Goal: Task Accomplishment & Management: Manage account settings

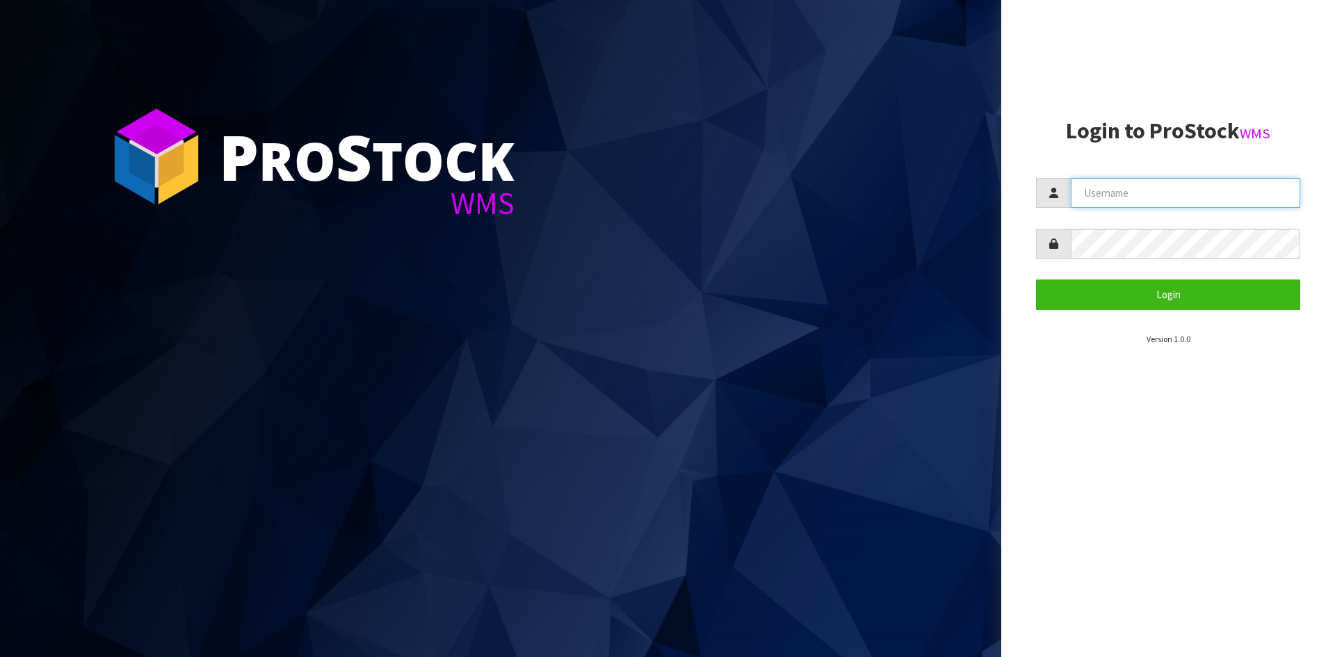
click at [1189, 195] on input "text" at bounding box center [1186, 193] width 230 height 30
type input "adrient@cwl.co.nz"
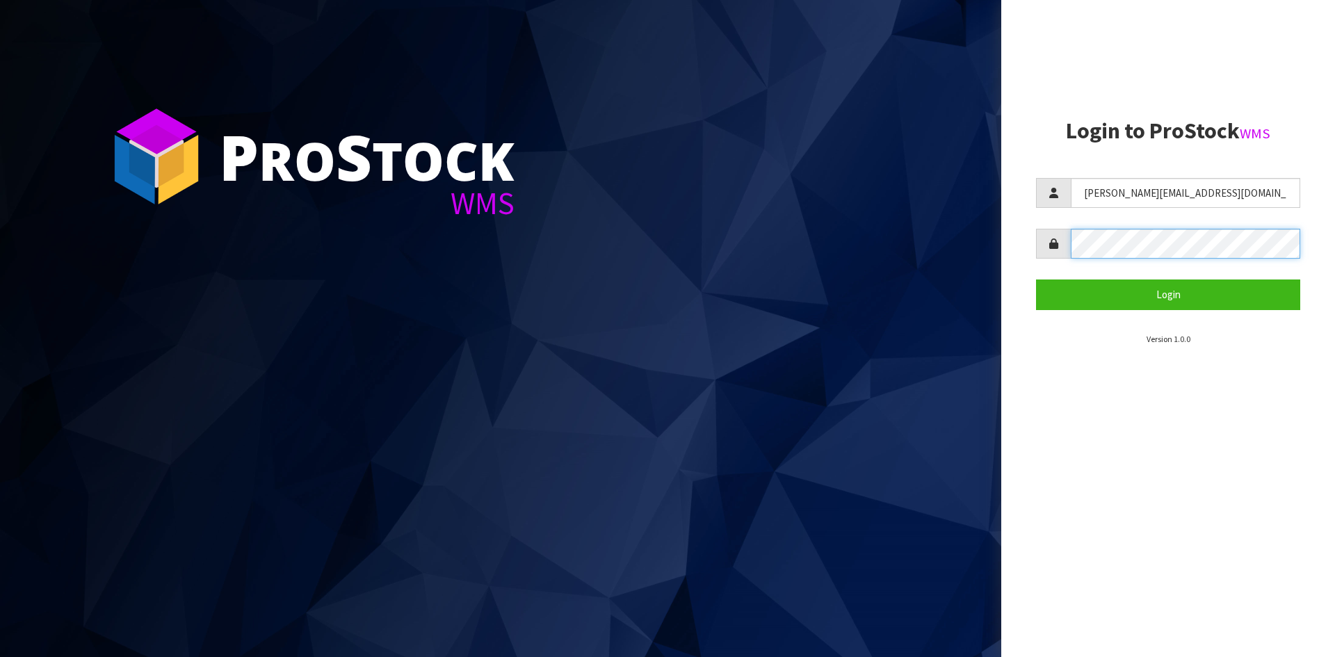
click at [1036, 280] on button "Login" at bounding box center [1168, 295] width 264 height 30
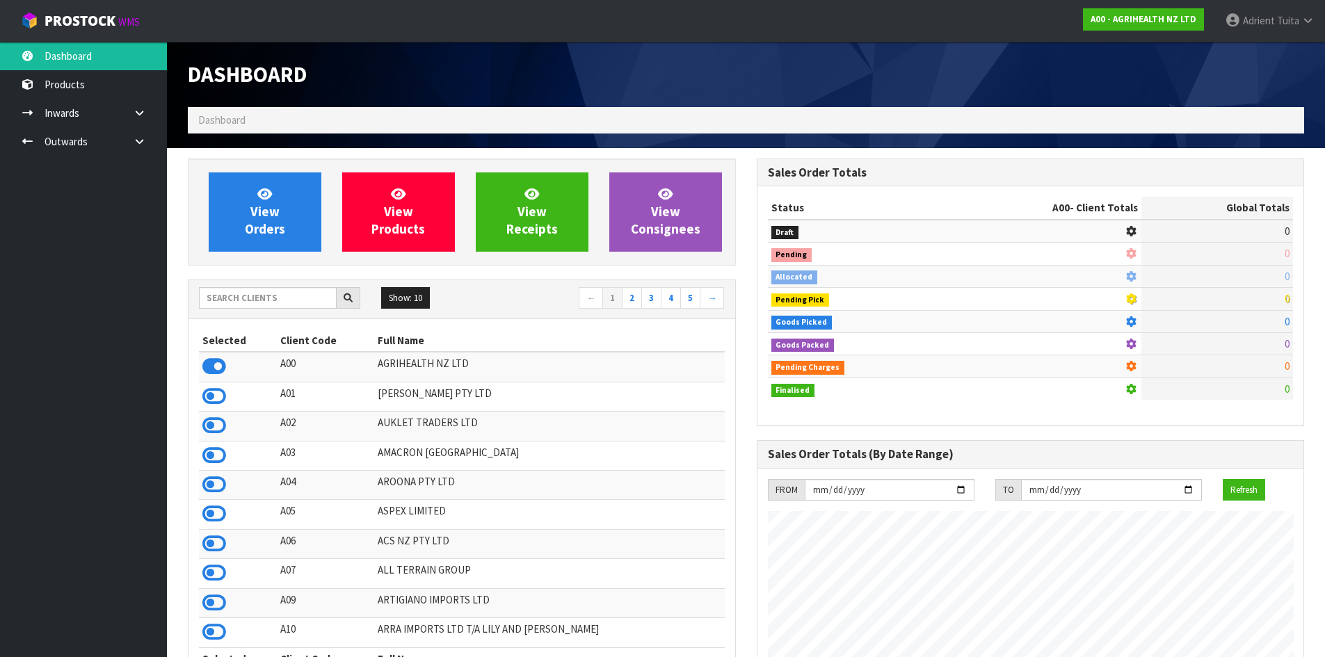
scroll to position [1054, 568]
click at [270, 307] on input "text" at bounding box center [268, 298] width 138 height 22
type input "E07"
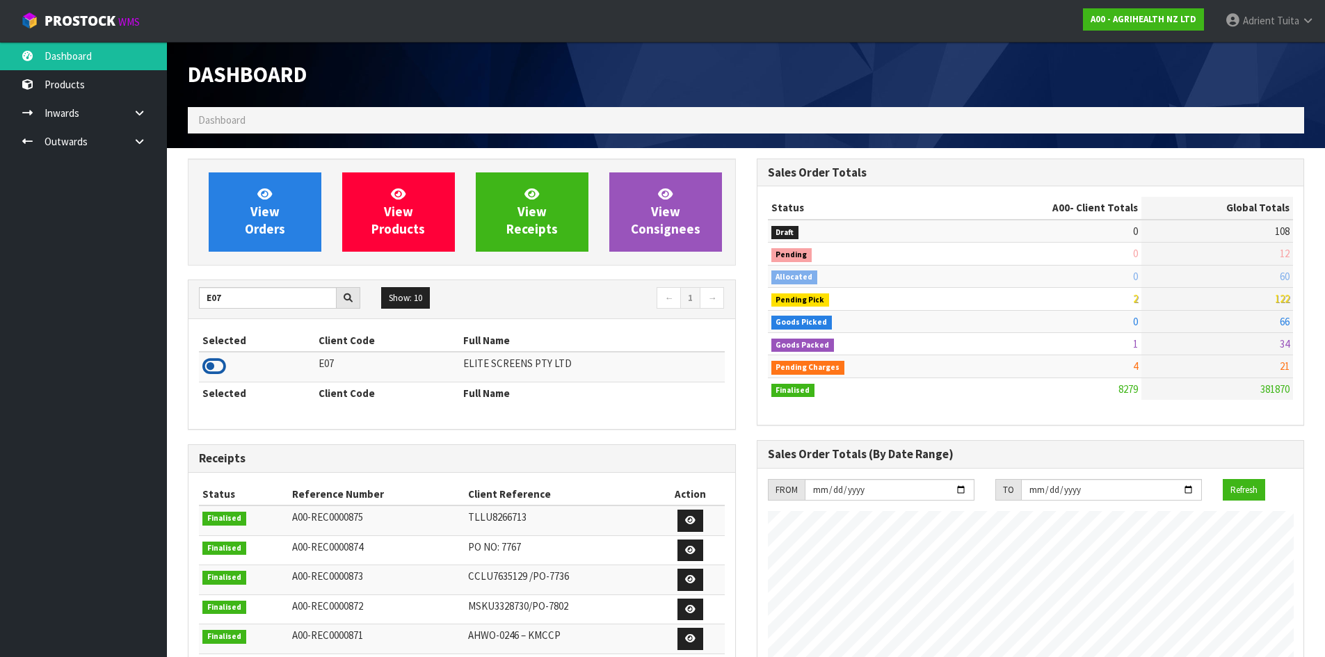
click at [225, 374] on td at bounding box center [257, 367] width 116 height 30
click at [220, 371] on icon at bounding box center [214, 366] width 24 height 21
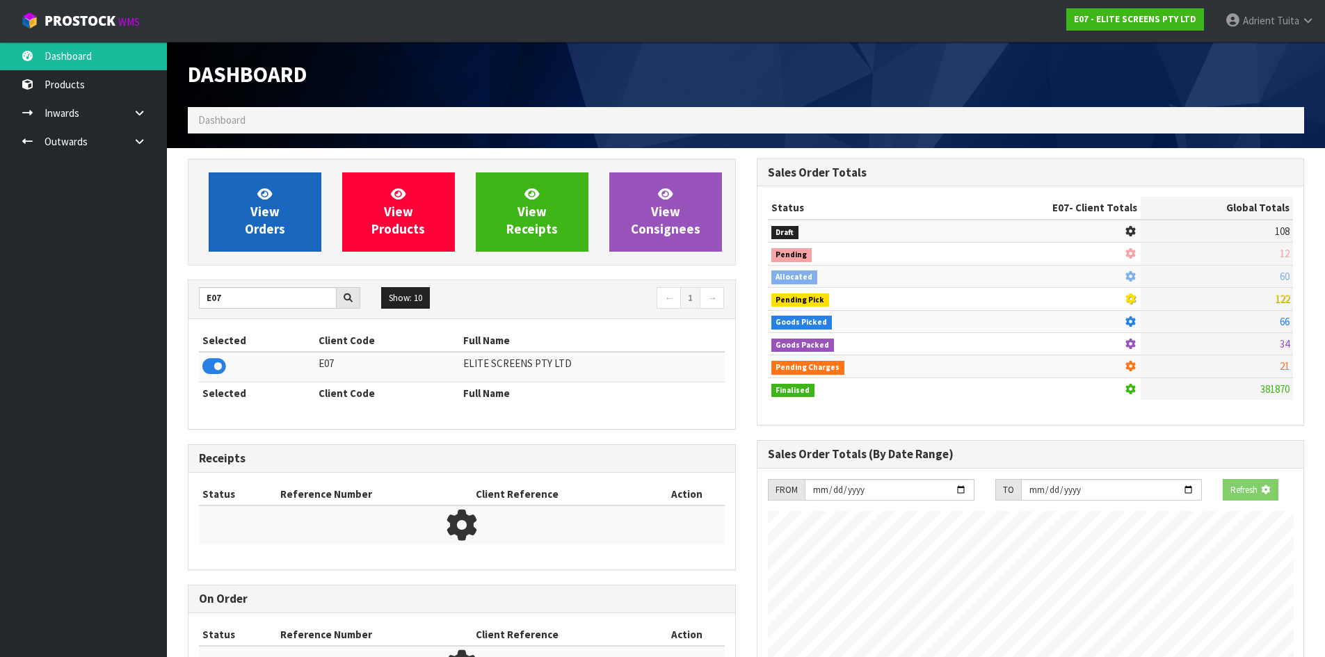
scroll to position [867, 568]
click at [246, 211] on link "View Orders" at bounding box center [265, 211] width 113 height 79
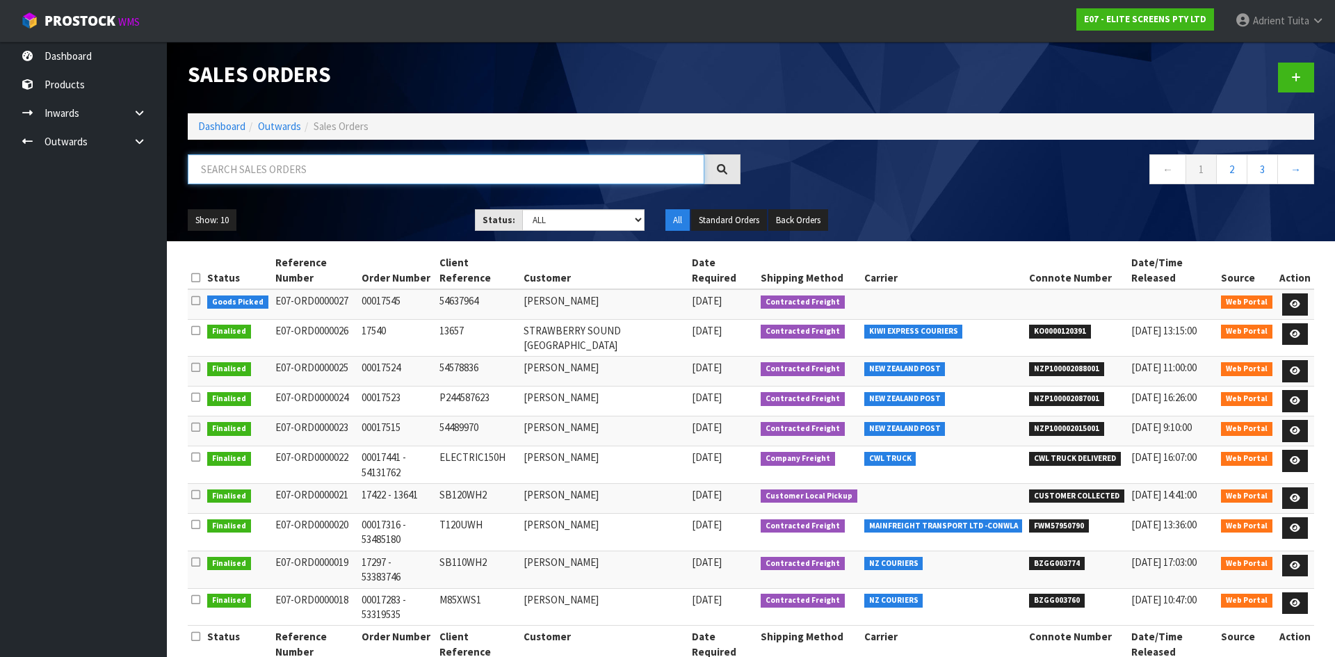
click at [257, 175] on input "text" at bounding box center [446, 169] width 517 height 30
click at [1290, 294] on link at bounding box center [1296, 305] width 26 height 22
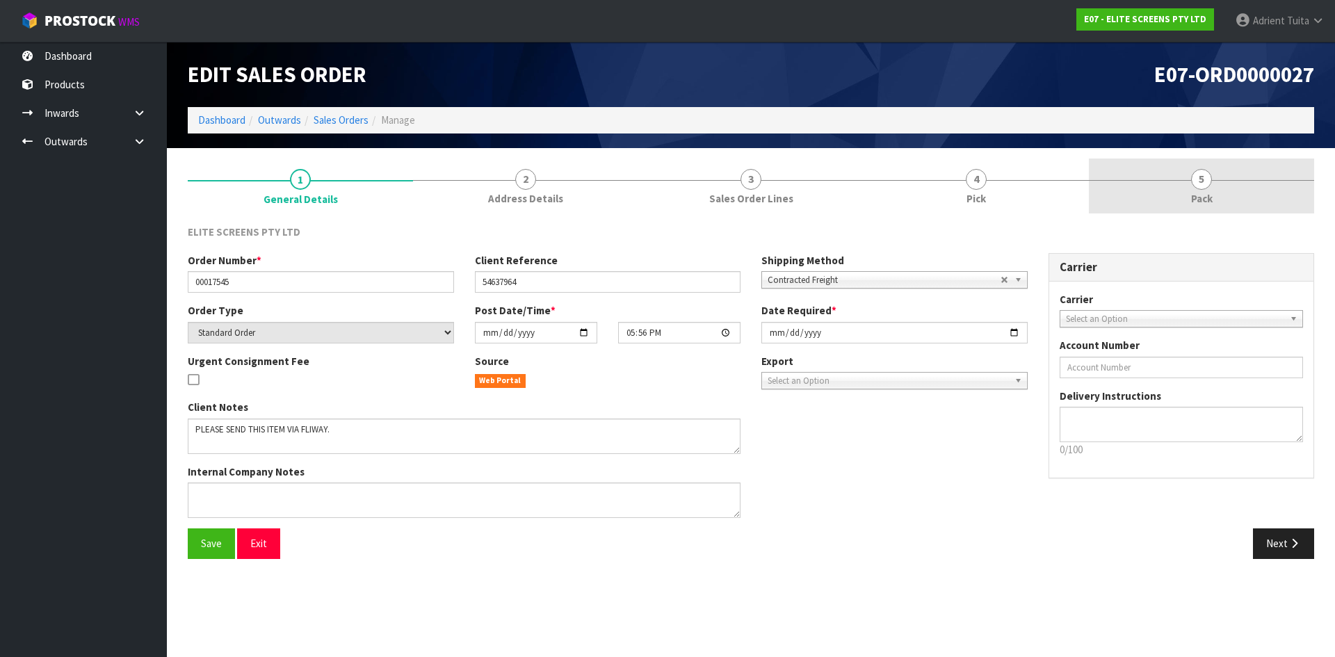
click at [1265, 185] on link "5 Pack" at bounding box center [1201, 186] width 225 height 55
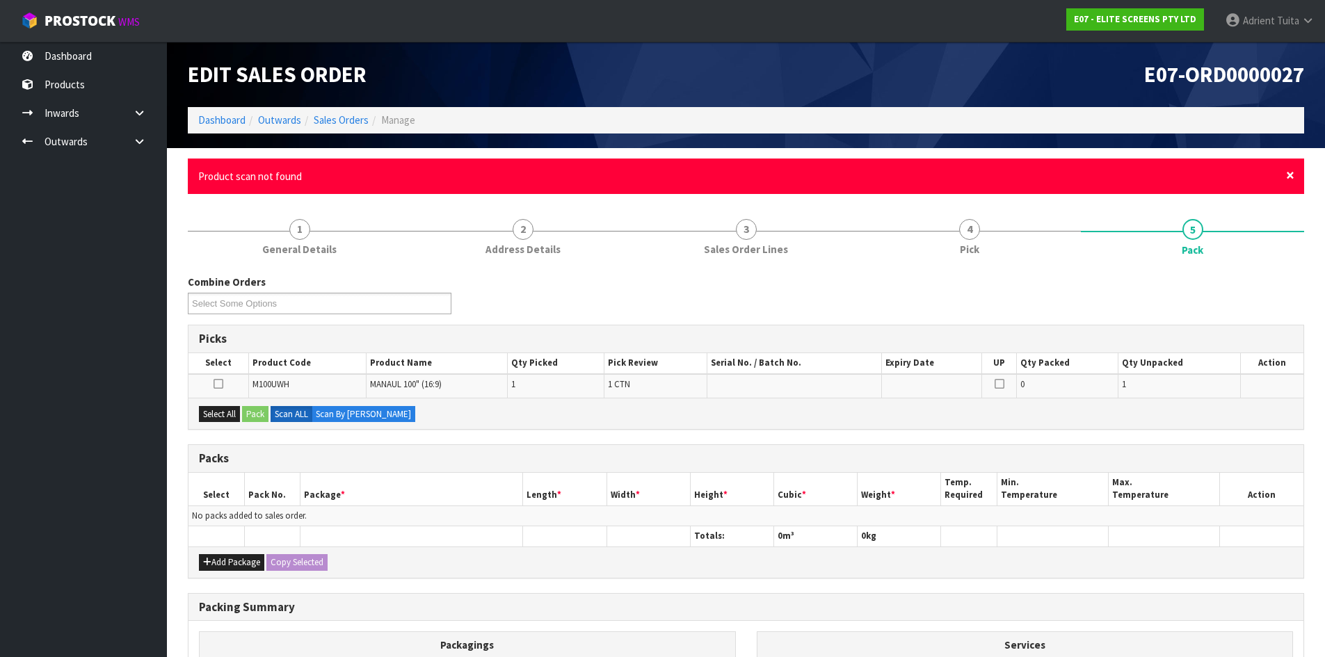
click at [1289, 172] on span "×" at bounding box center [1290, 175] width 8 height 19
click at [1291, 177] on span "×" at bounding box center [1290, 175] width 8 height 19
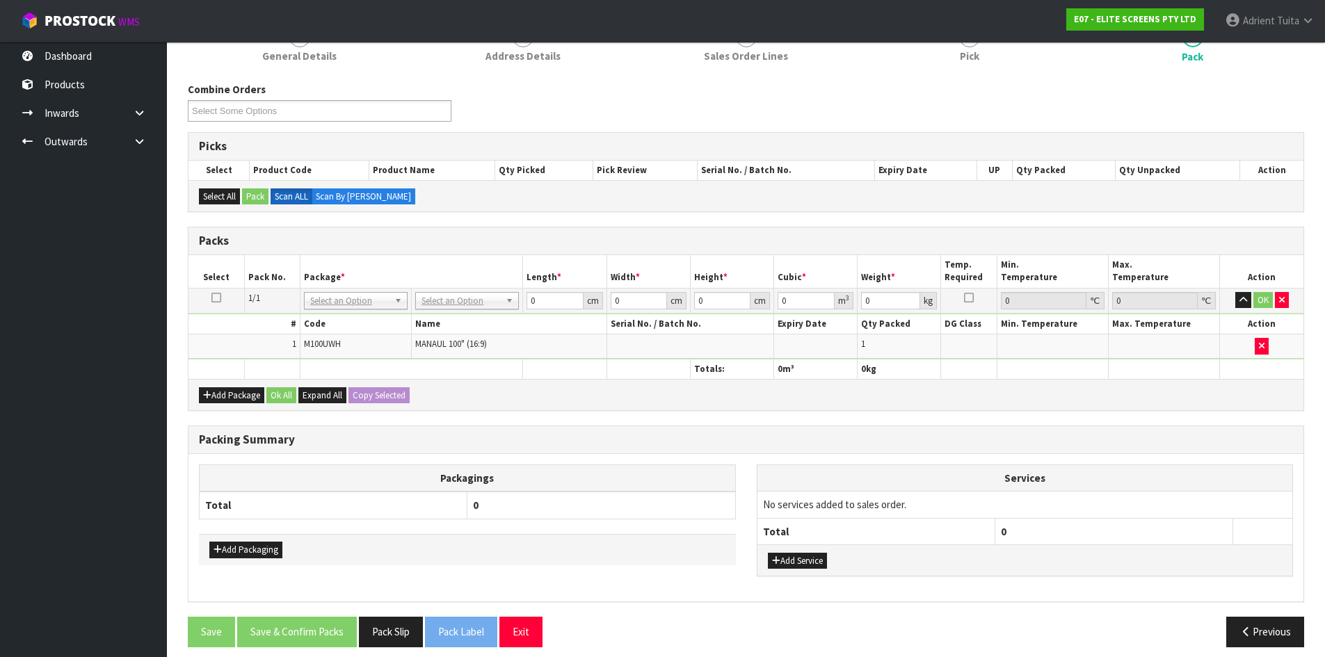
scroll to position [154, 0]
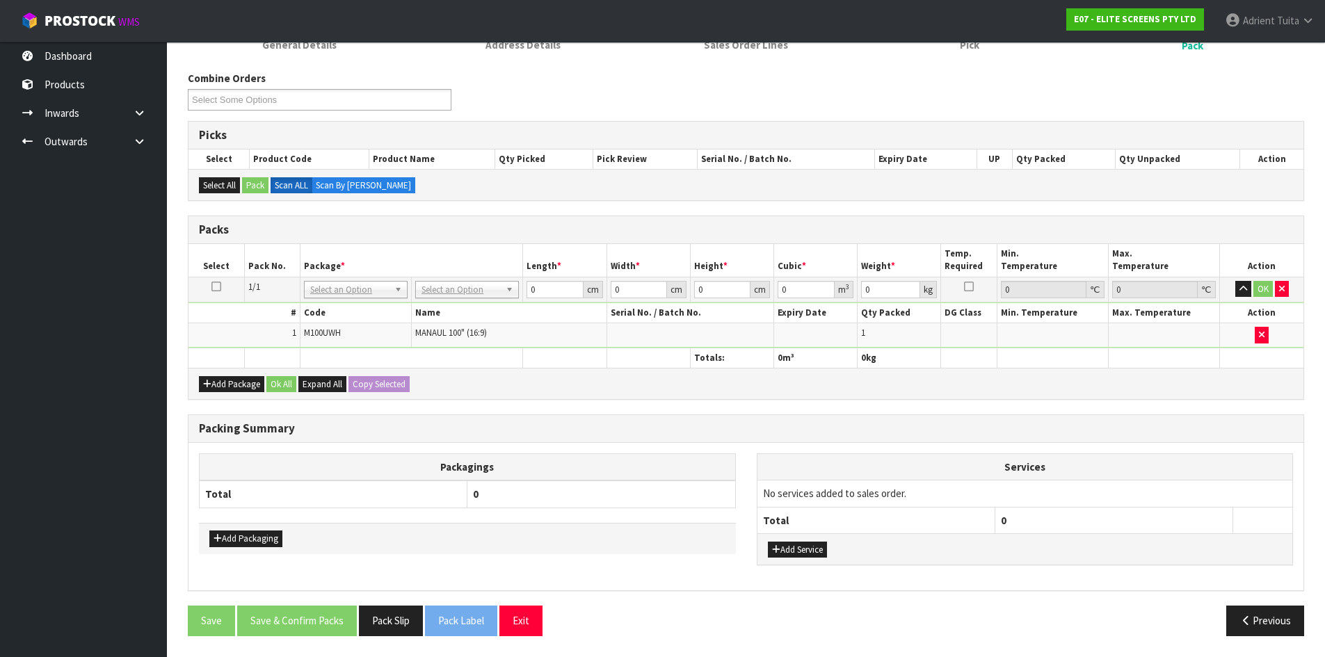
click at [450, 336] on span "MANAUL 100" (16:9)" at bounding box center [451, 333] width 72 height 12
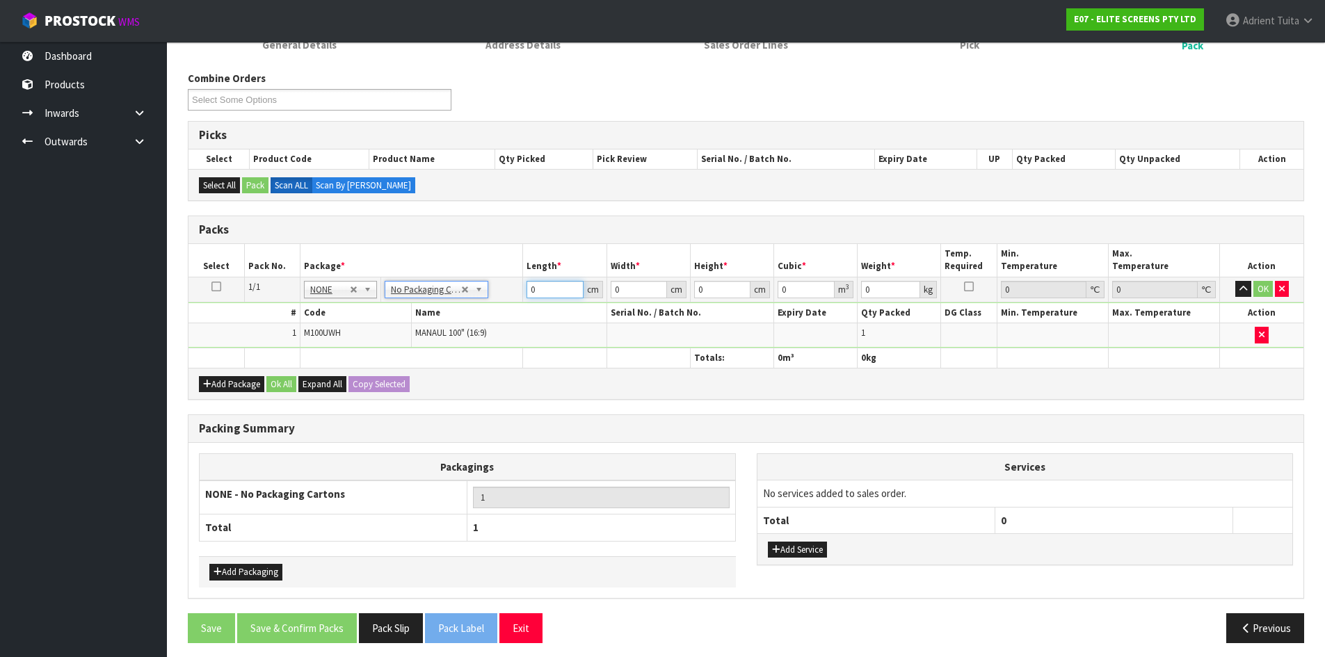
click at [559, 297] on input "0" at bounding box center [555, 289] width 56 height 17
type input "1"
type input "0.000001"
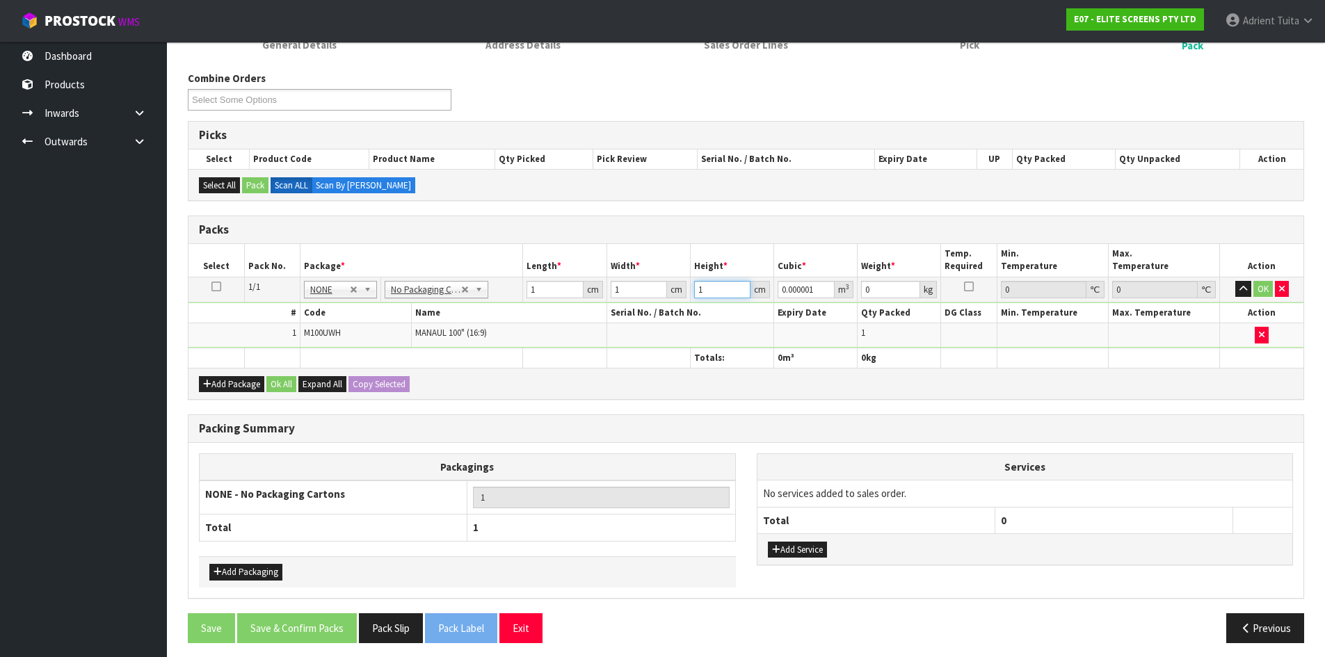
type input "1"
click at [1259, 289] on button "OK" at bounding box center [1262, 289] width 19 height 17
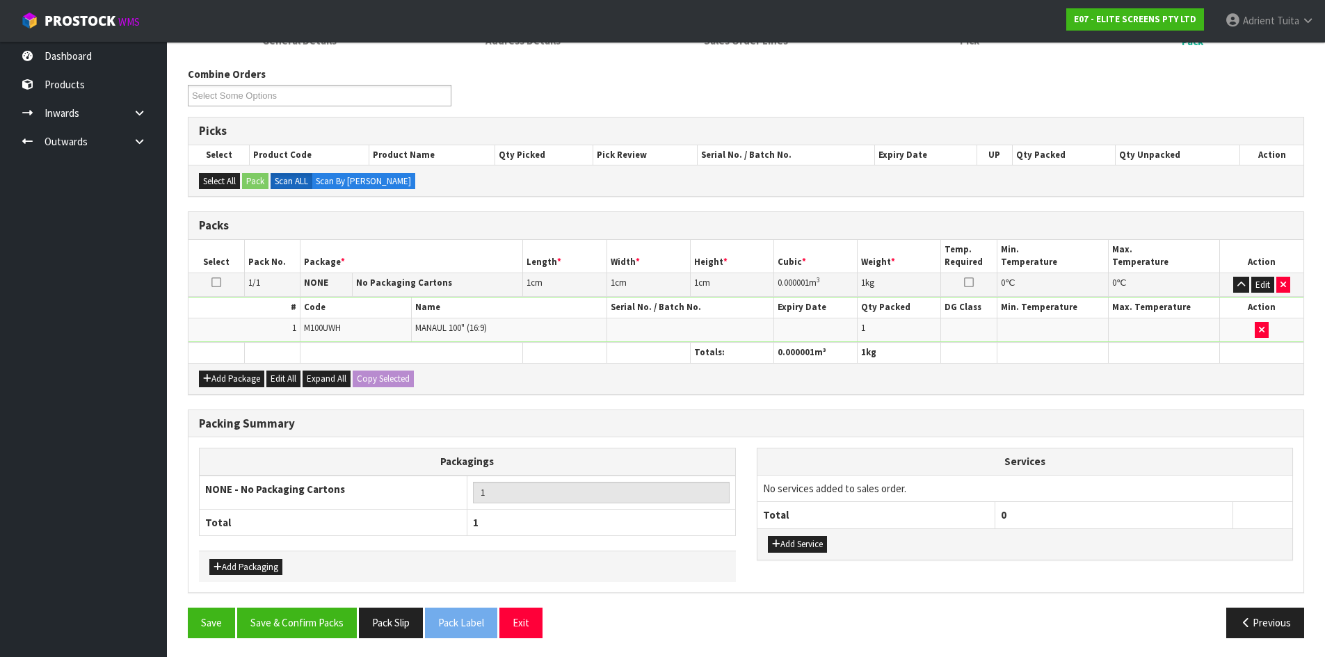
scroll to position [160, 0]
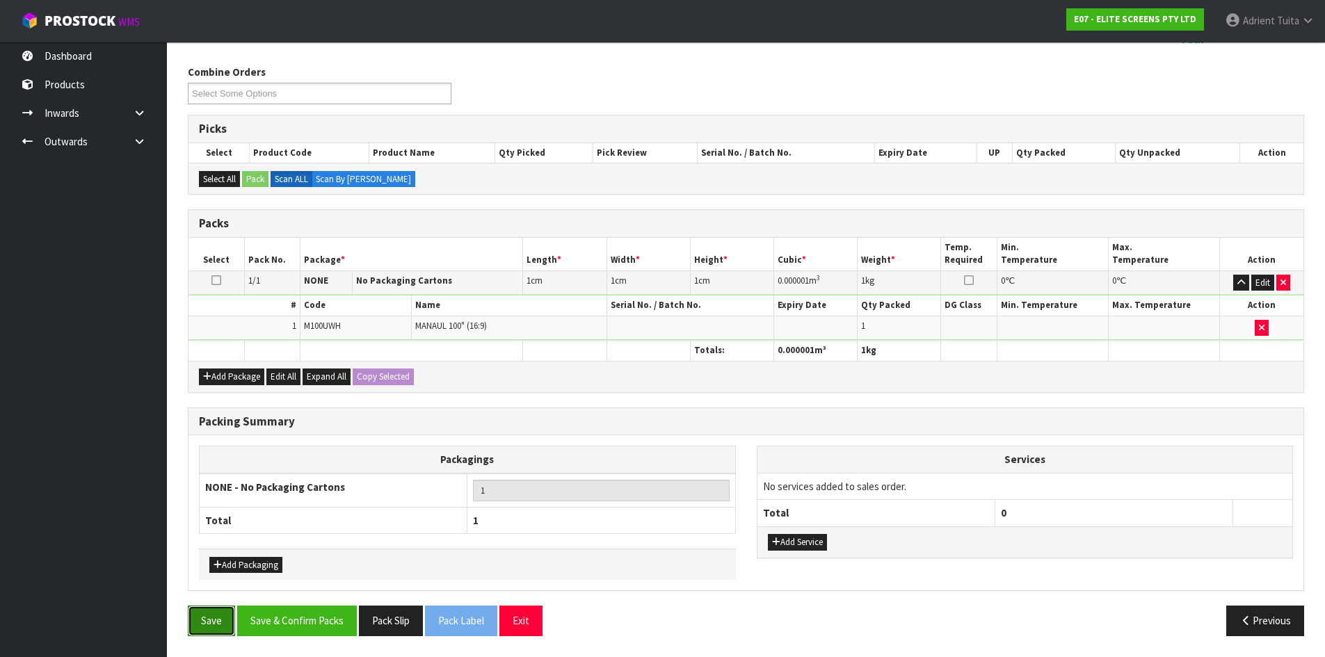
click at [205, 617] on button "Save" at bounding box center [211, 621] width 47 height 30
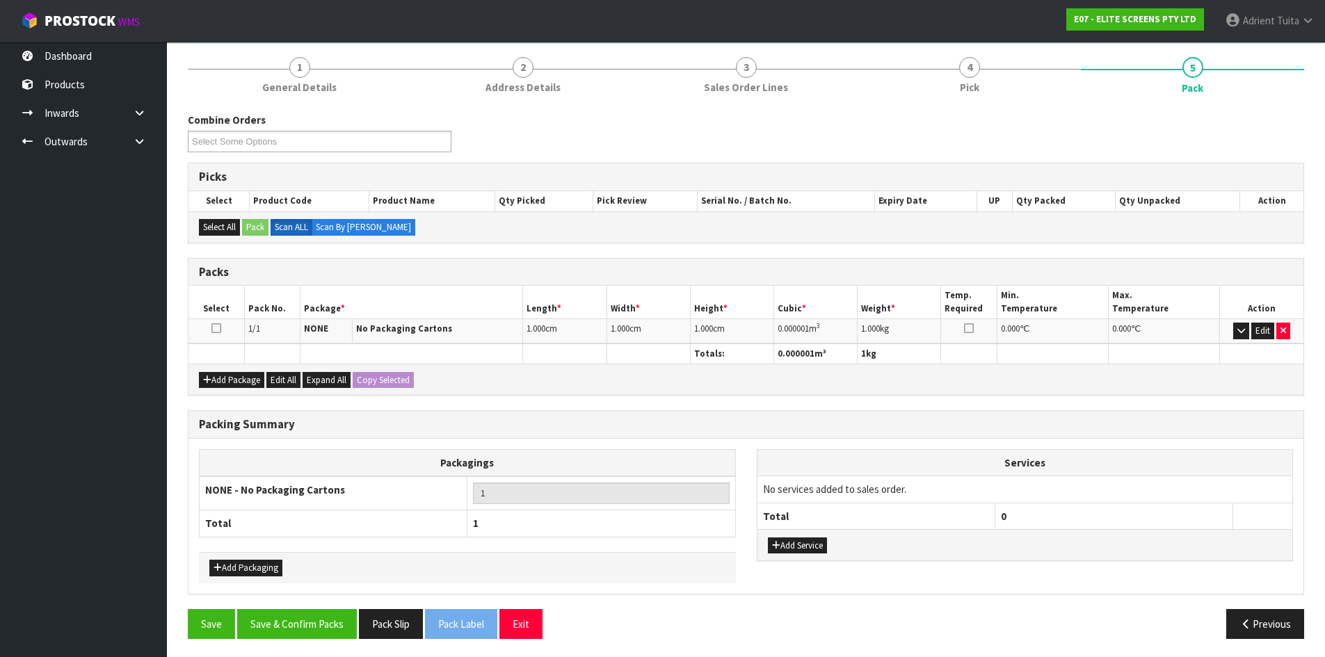
scroll to position [165, 0]
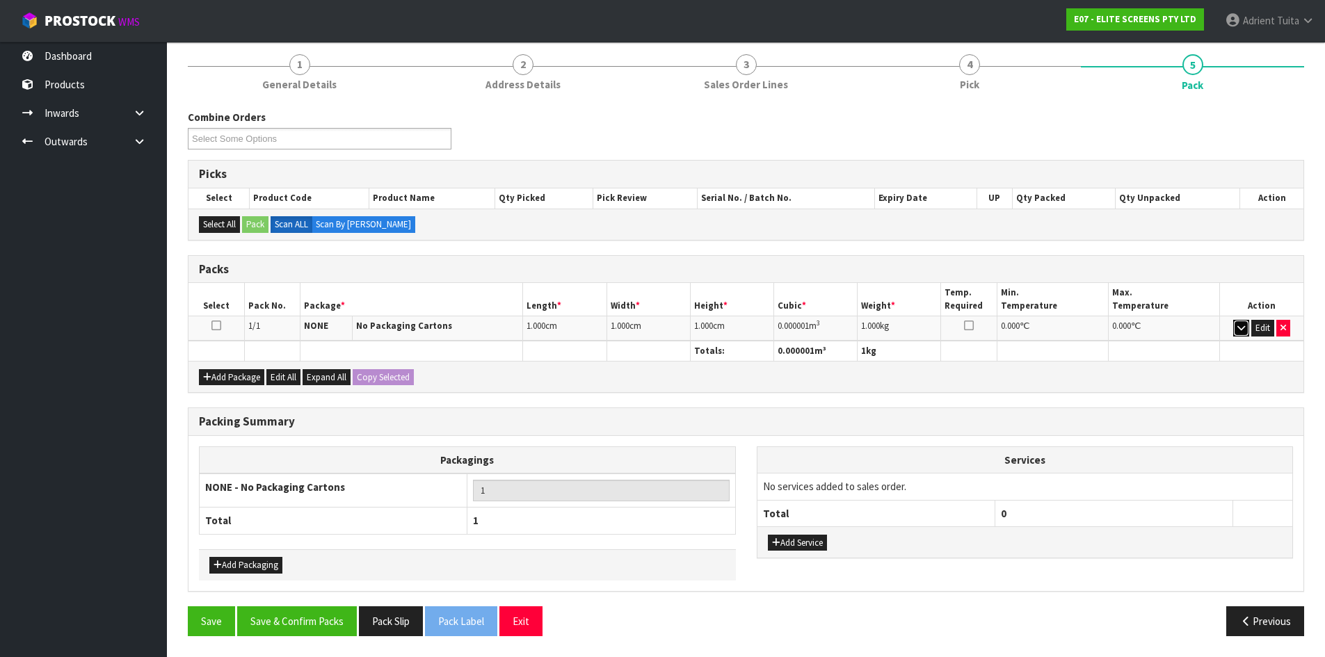
click at [1242, 326] on icon "button" at bounding box center [1241, 327] width 8 height 9
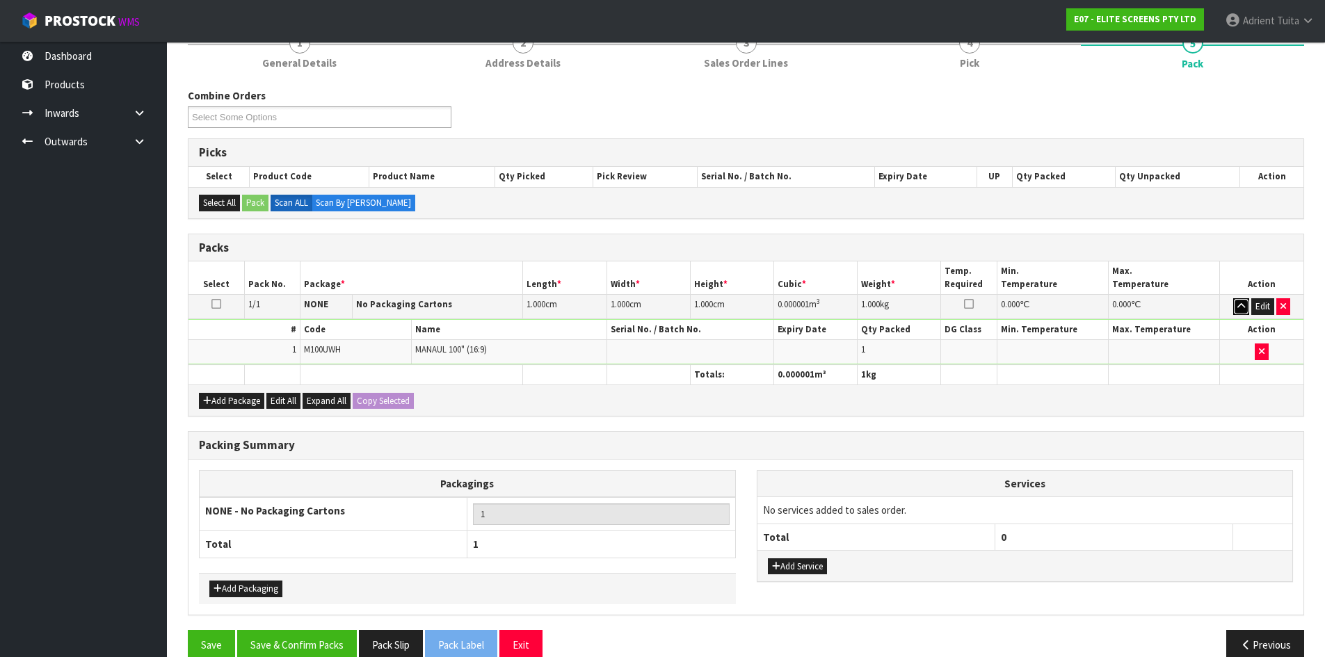
scroll to position [209, 0]
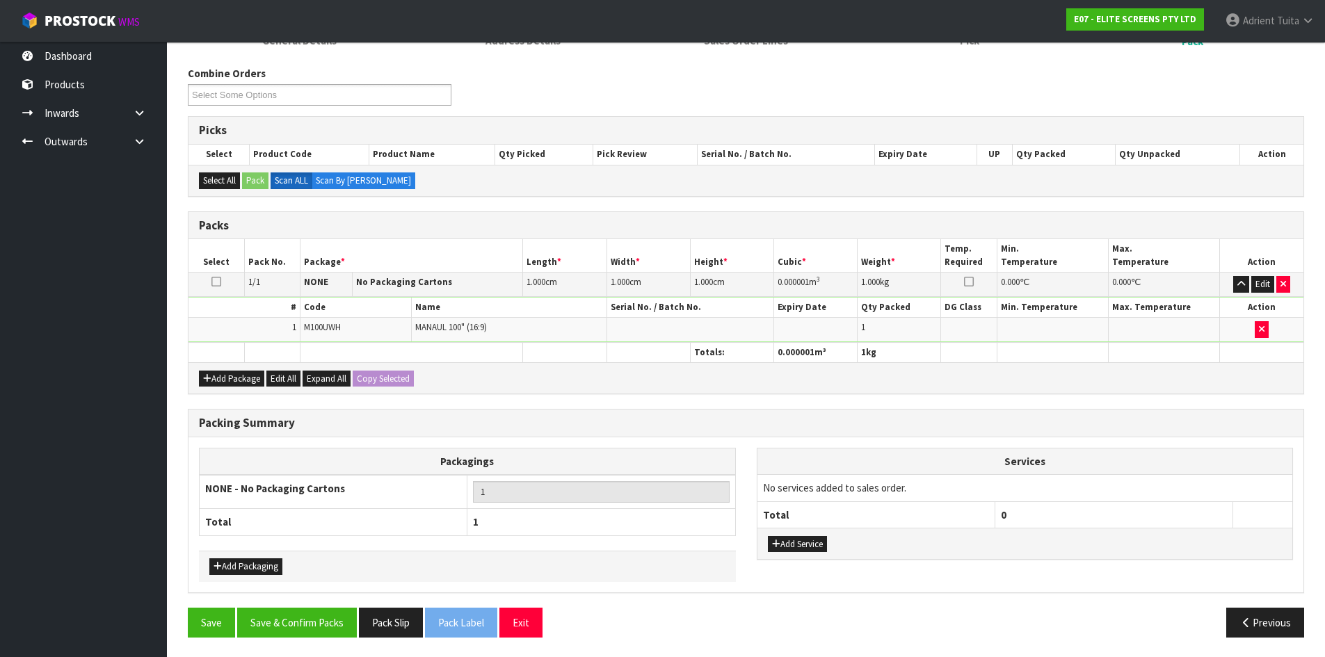
click at [456, 326] on span "MANAUL 100" (16:9)" at bounding box center [451, 327] width 72 height 12
copy tr "MANAUL 100" (16:9)"
drag, startPoint x: 529, startPoint y: 621, endPoint x: 527, endPoint y: 614, distance: 7.3
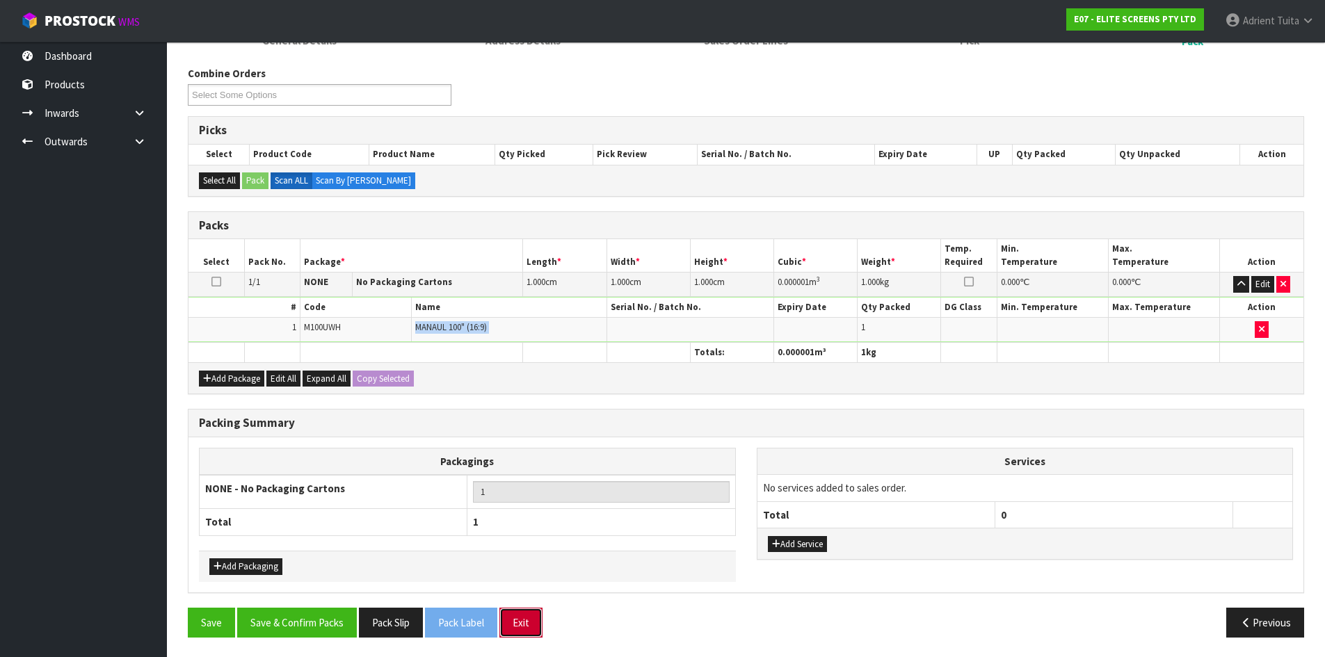
click at [529, 621] on button "Exit" at bounding box center [520, 623] width 43 height 30
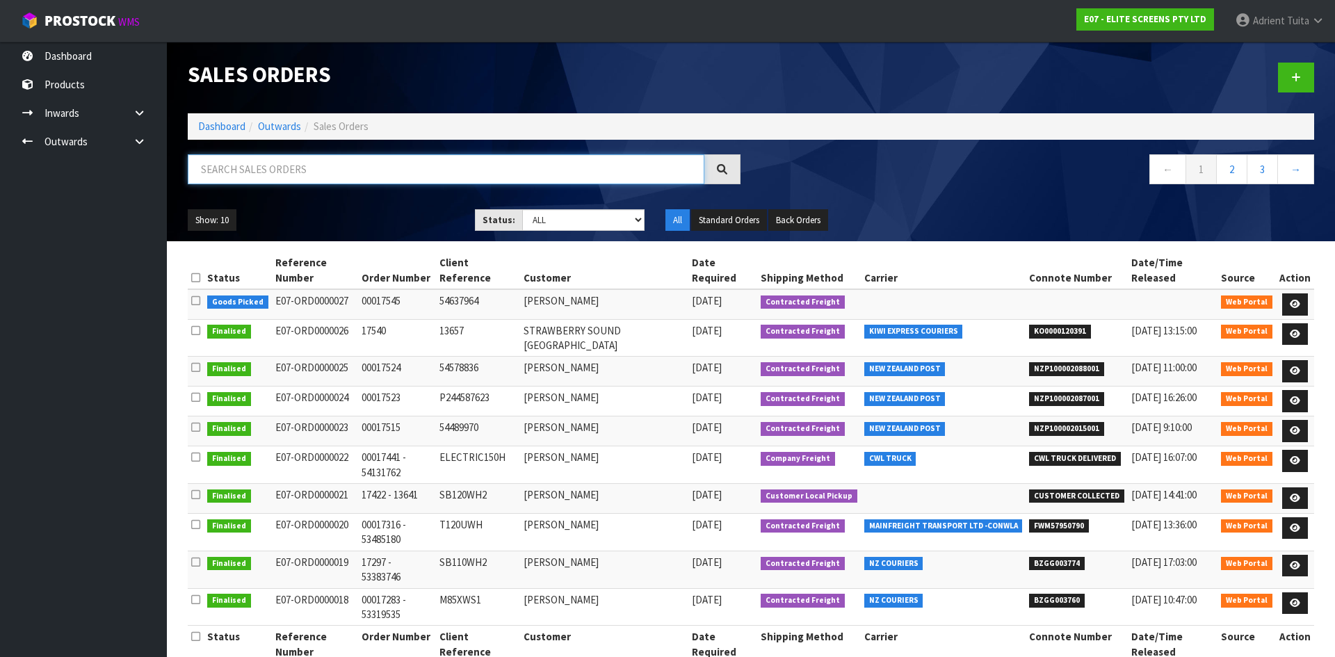
click at [370, 168] on input "text" at bounding box center [446, 169] width 517 height 30
paste input "MANAUL 100" (16:9)"
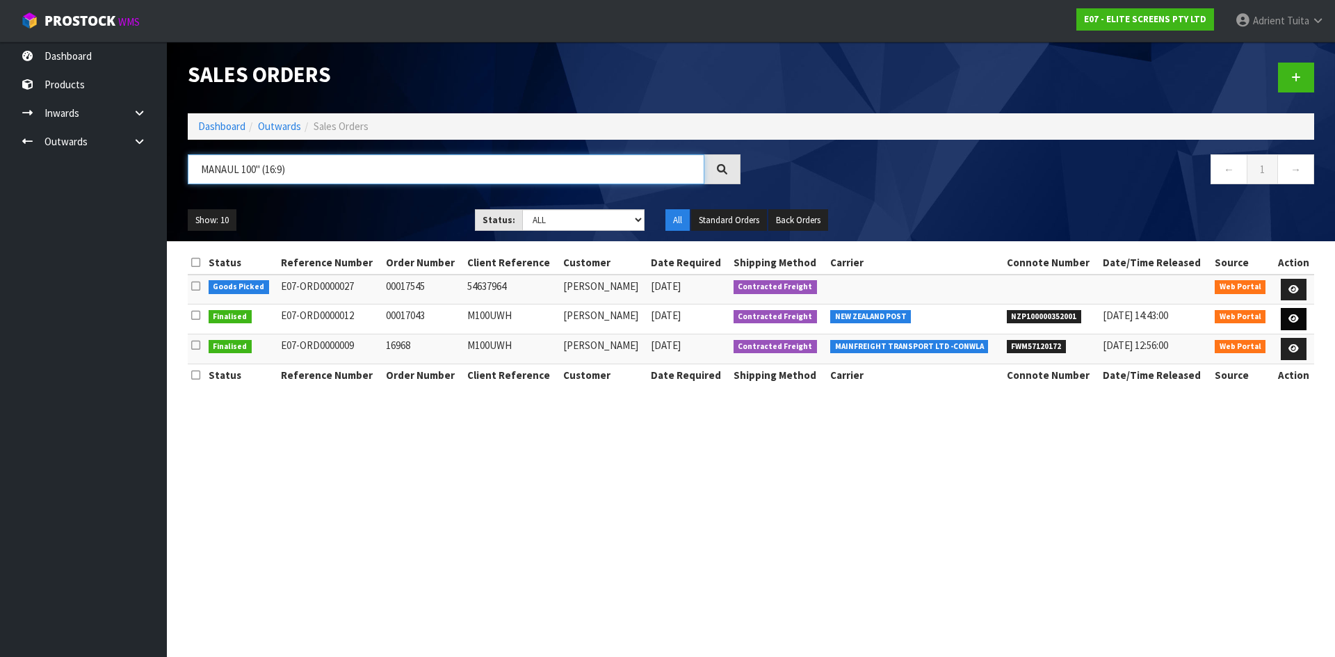
type input "MANAUL 100" (16:9)"
click at [1301, 318] on link at bounding box center [1294, 319] width 26 height 22
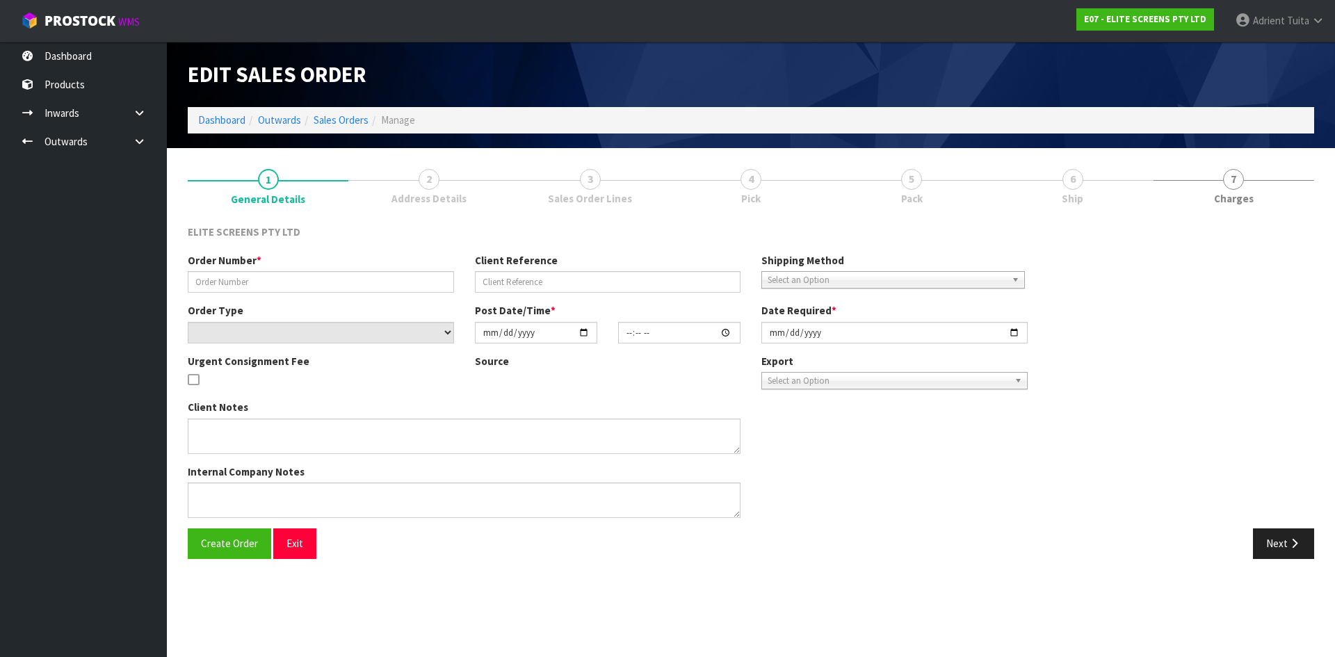
type input "00017043"
type input "M100UWH"
select select "number:0"
type input "2025-06-02"
type input "14:52:00.000"
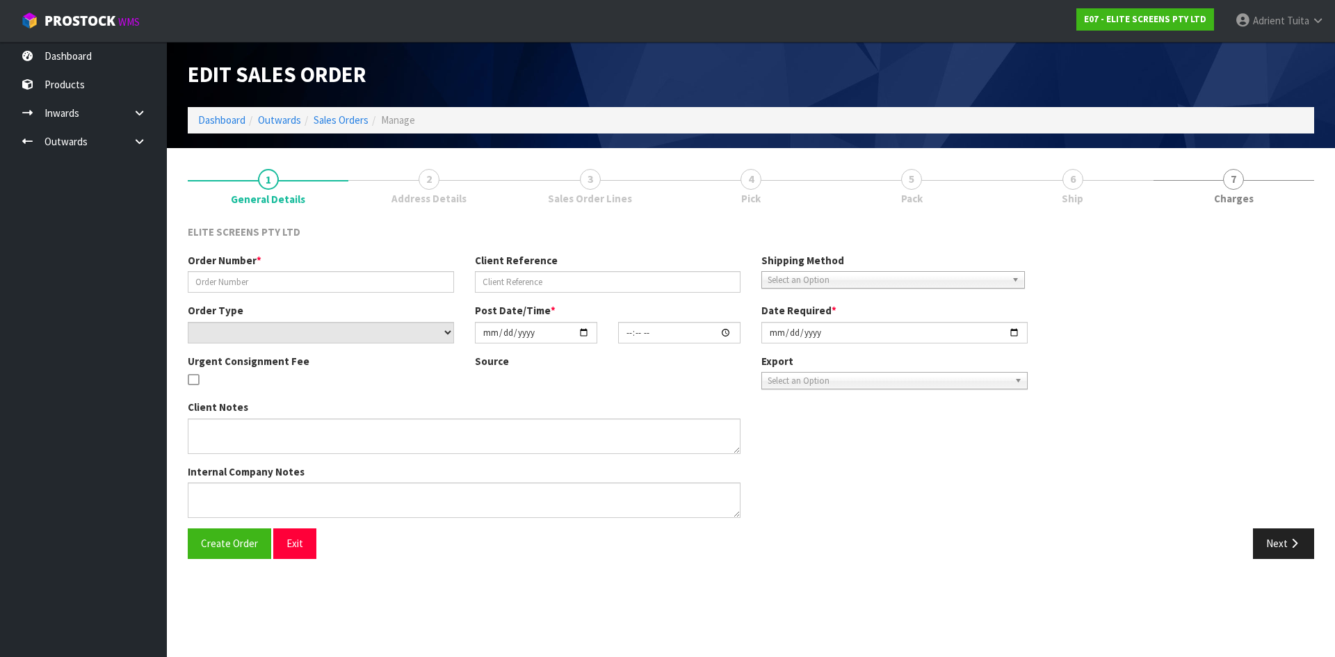
type input "2025-06-03"
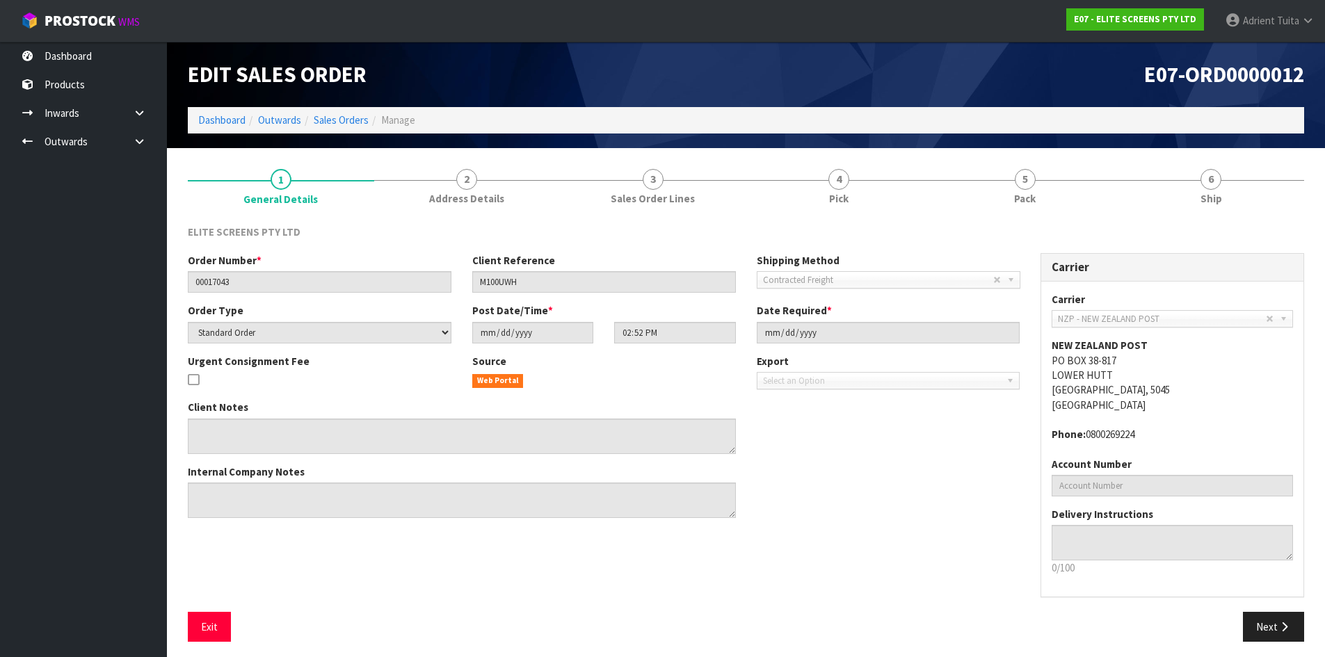
click at [831, 156] on section "1 General Details 2 Address Details 3 Sales Order Lines 4 Pick 5 Pack 6 Ship EL…" at bounding box center [746, 405] width 1158 height 515
click at [838, 173] on span "4" at bounding box center [838, 179] width 21 height 21
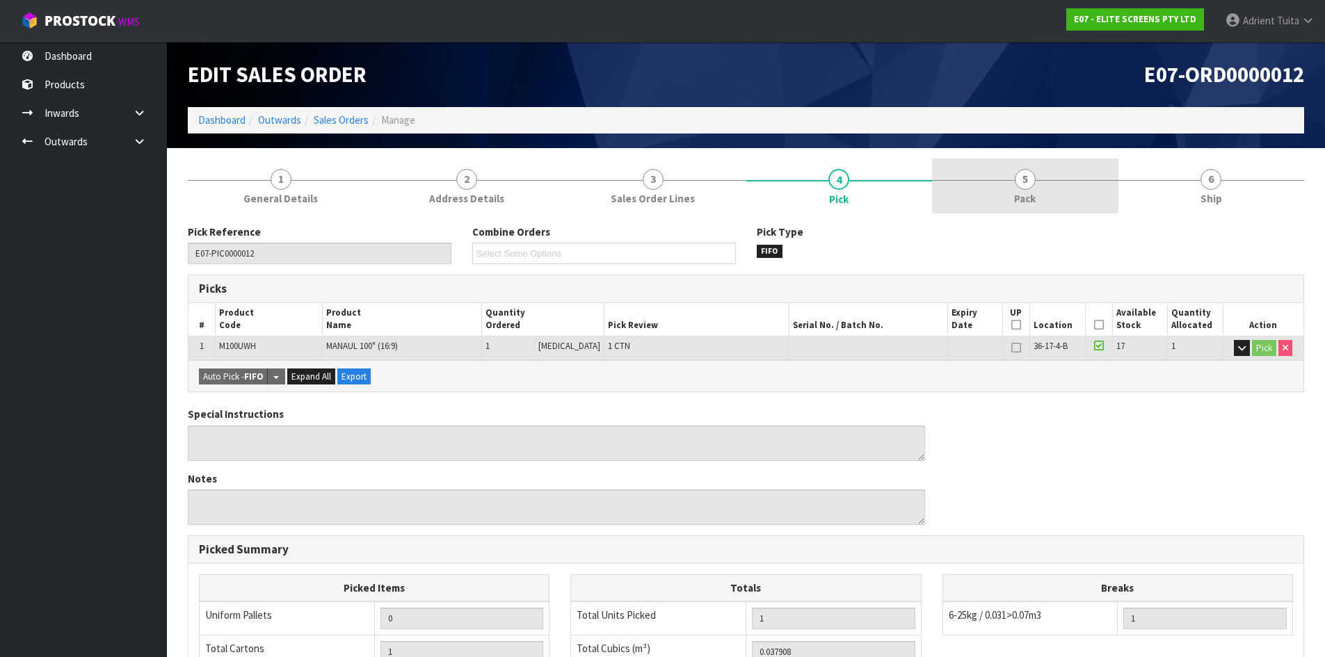
click at [984, 173] on link "5 Pack" at bounding box center [1025, 186] width 186 height 55
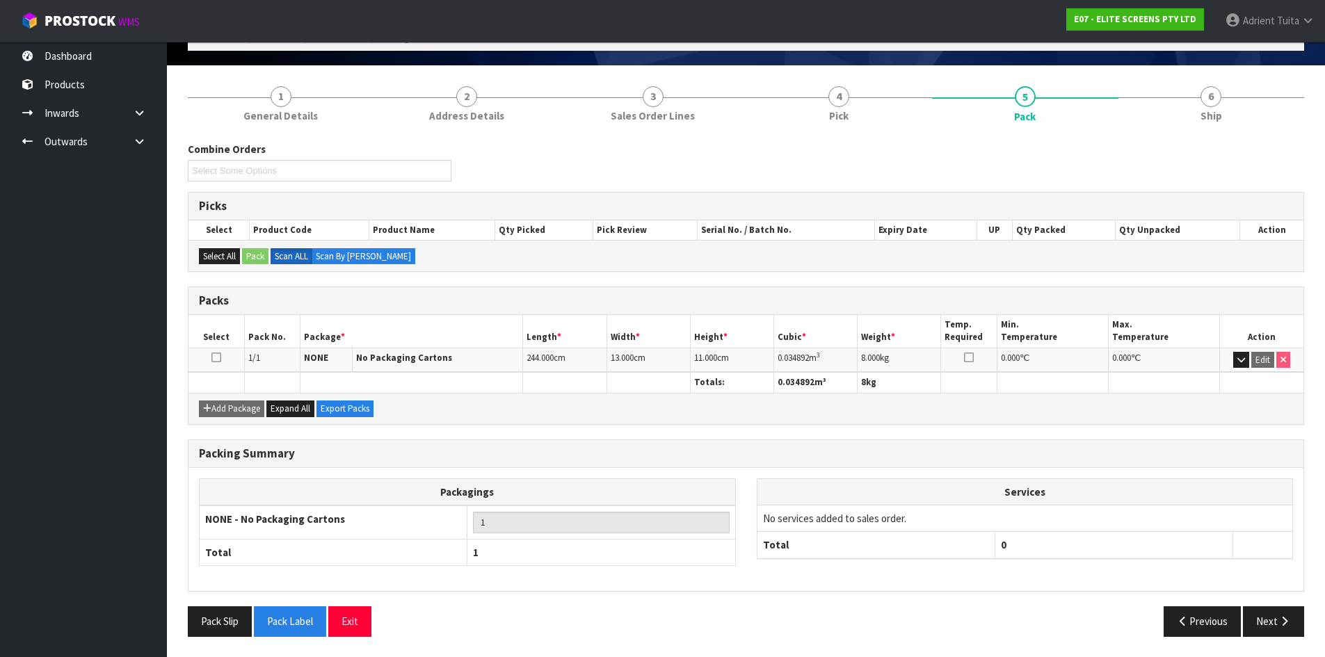
scroll to position [83, 0]
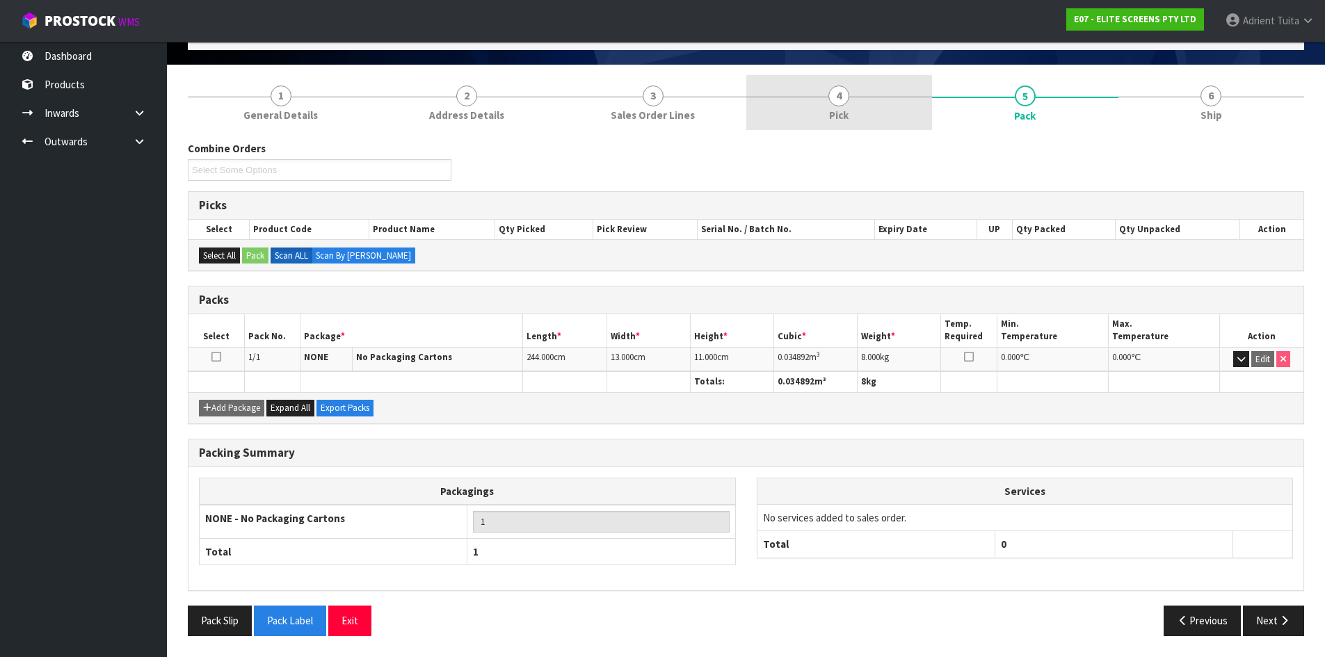
click at [907, 90] on link "4 Pick" at bounding box center [839, 102] width 186 height 55
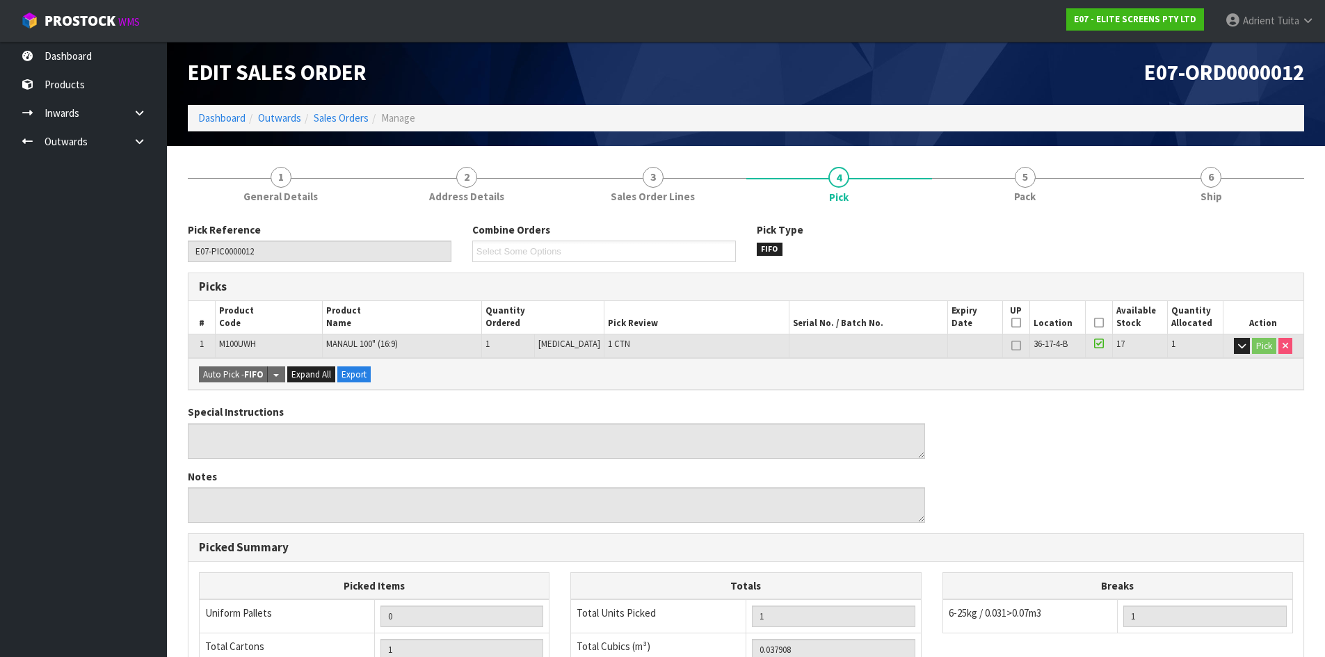
scroll to position [0, 0]
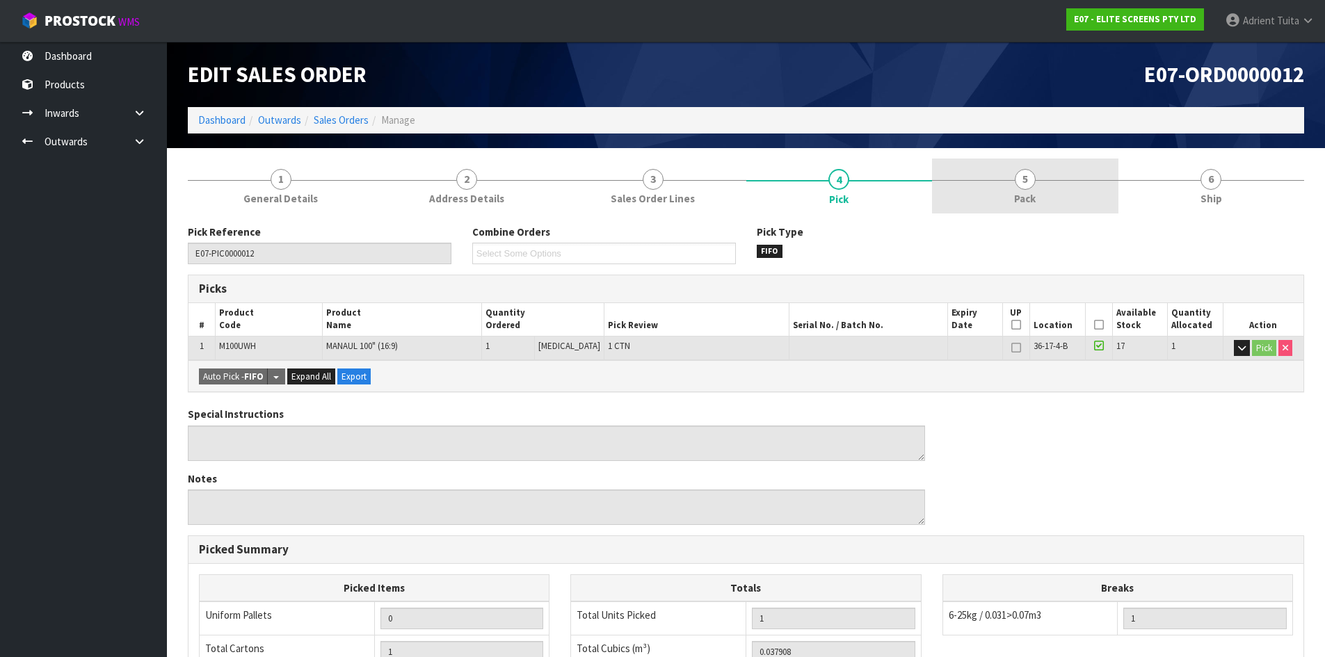
click at [1089, 177] on link "5 Pack" at bounding box center [1025, 186] width 186 height 55
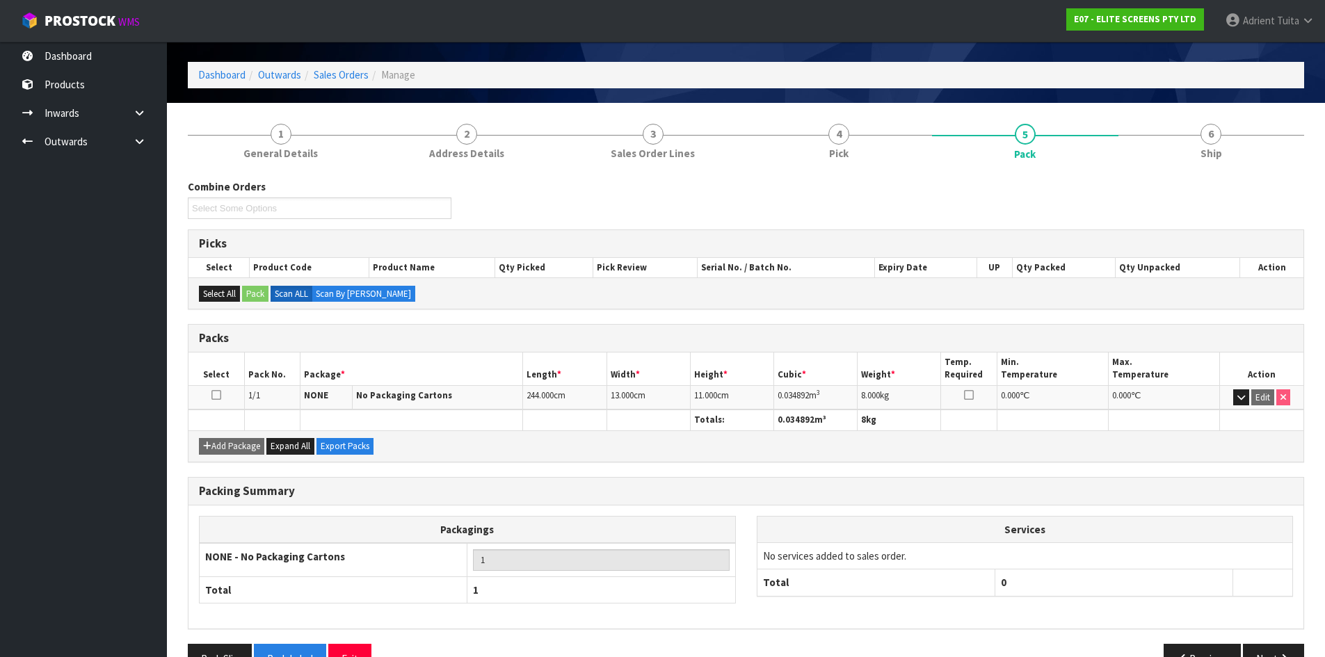
scroll to position [70, 0]
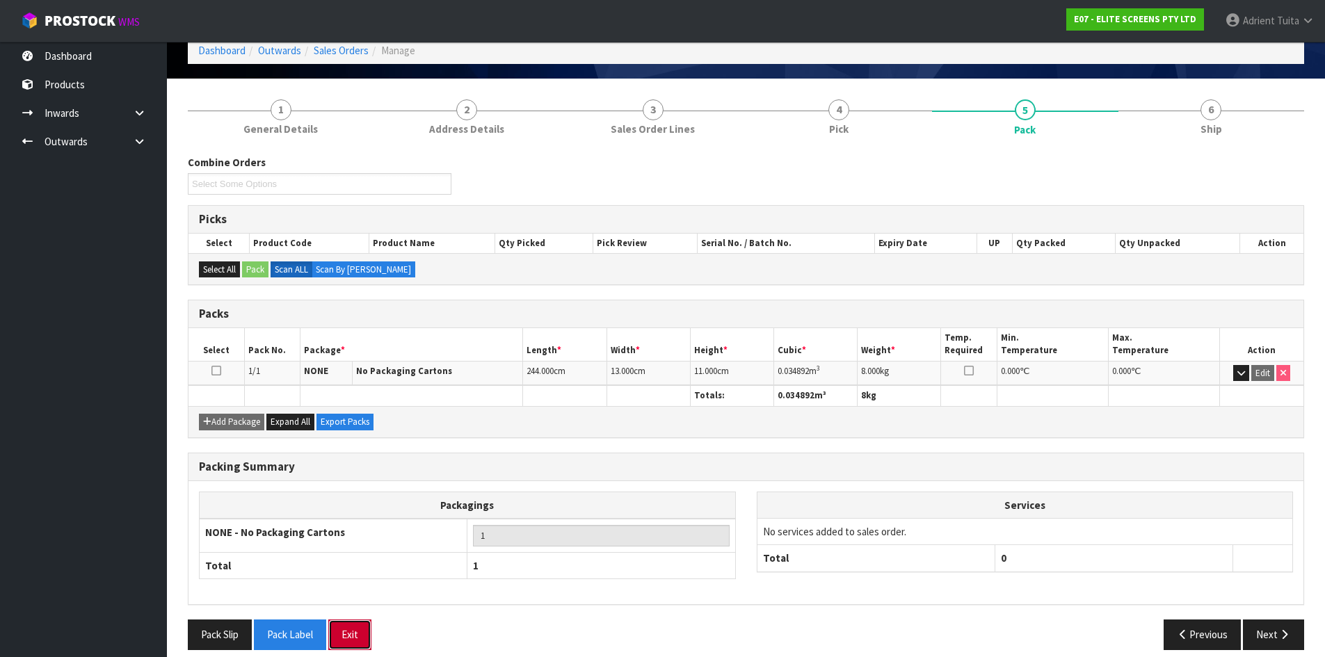
click at [361, 640] on button "Exit" at bounding box center [349, 635] width 43 height 30
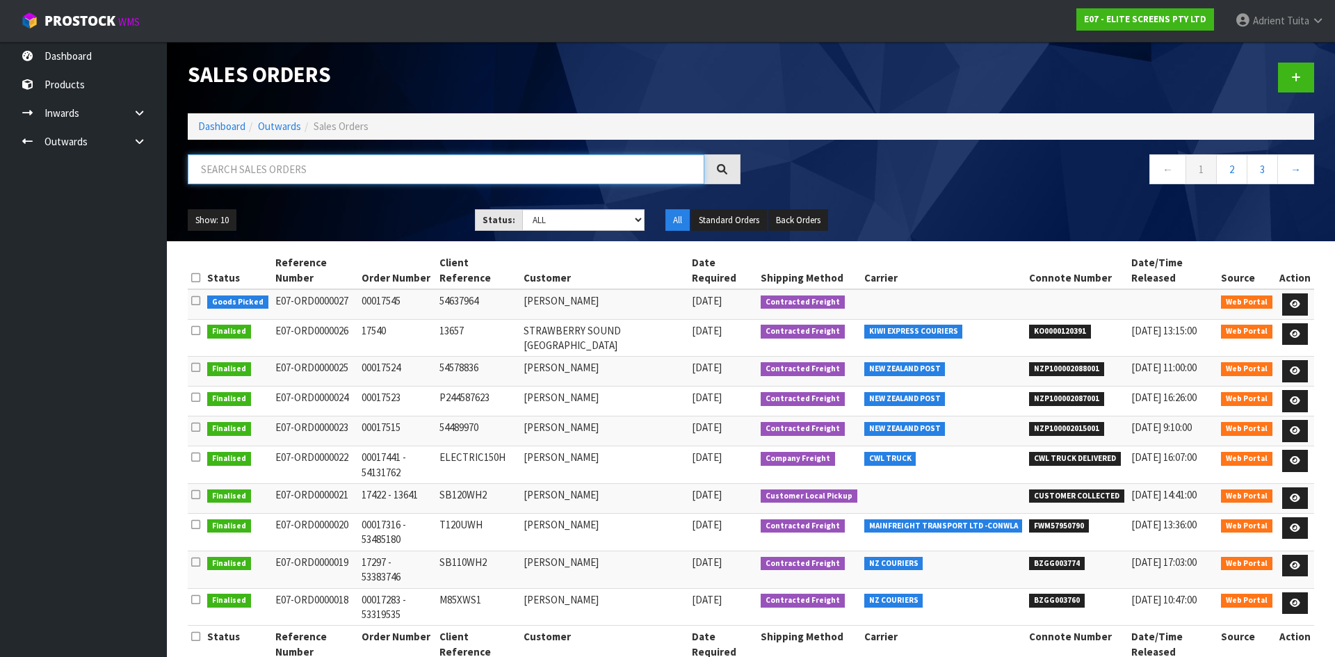
click at [304, 172] on input "text" at bounding box center [446, 169] width 517 height 30
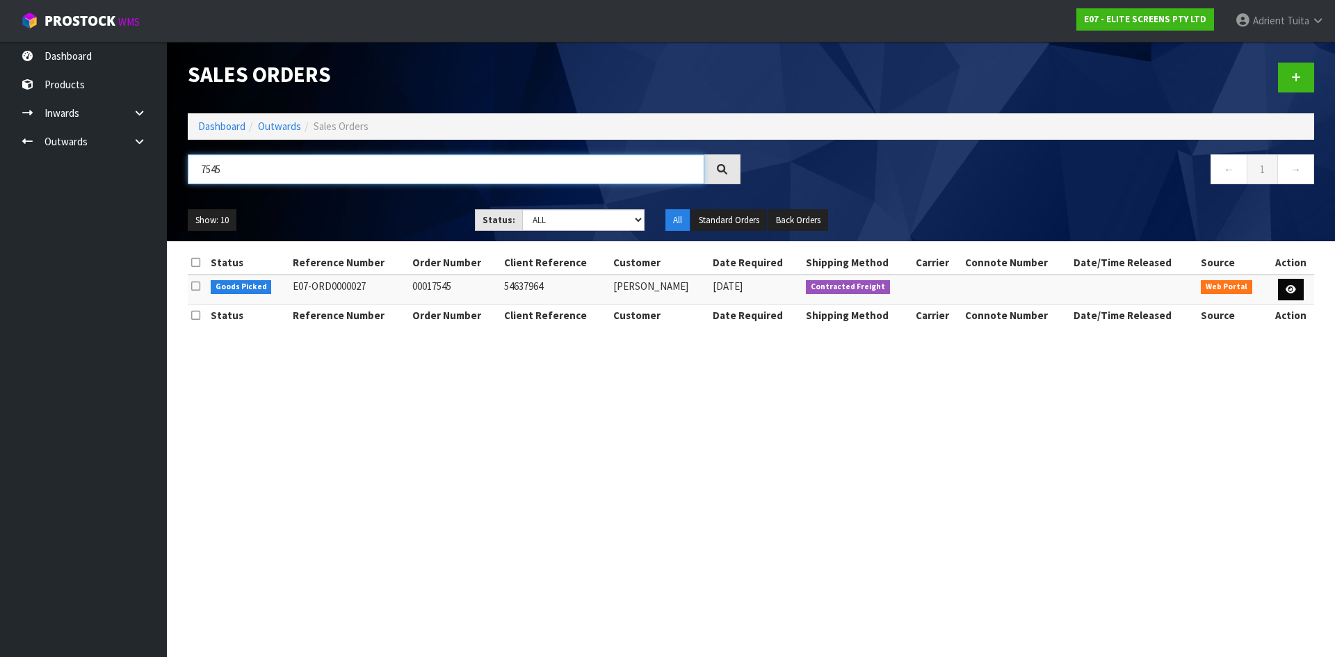
type input "7545"
click at [1293, 289] on icon at bounding box center [1291, 289] width 10 height 9
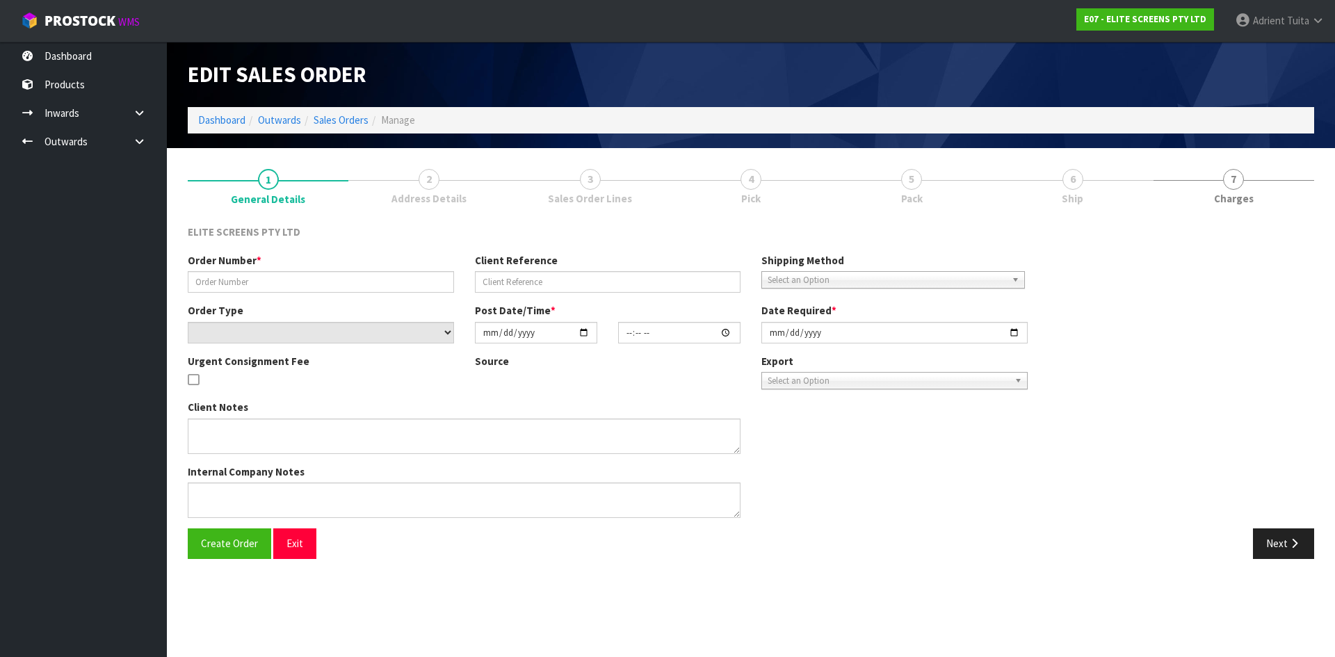
type input "00017545"
type input "54637964"
select select "number:0"
type input "2025-09-17"
type input "17:56:00.000"
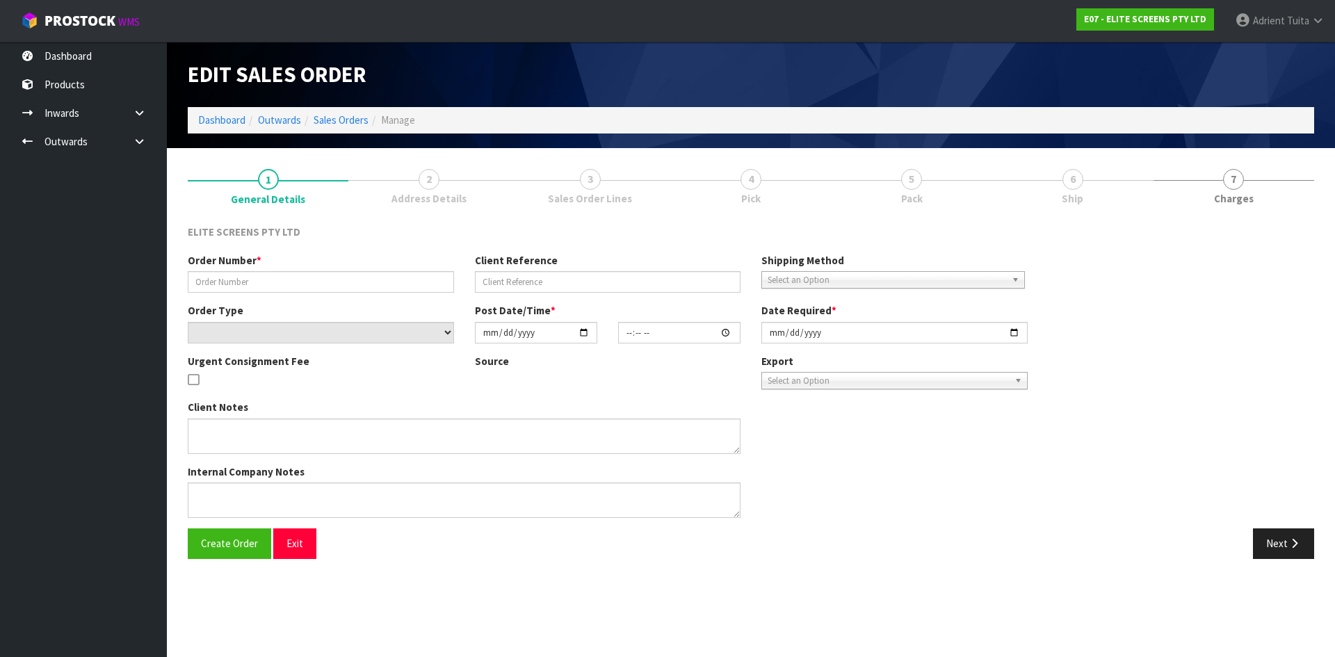
type input "2025-09-18"
type textarea "PLEASE SEND THIS ITEM VIA FLIWAY."
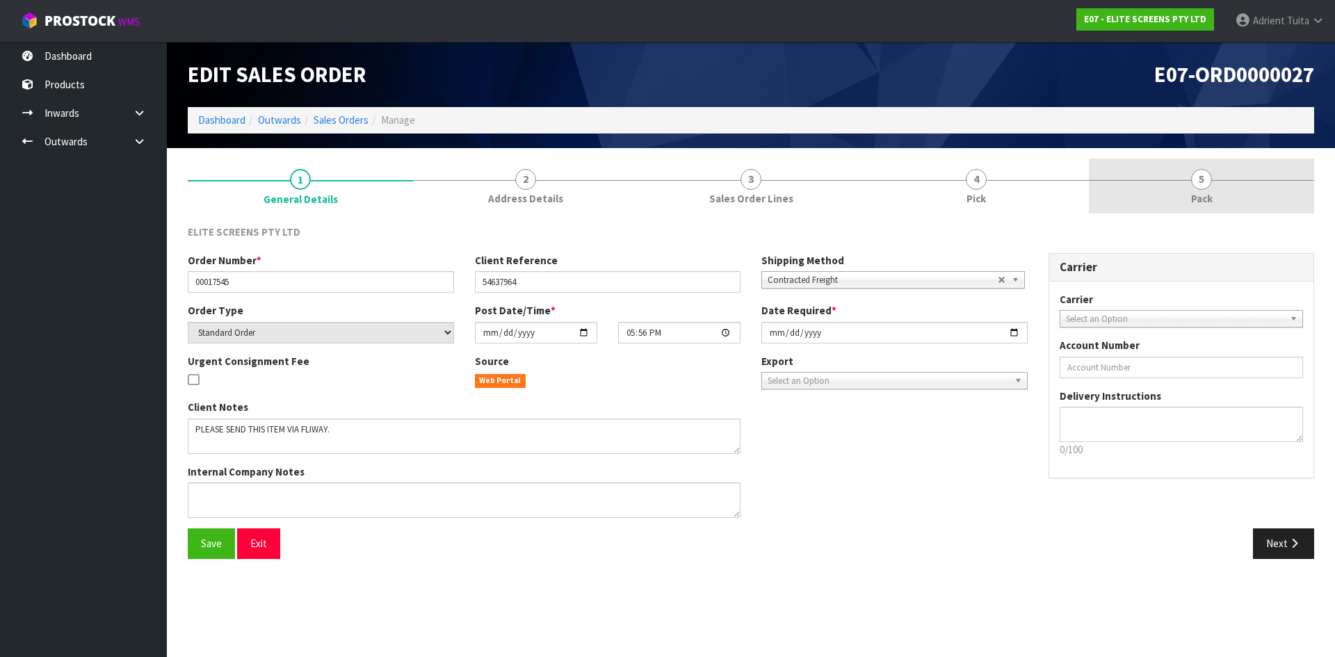
click at [1196, 187] on span "5" at bounding box center [1201, 179] width 21 height 21
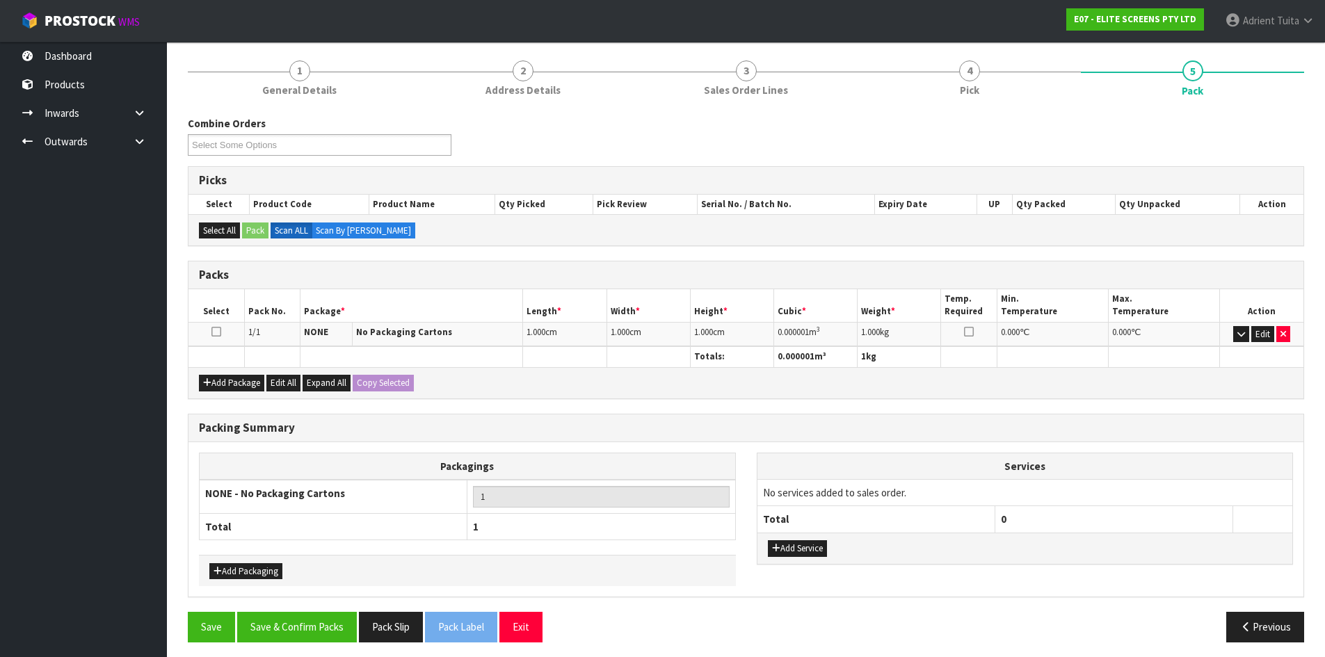
scroll to position [115, 0]
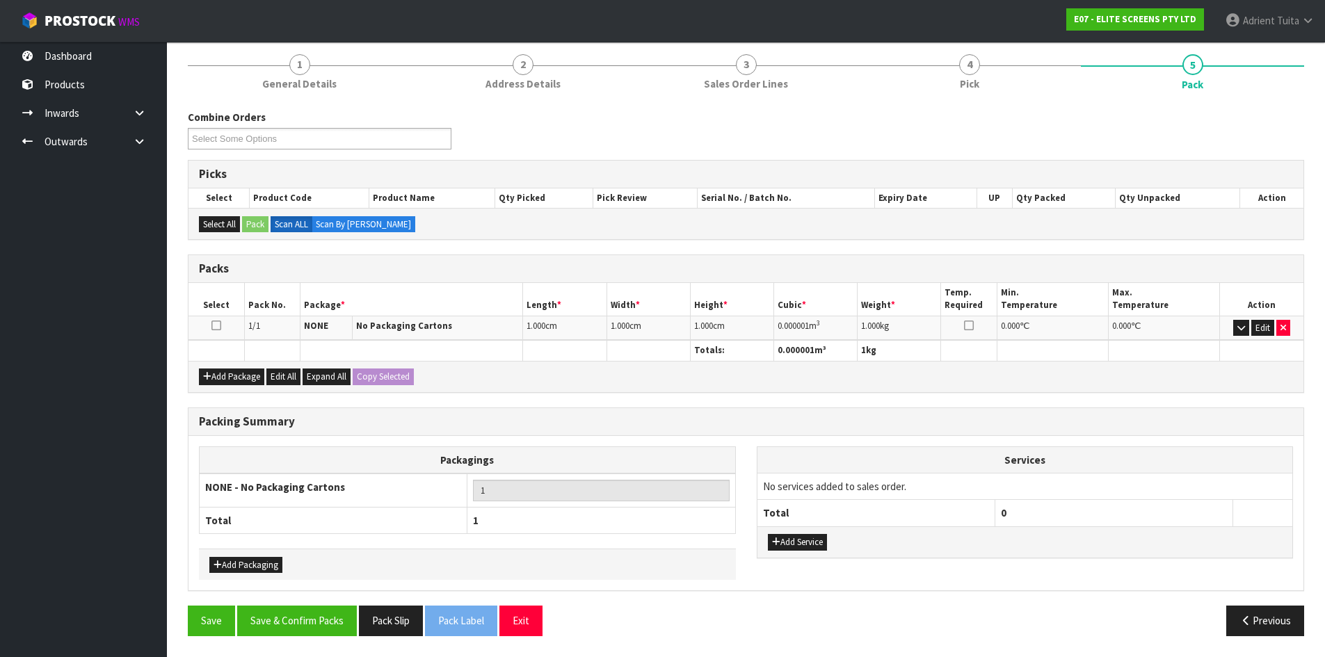
click at [1244, 316] on td "Edit" at bounding box center [1261, 328] width 83 height 24
click at [1261, 320] on button "Edit" at bounding box center [1262, 328] width 23 height 17
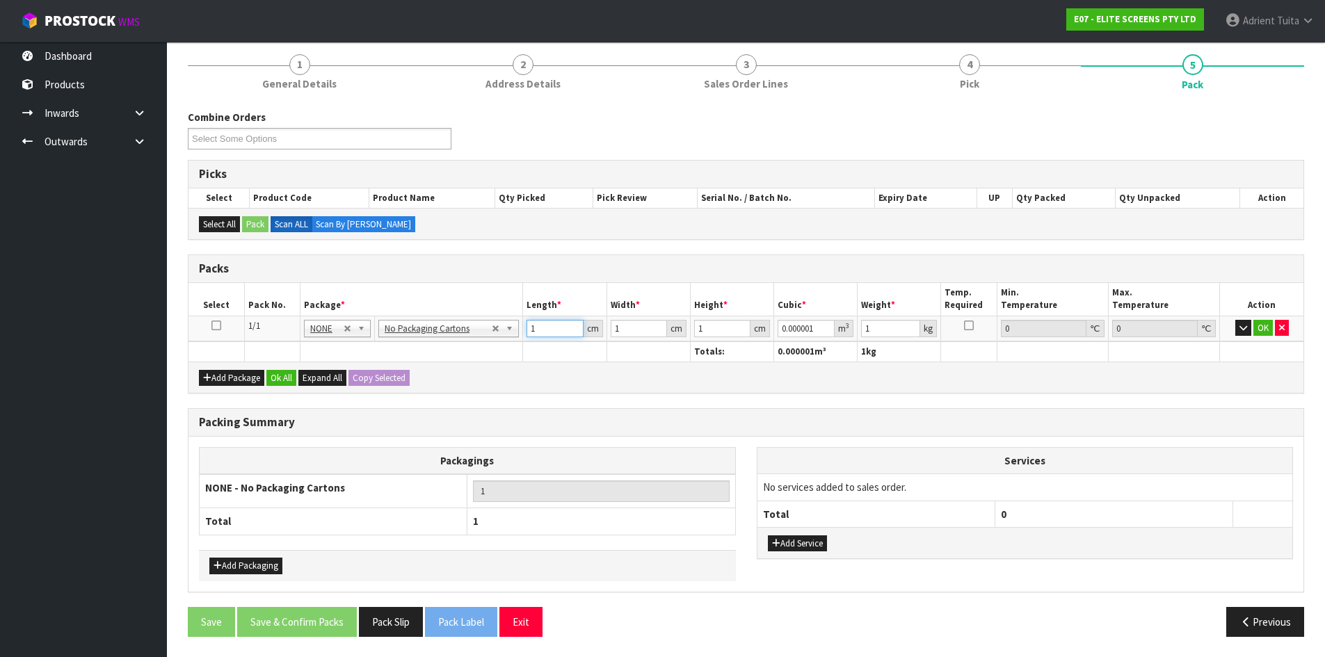
click at [554, 334] on input "1" at bounding box center [555, 328] width 56 height 17
type input "0"
type input "2"
type input "0.000002"
type input "24"
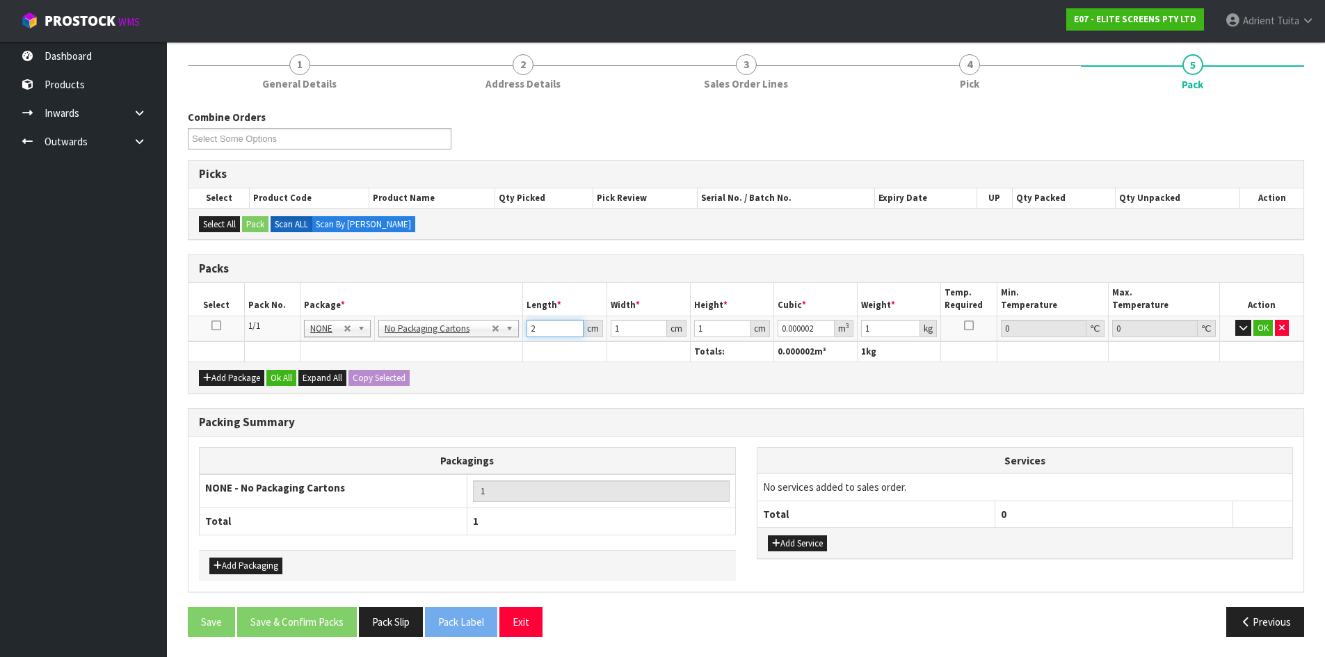
type input "0.000024"
type input "244"
type input "0.000244"
type input "244"
type input "14"
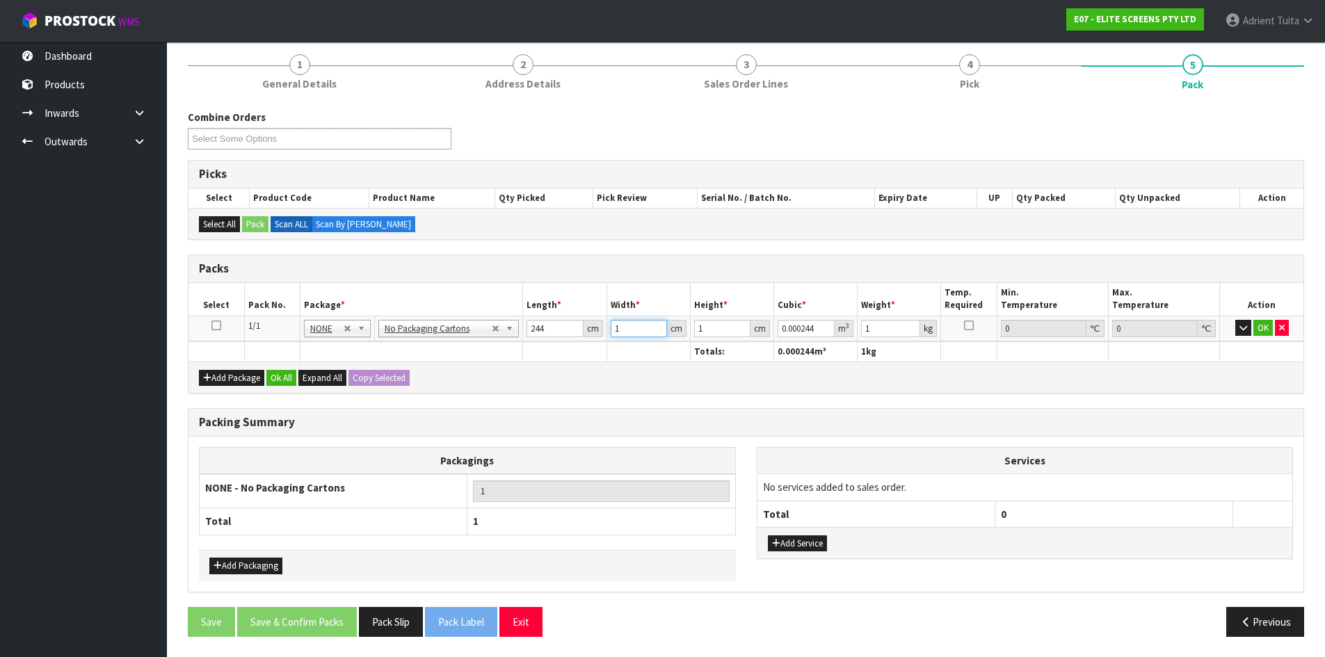
type input "0.003416"
type input "14"
type input "12"
type input "0.040992"
type input "12"
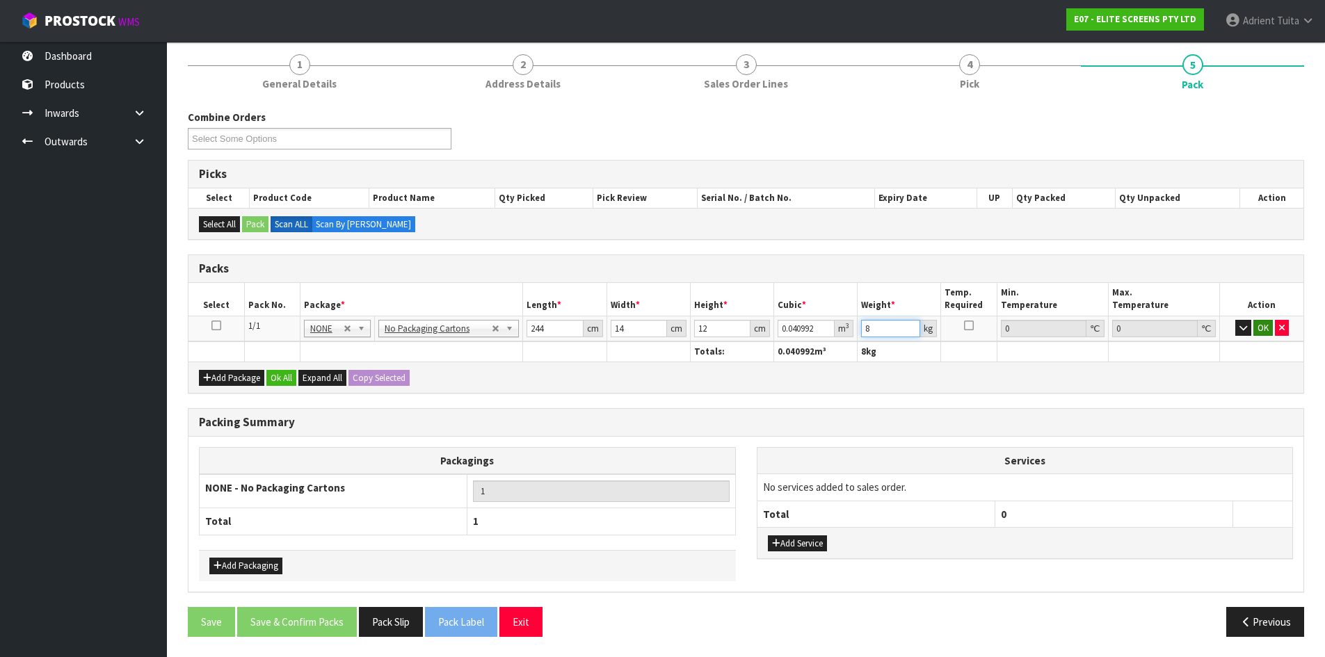
type input "8"
click at [1260, 326] on button "OK" at bounding box center [1262, 328] width 19 height 17
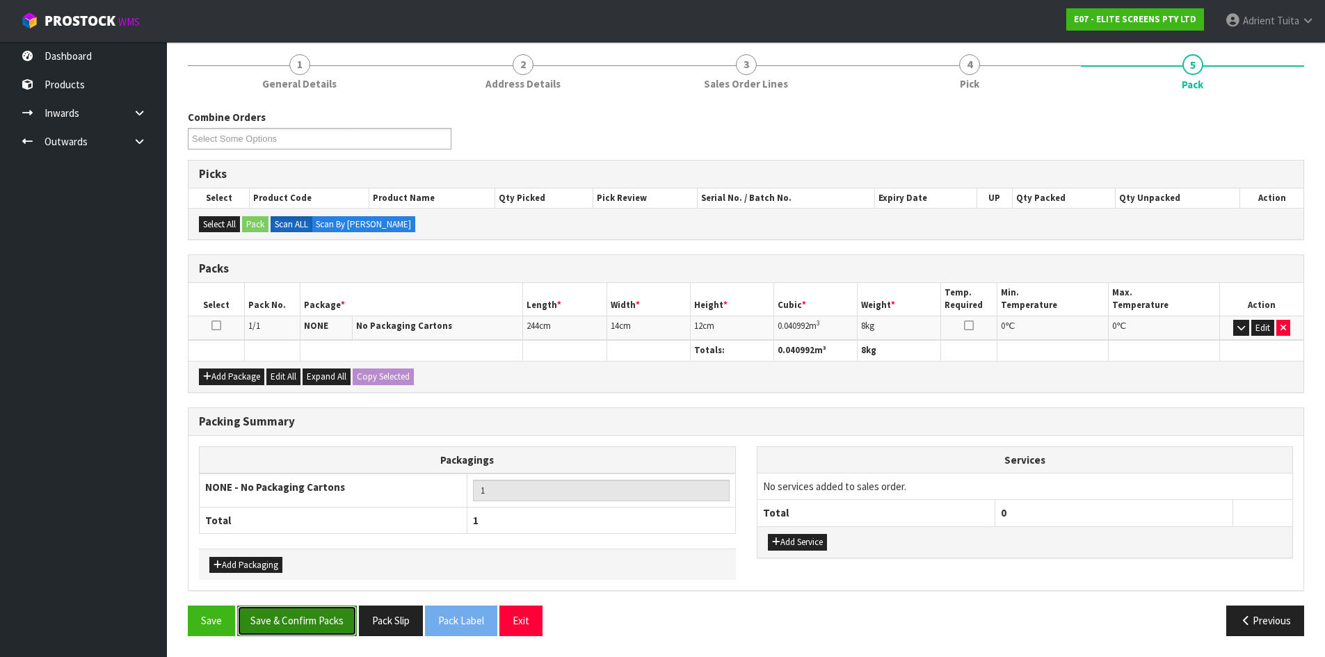
click at [308, 617] on button "Save & Confirm Packs" at bounding box center [297, 621] width 120 height 30
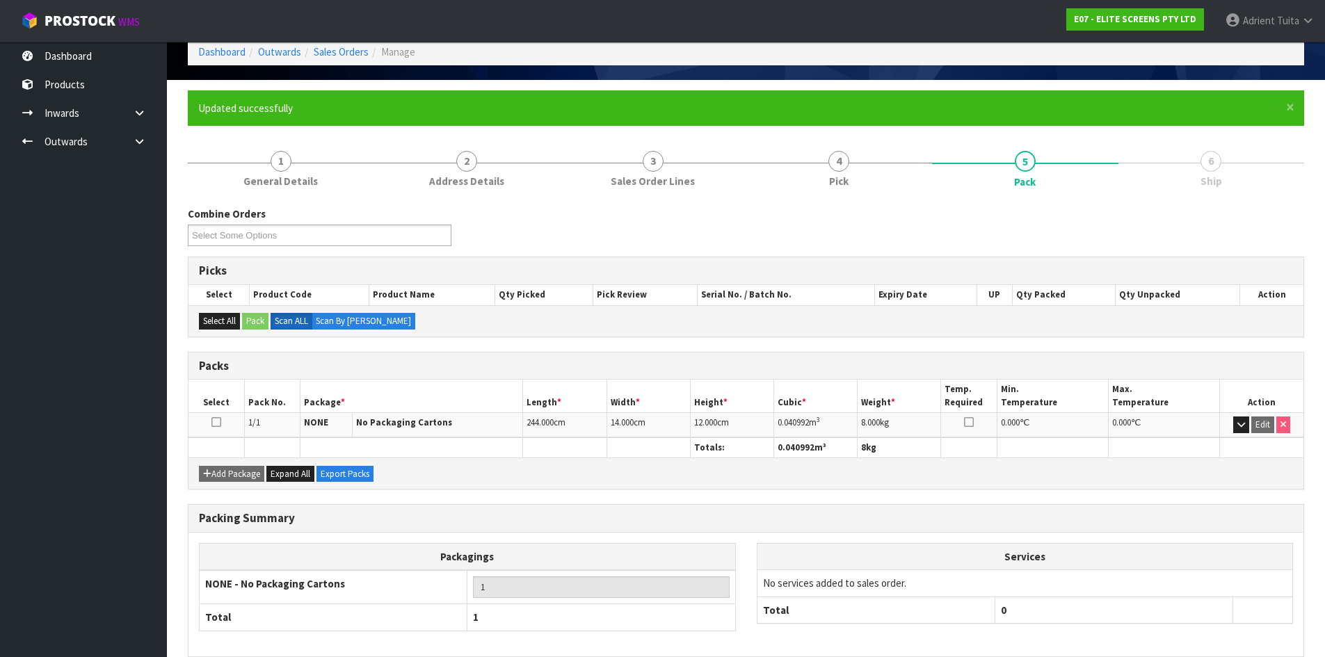
scroll to position [134, 0]
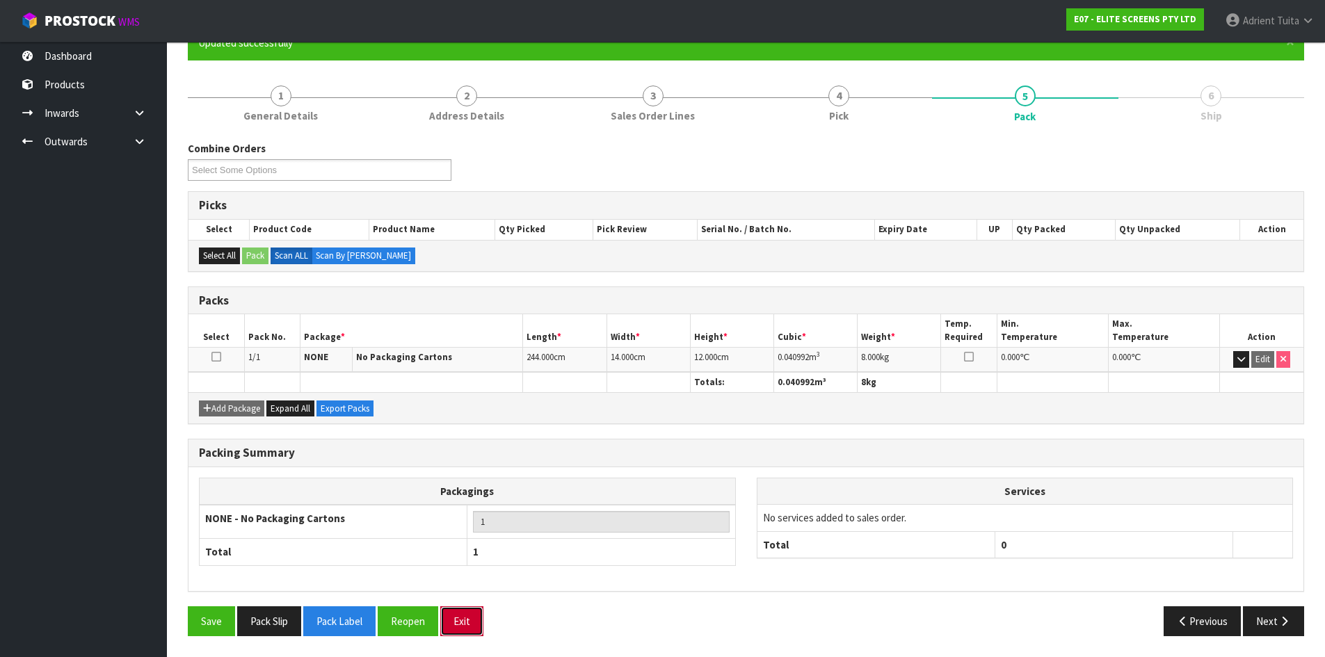
click at [453, 610] on button "Exit" at bounding box center [461, 622] width 43 height 30
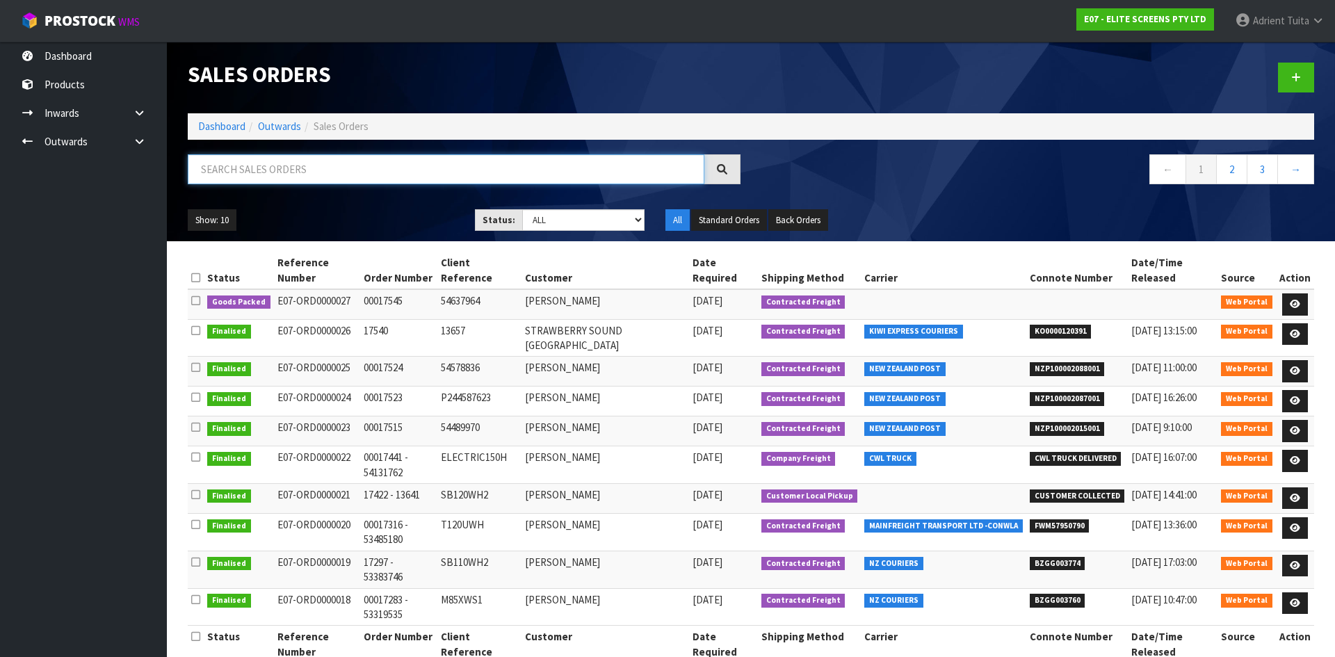
click at [352, 158] on input "text" at bounding box center [446, 169] width 517 height 30
click at [182, 118] on div "Sales Orders Dashboard Outwards Sales Orders ← 1 2 3 → Show: 10 5 10 25 50 Stat…" at bounding box center [751, 142] width 1148 height 200
click at [216, 120] on link "Dashboard" at bounding box center [221, 126] width 47 height 13
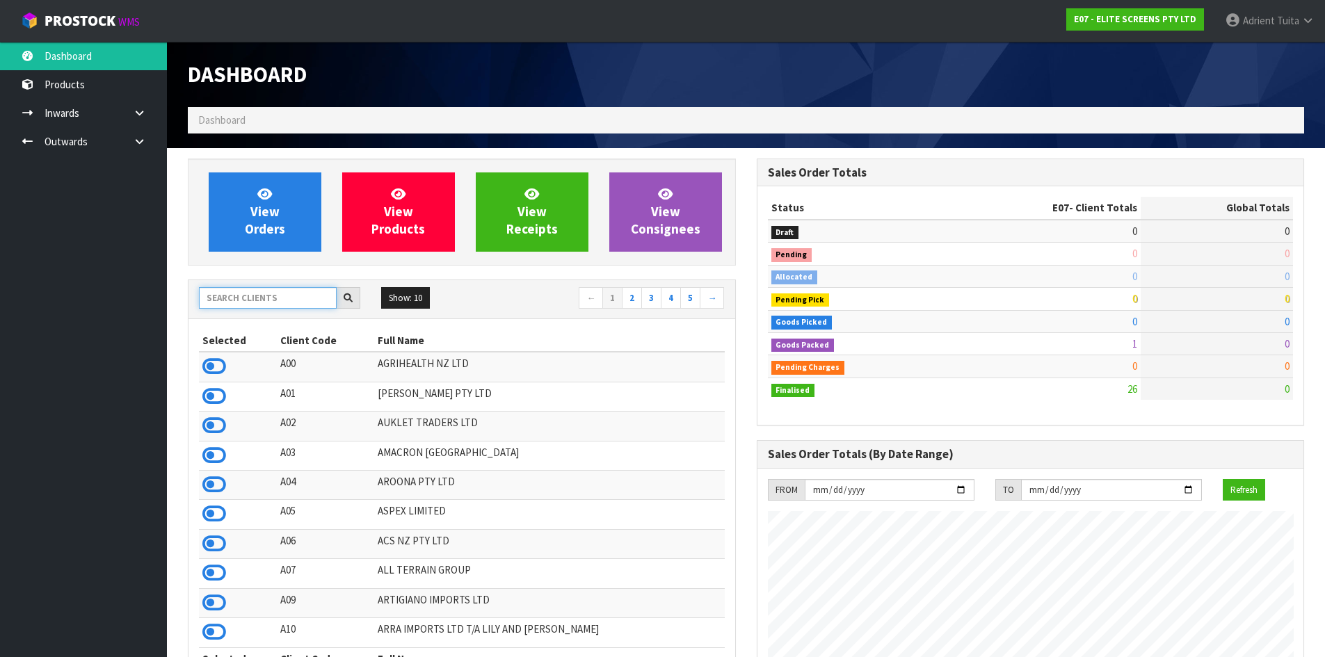
scroll to position [896, 568]
click at [257, 307] on input "text" at bounding box center [268, 298] width 138 height 22
type input "S08"
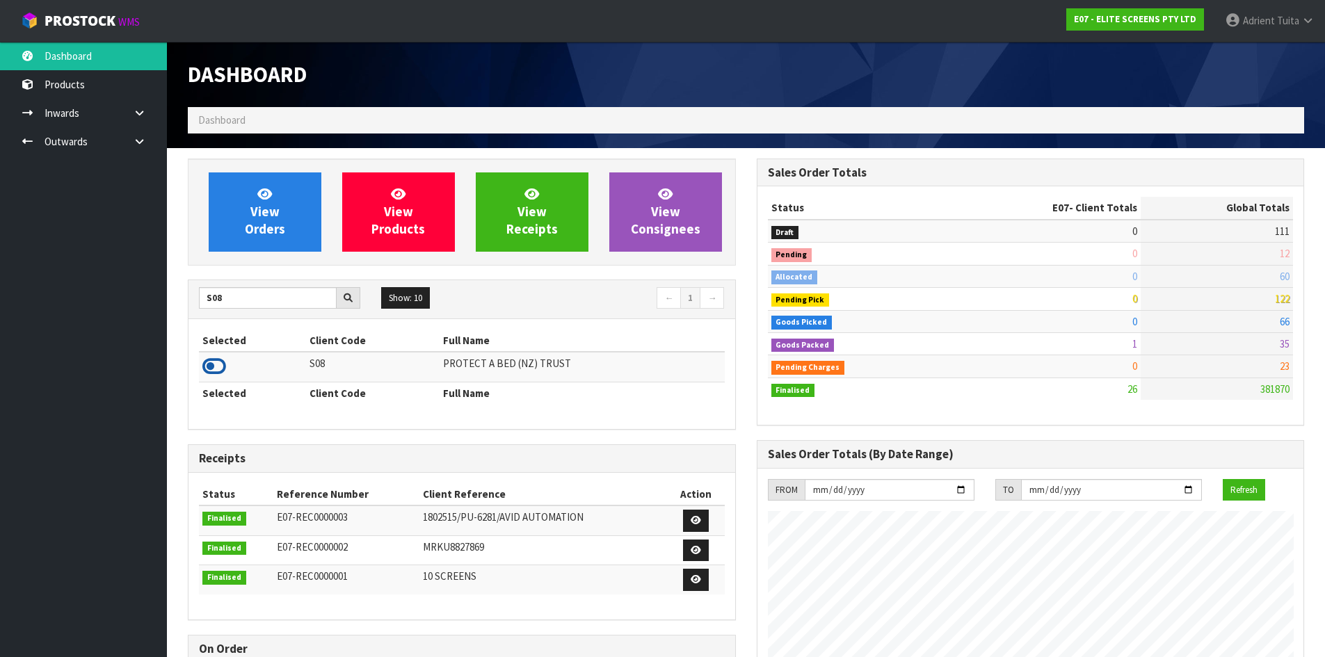
click at [214, 367] on icon at bounding box center [214, 366] width 24 height 21
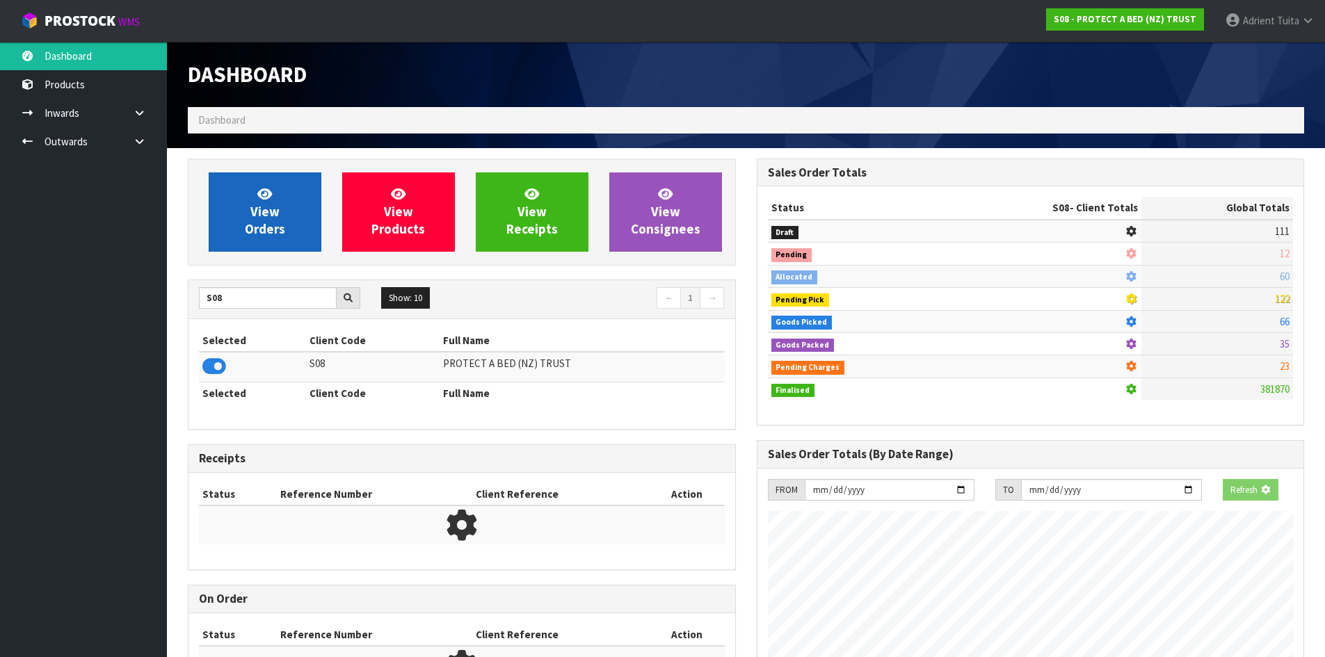
scroll to position [867, 568]
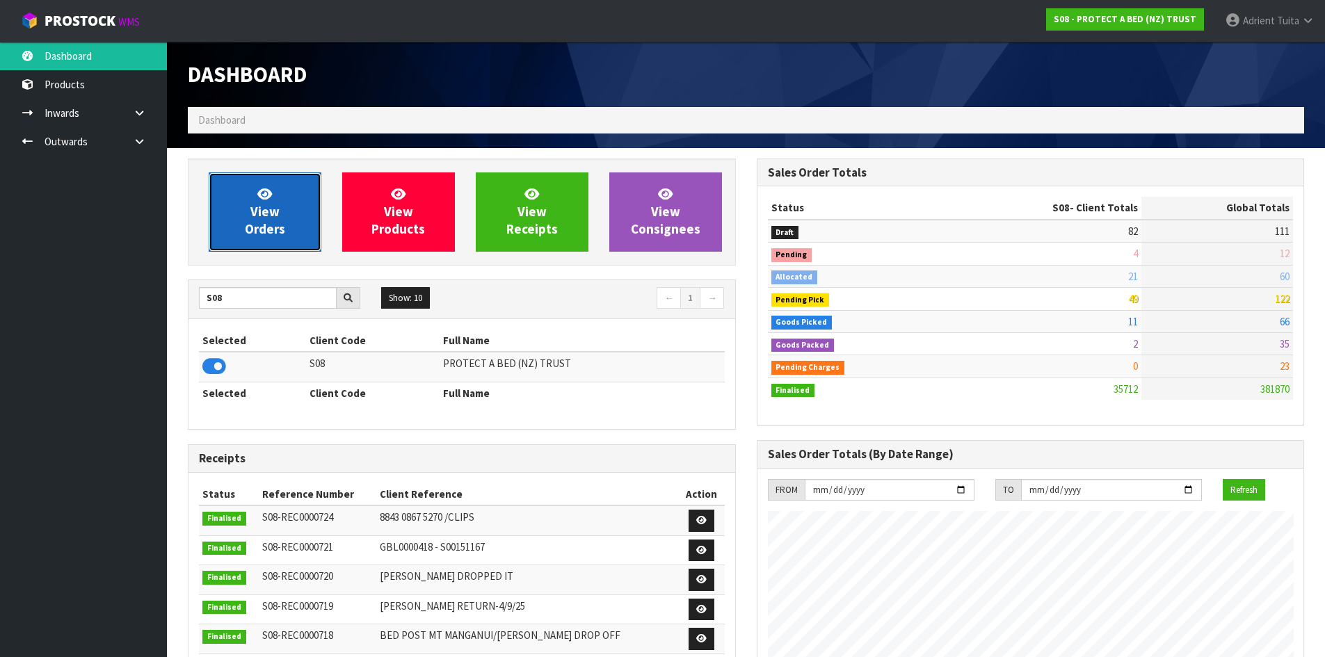
click at [255, 219] on span "View Orders" at bounding box center [265, 212] width 40 height 52
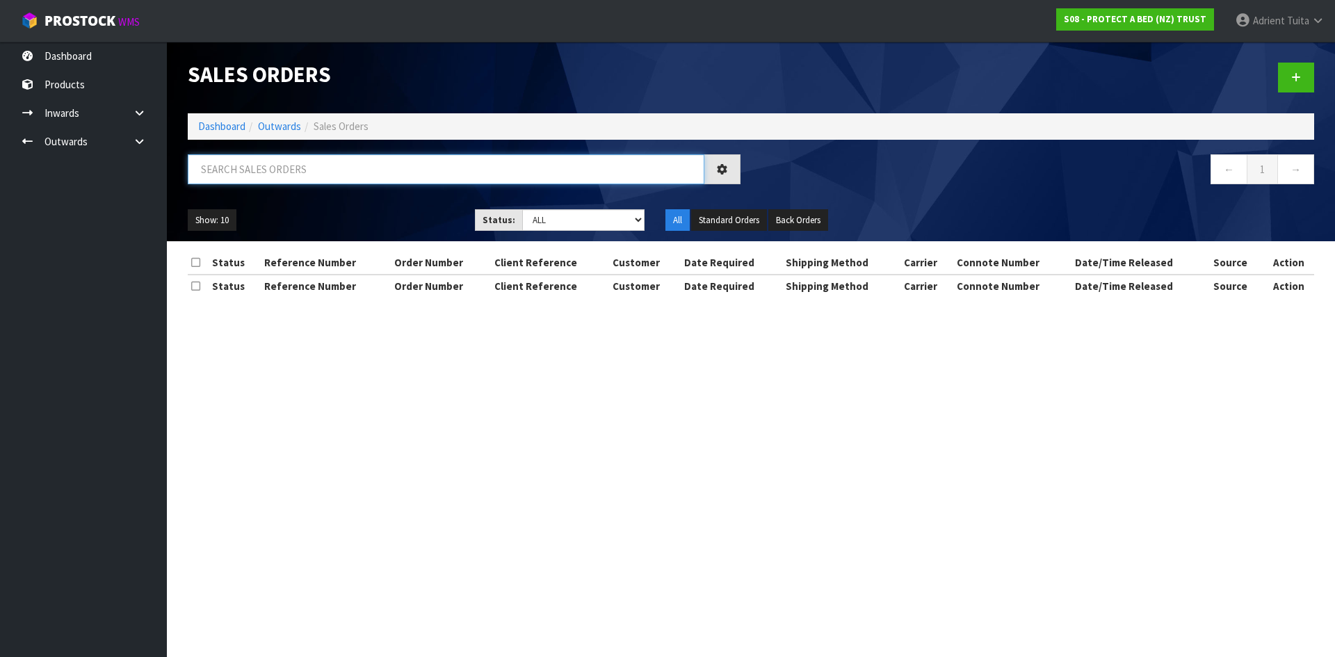
click at [261, 174] on input "text" at bounding box center [446, 169] width 517 height 30
type input "7589"
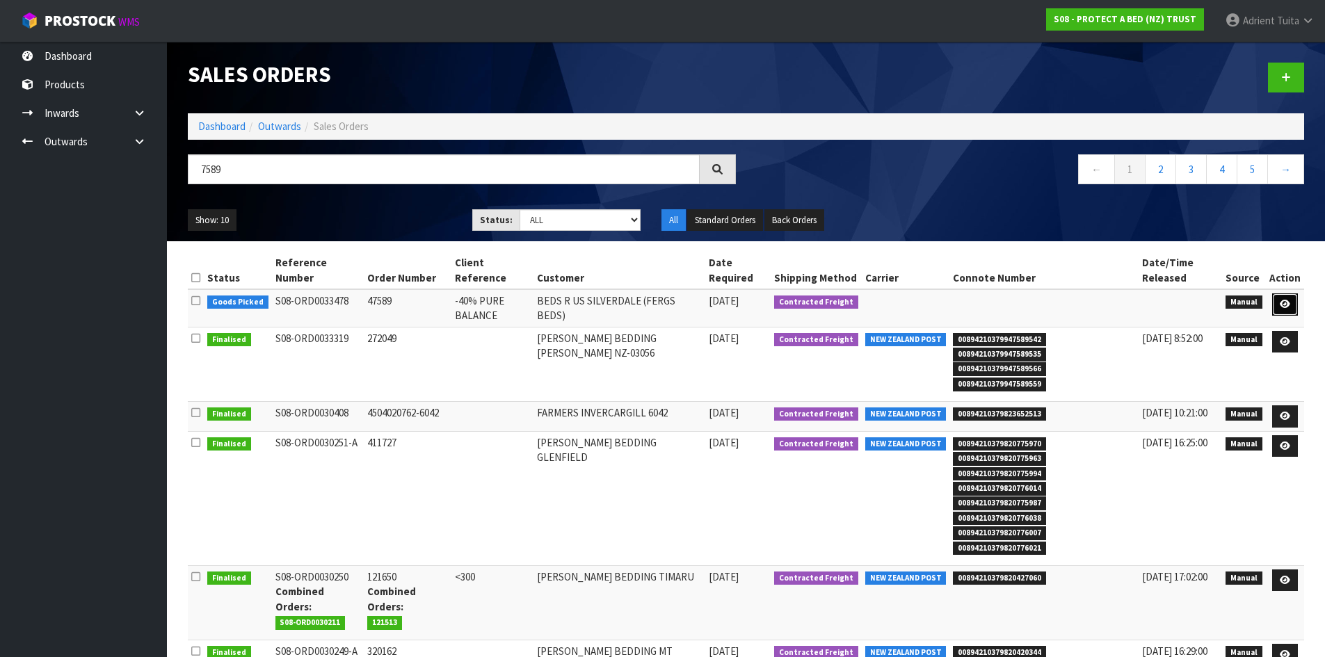
click at [1286, 300] on icon at bounding box center [1285, 304] width 10 height 9
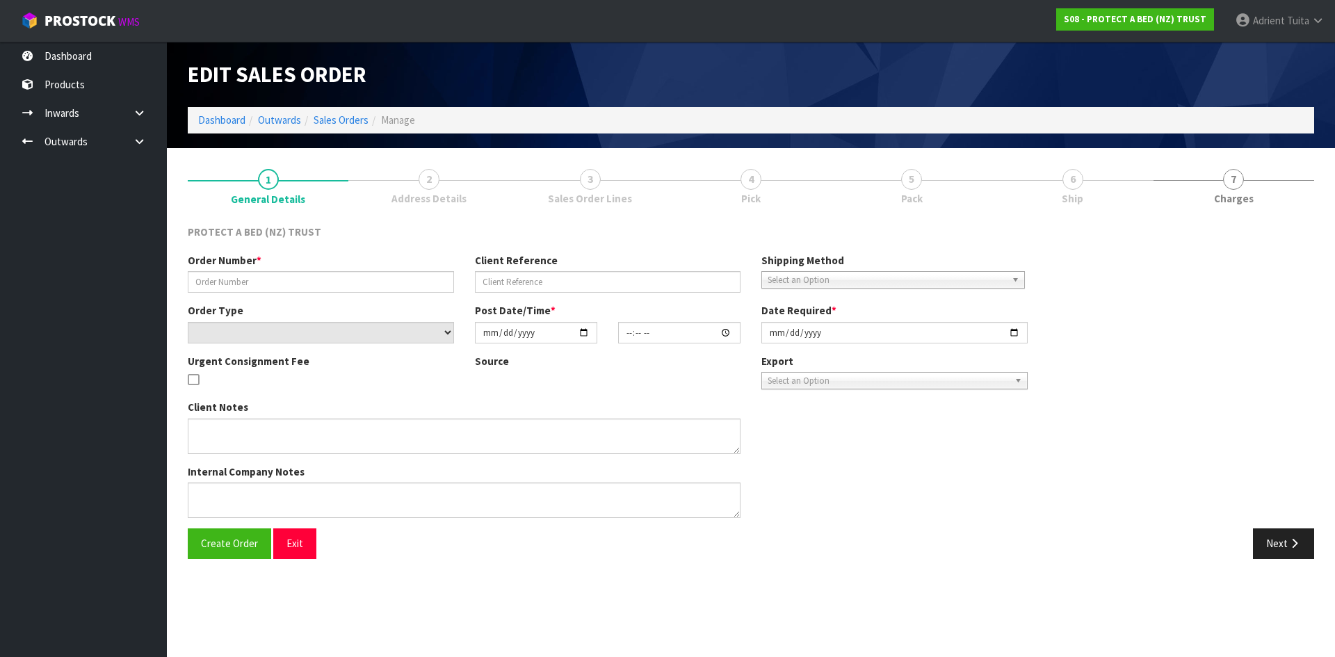
type input "47589"
type input "-40% PURE BALANCE"
select select "number:0"
type input "2025-09-18"
type input "08:32:00.000"
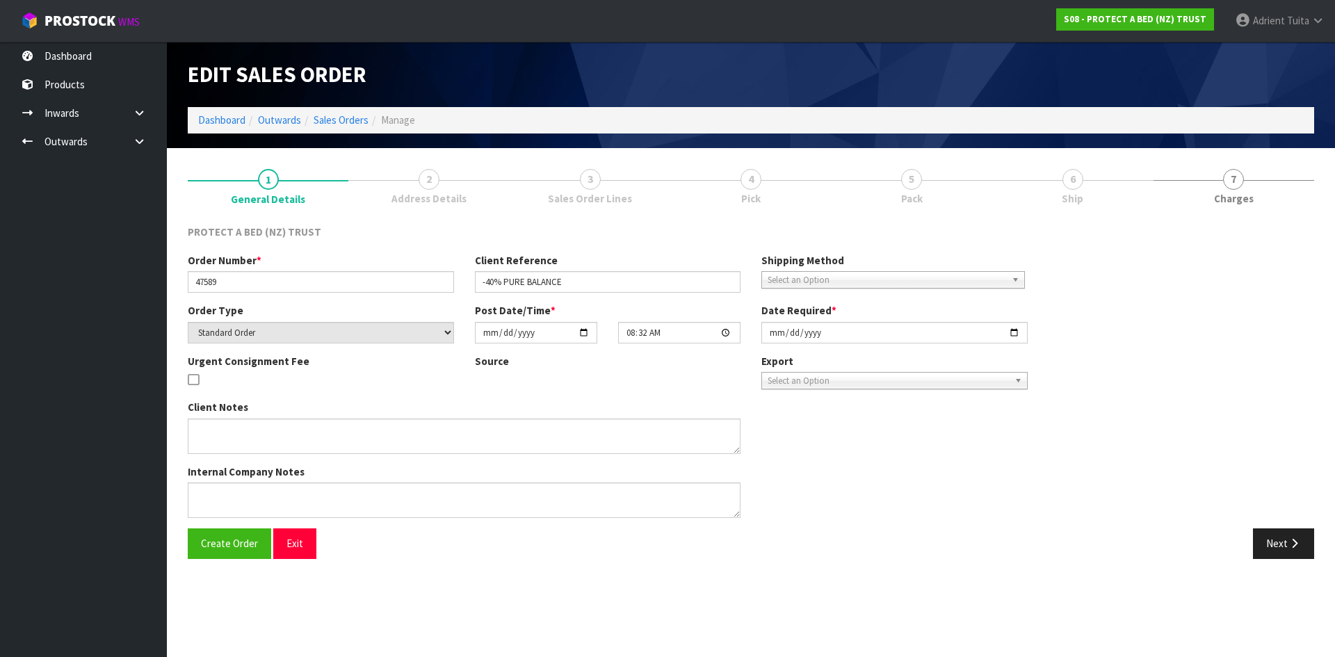
type input "2025-09-18"
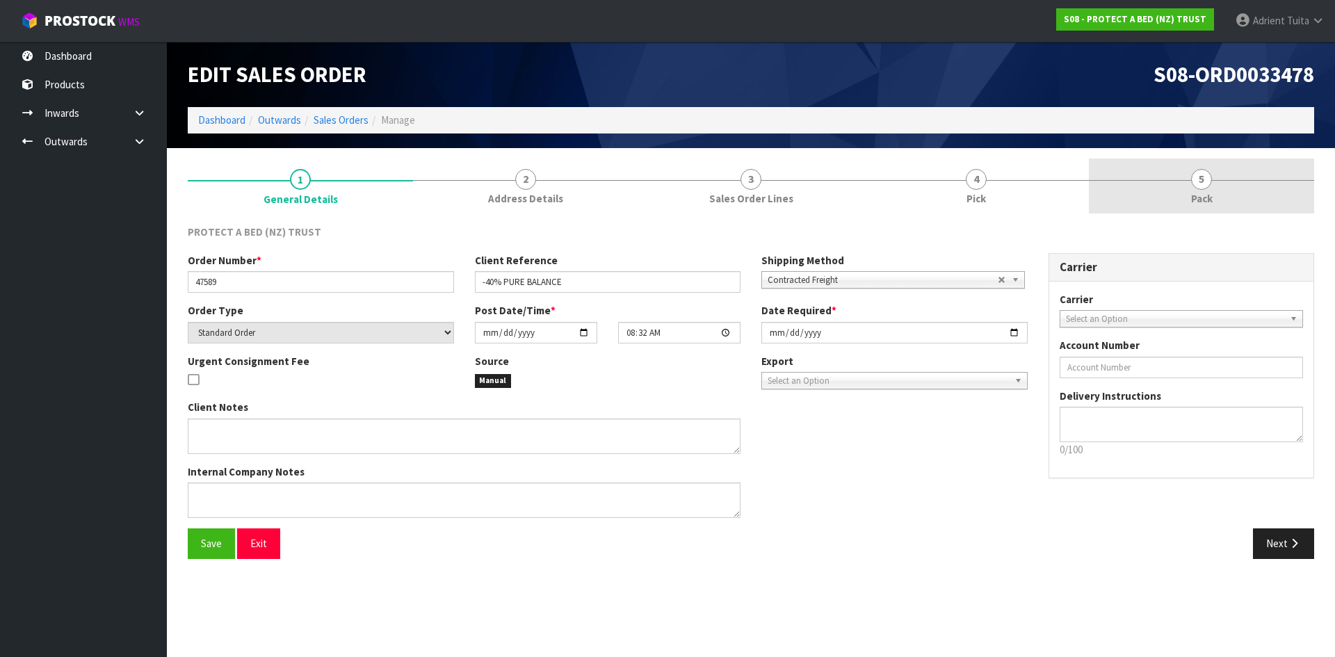
click at [1255, 204] on link "5 Pack" at bounding box center [1201, 186] width 225 height 55
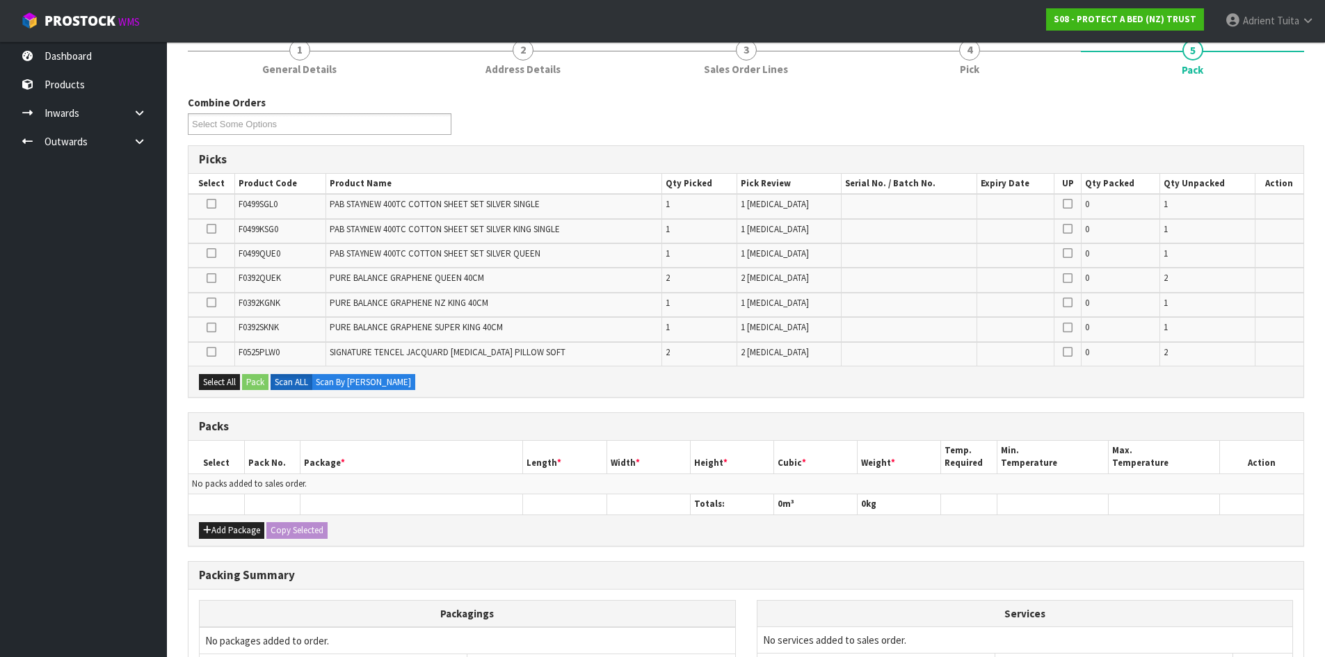
scroll to position [276, 0]
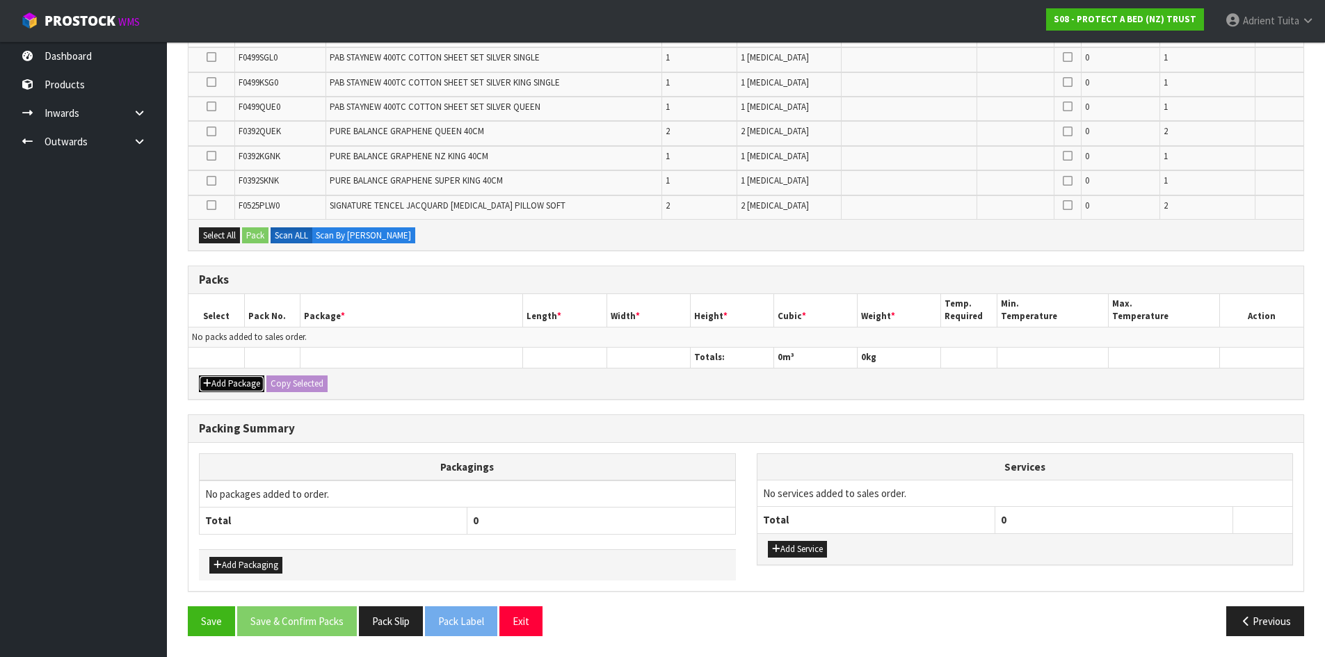
drag, startPoint x: 202, startPoint y: 383, endPoint x: 209, endPoint y: 358, distance: 25.3
click at [203, 383] on button "Add Package" at bounding box center [231, 384] width 65 height 17
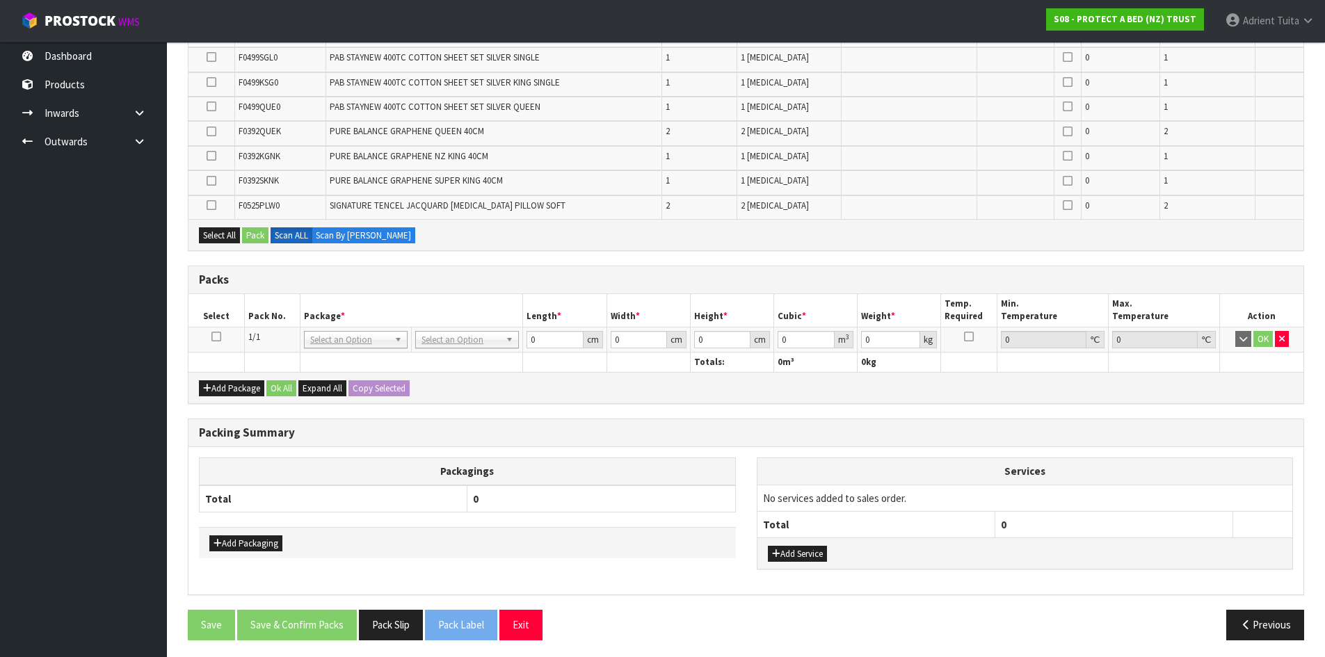
click at [216, 337] on icon at bounding box center [216, 337] width 10 height 1
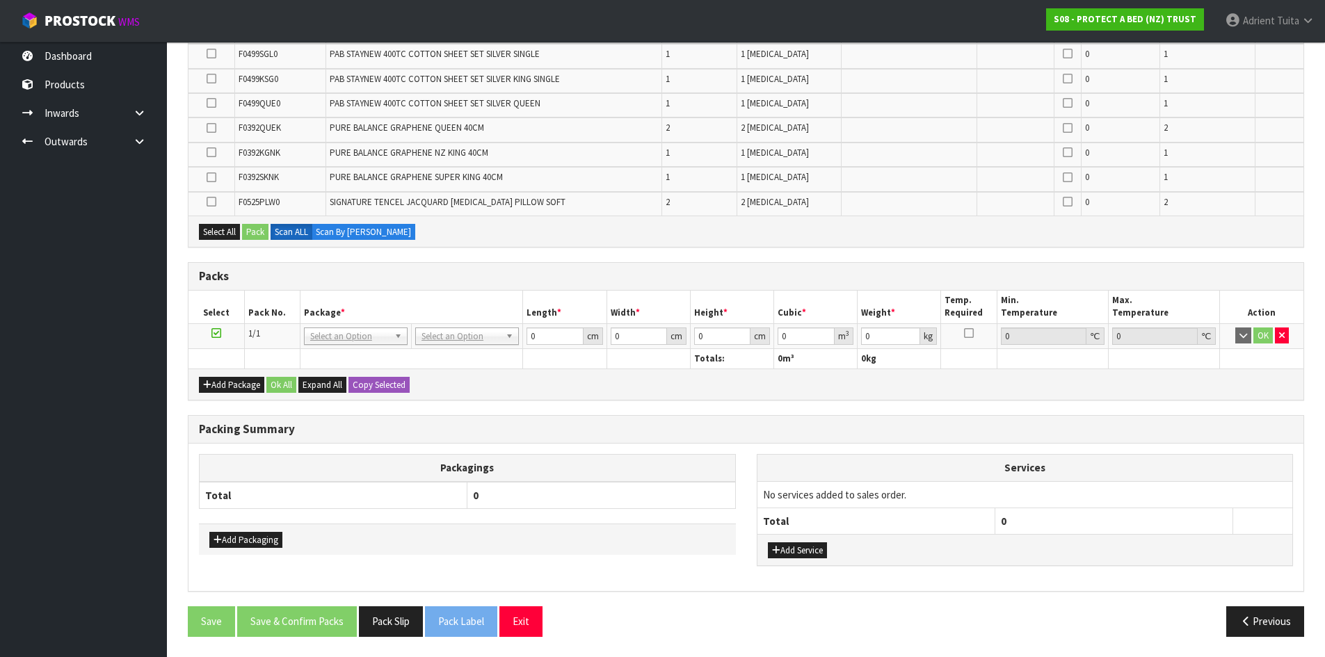
scroll to position [280, 0]
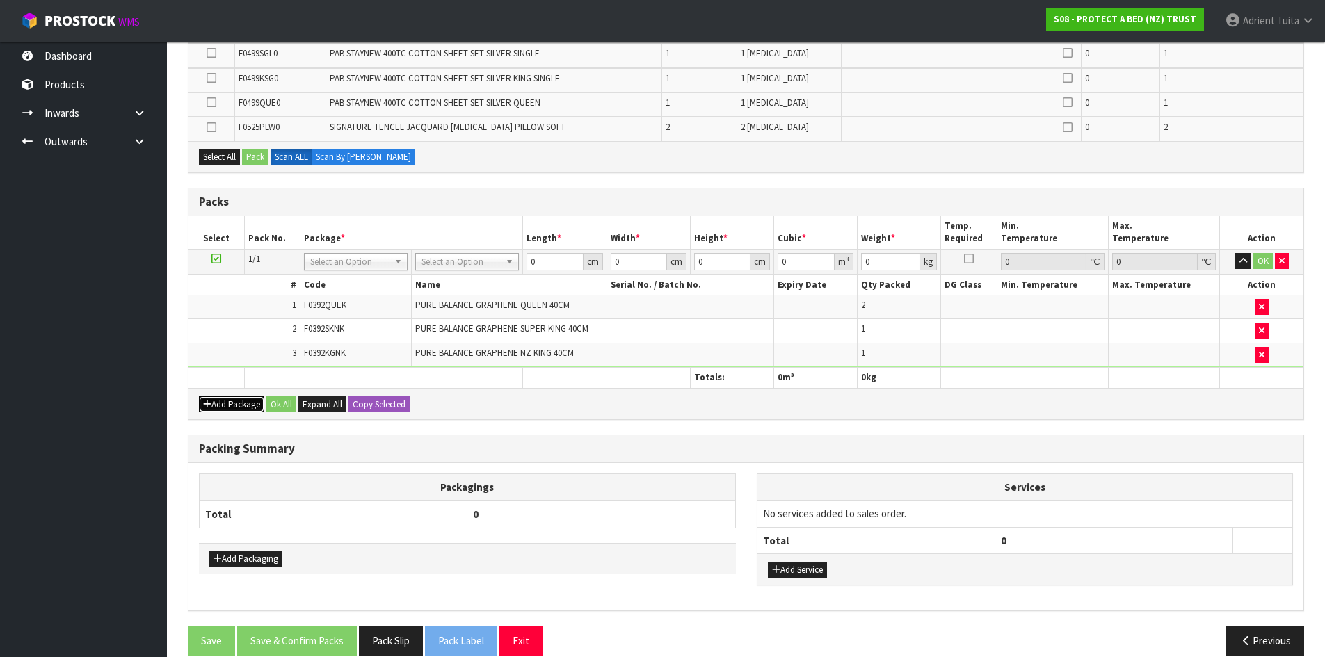
click at [241, 401] on button "Add Package" at bounding box center [231, 404] width 65 height 17
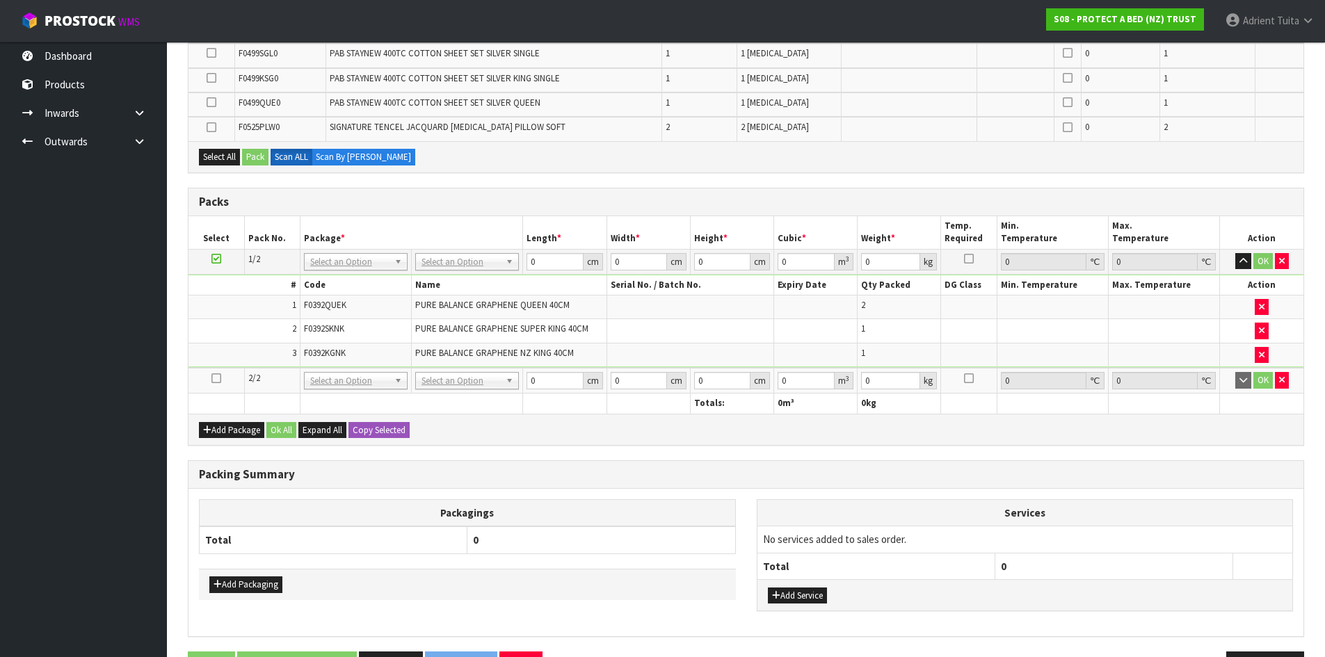
click at [215, 378] on icon at bounding box center [216, 378] width 10 height 1
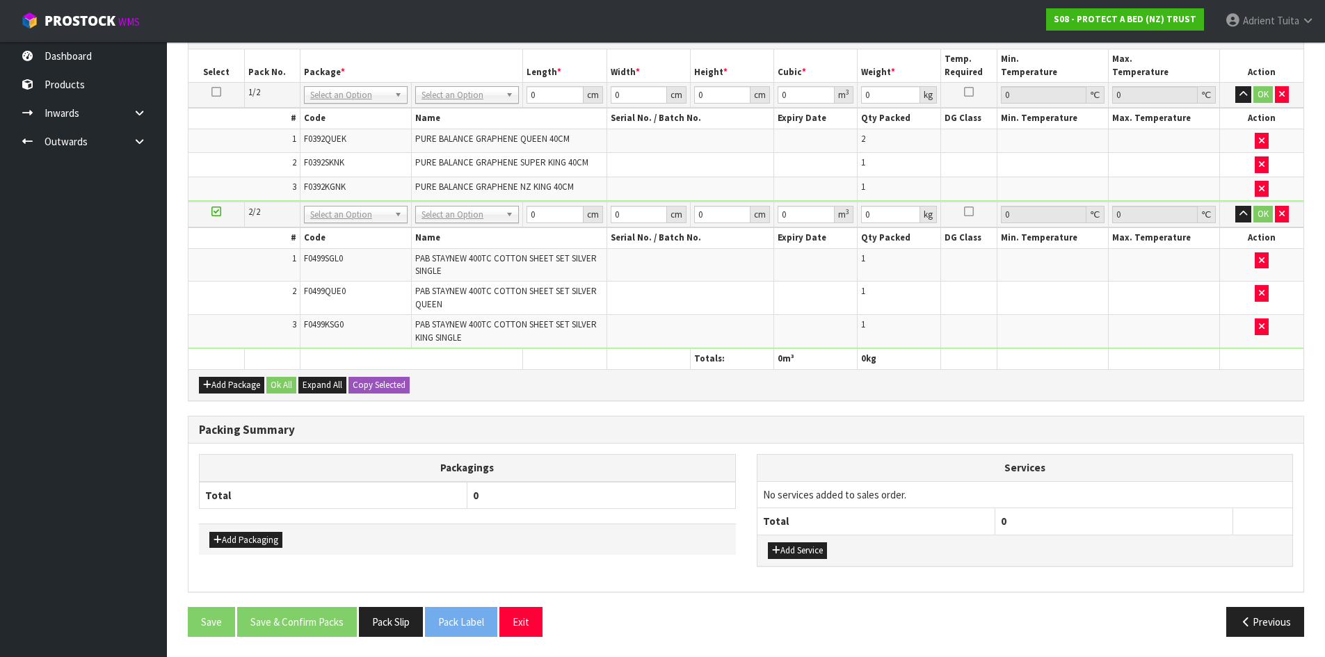
scroll to position [374, 0]
click at [227, 380] on button "Add Package" at bounding box center [231, 384] width 65 height 17
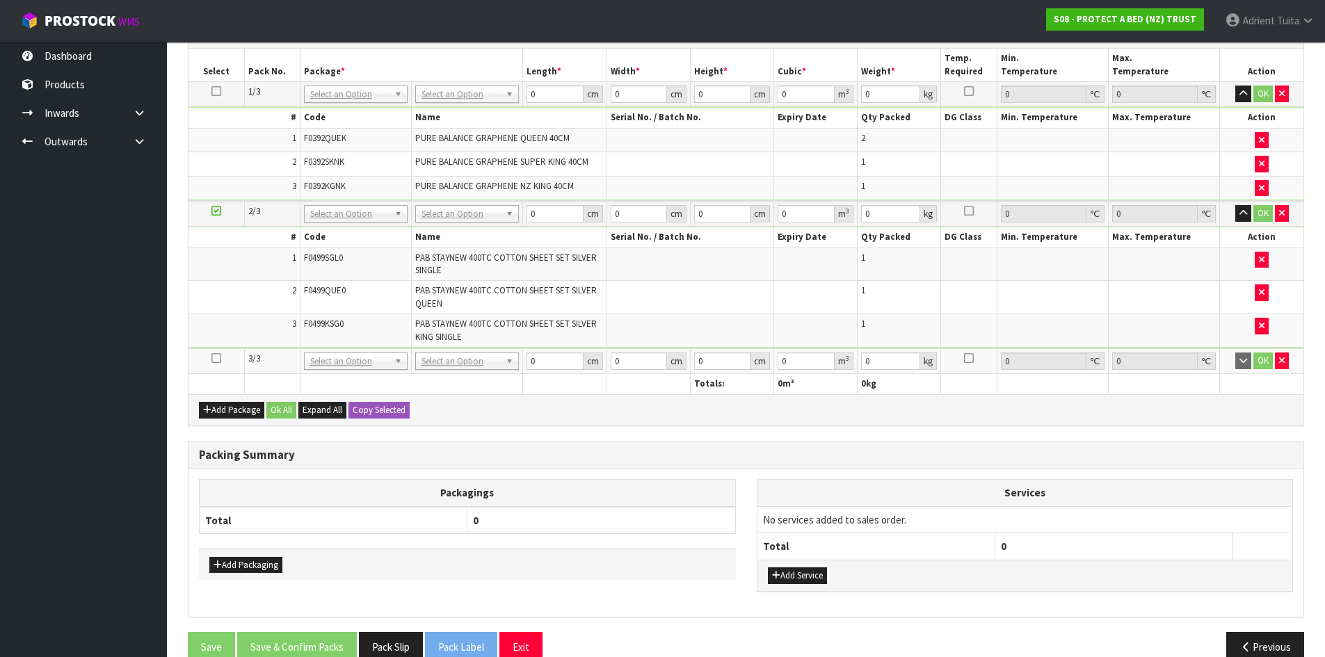
click at [214, 358] on icon at bounding box center [216, 358] width 10 height 1
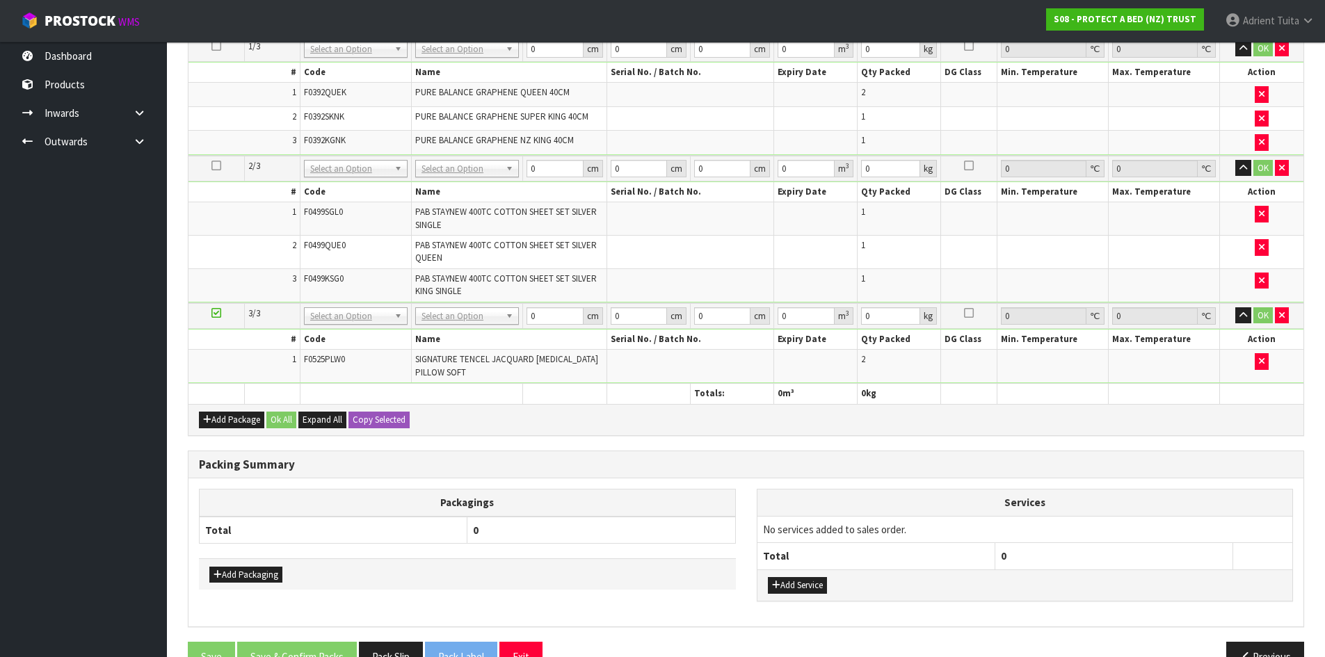
scroll to position [430, 0]
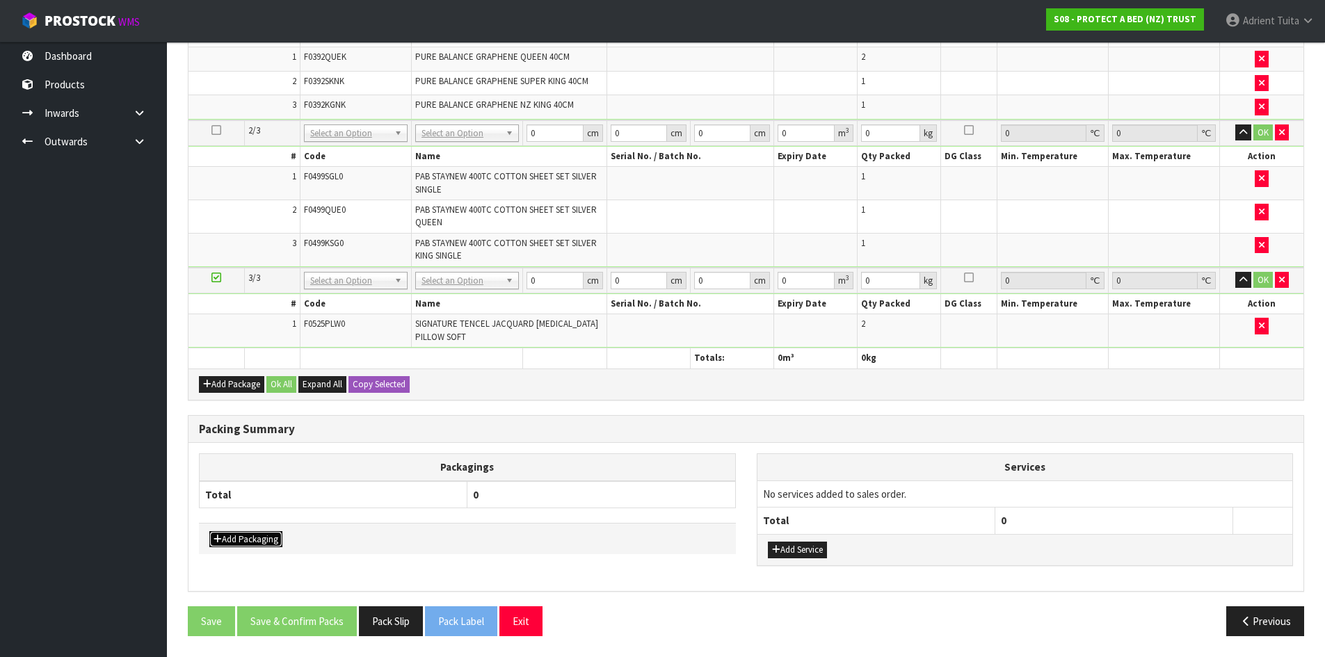
click at [267, 531] on button "Add Packaging" at bounding box center [245, 539] width 73 height 17
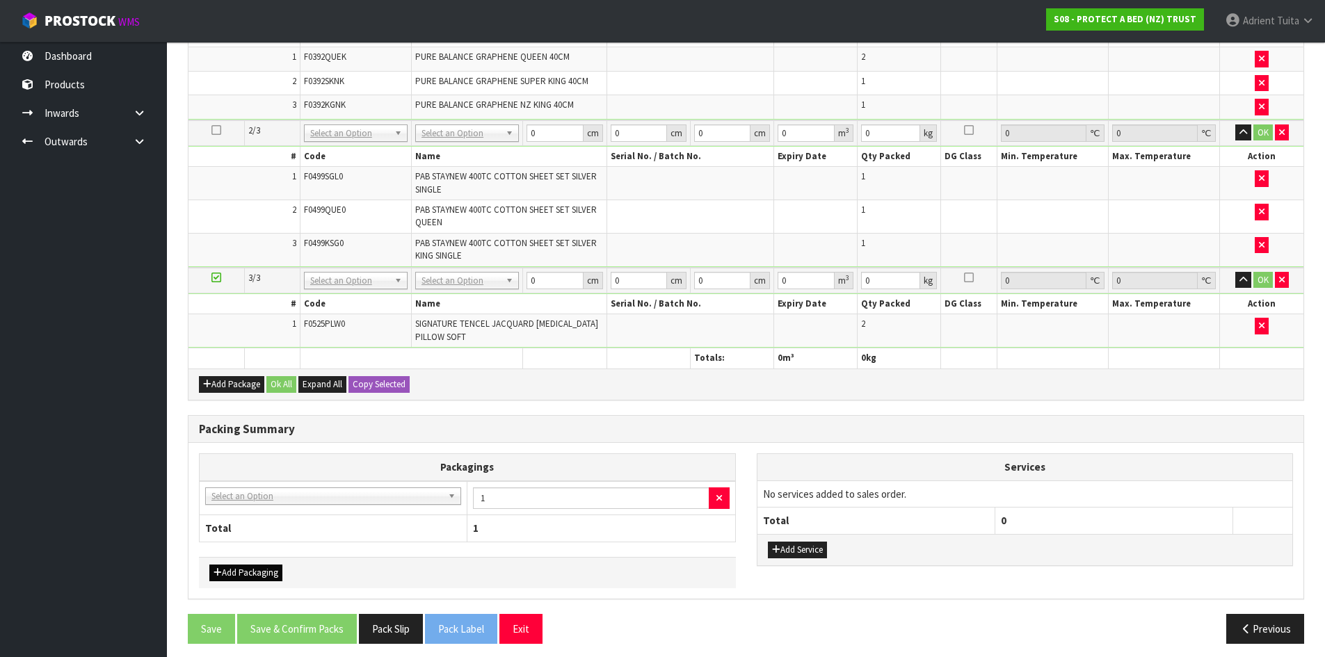
click at [267, 531] on th "Total" at bounding box center [334, 528] width 268 height 26
drag, startPoint x: 275, startPoint y: 492, endPoint x: 275, endPoint y: 502, distance: 10.4
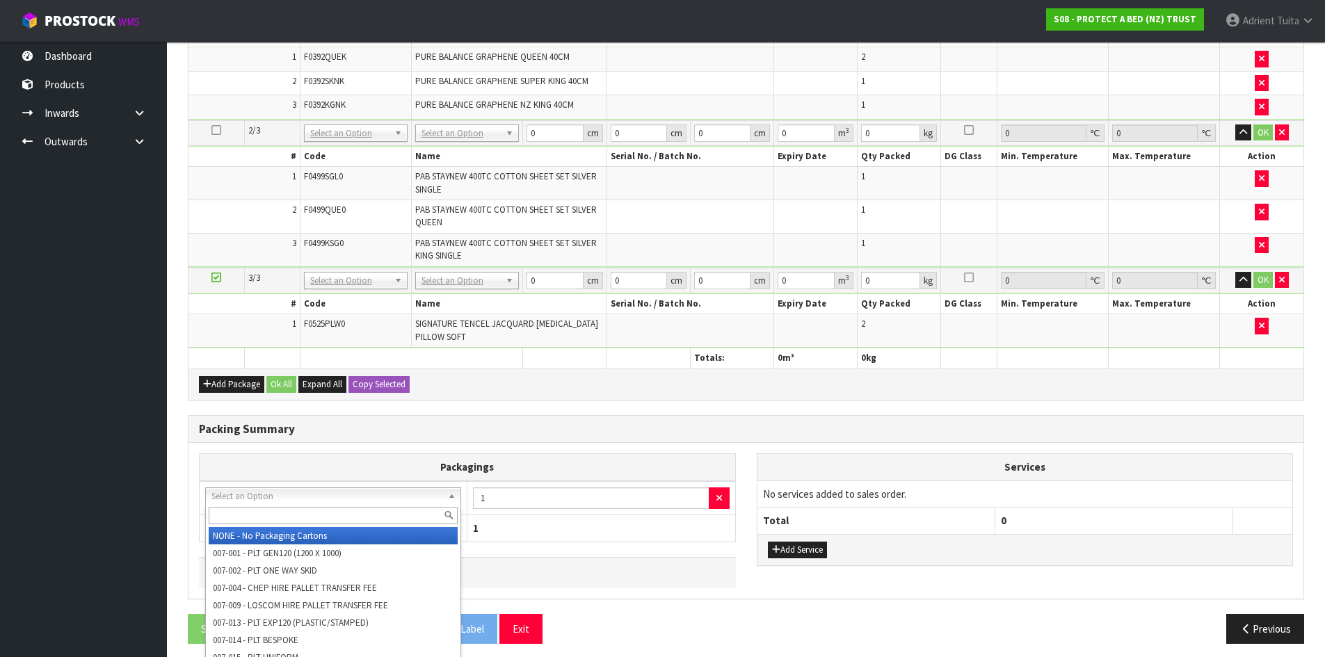
click at [275, 514] on input "text" at bounding box center [333, 515] width 249 height 17
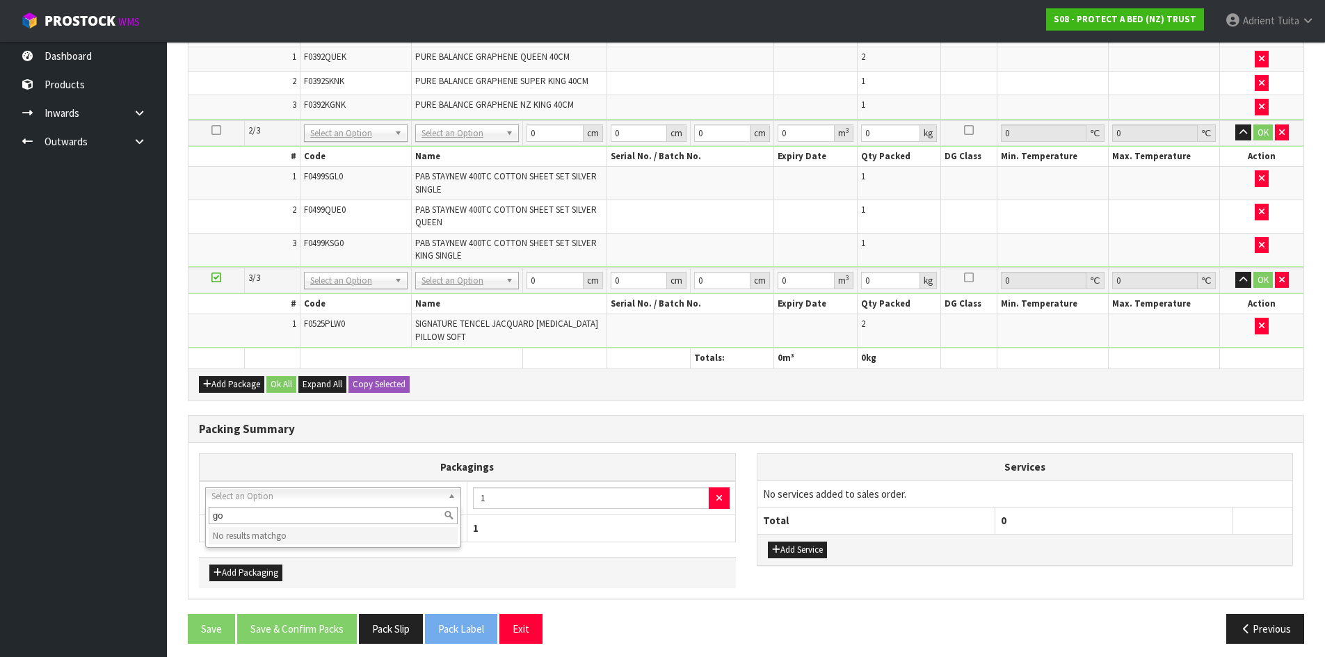
type input "g"
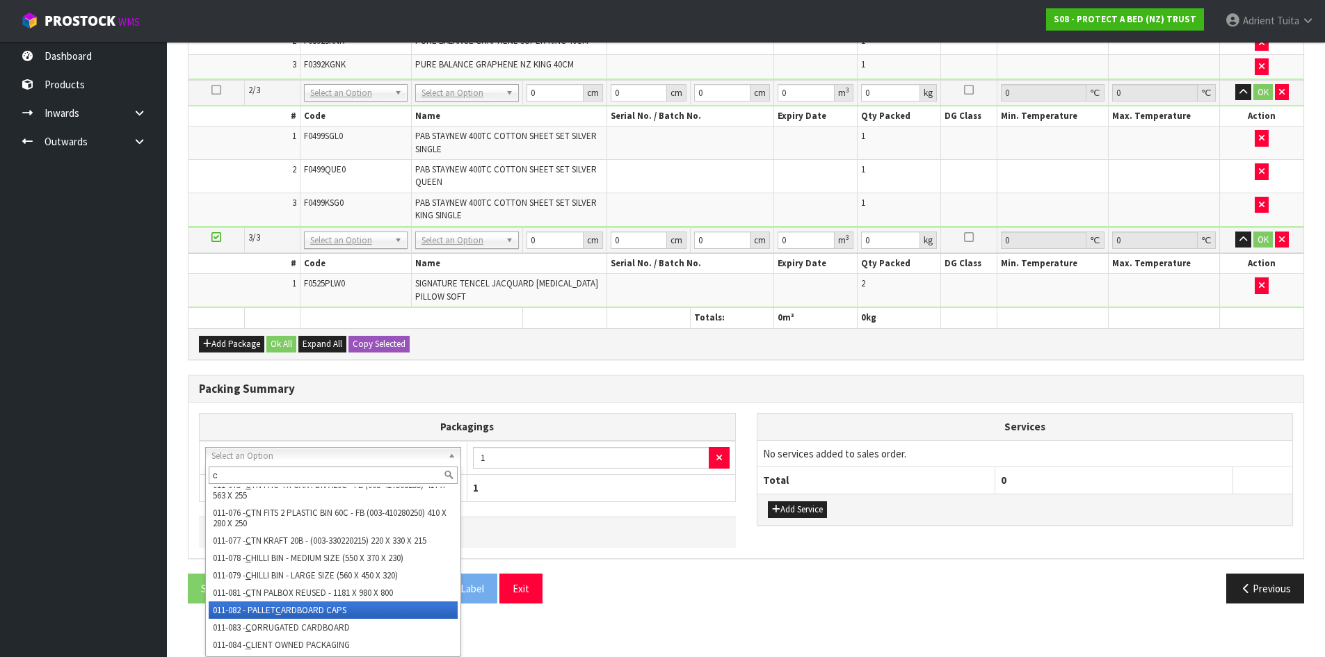
scroll to position [1116, 0]
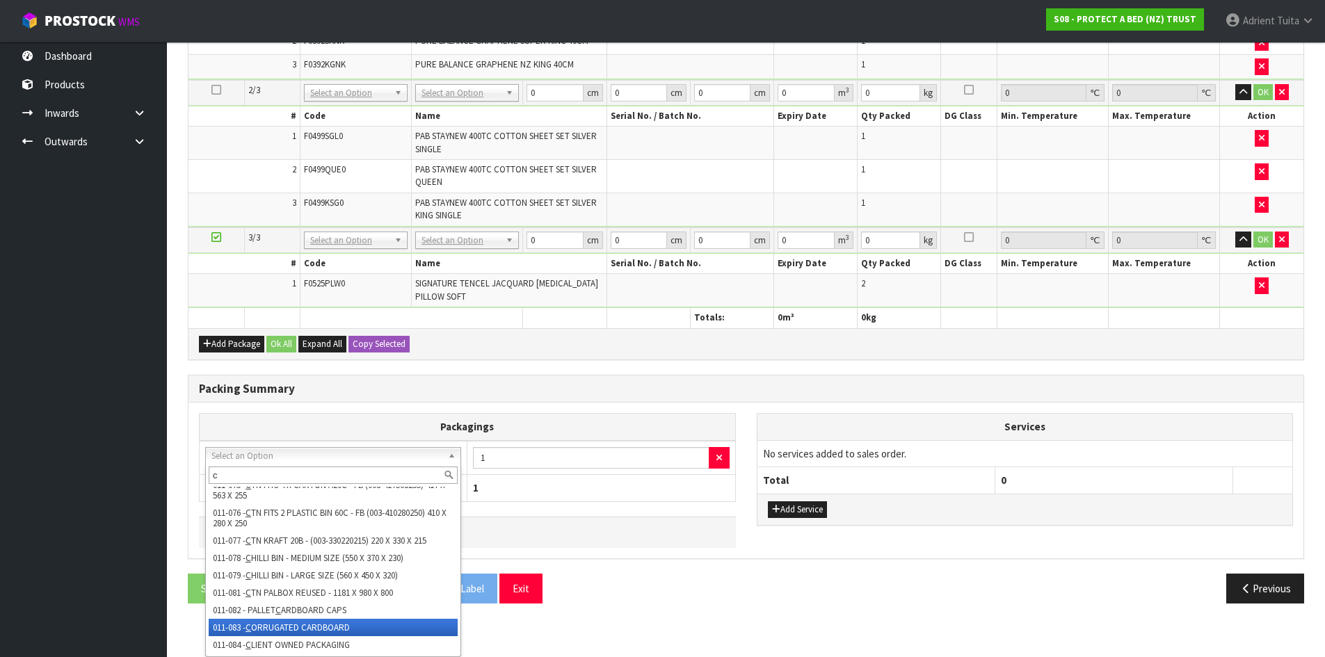
type input "c"
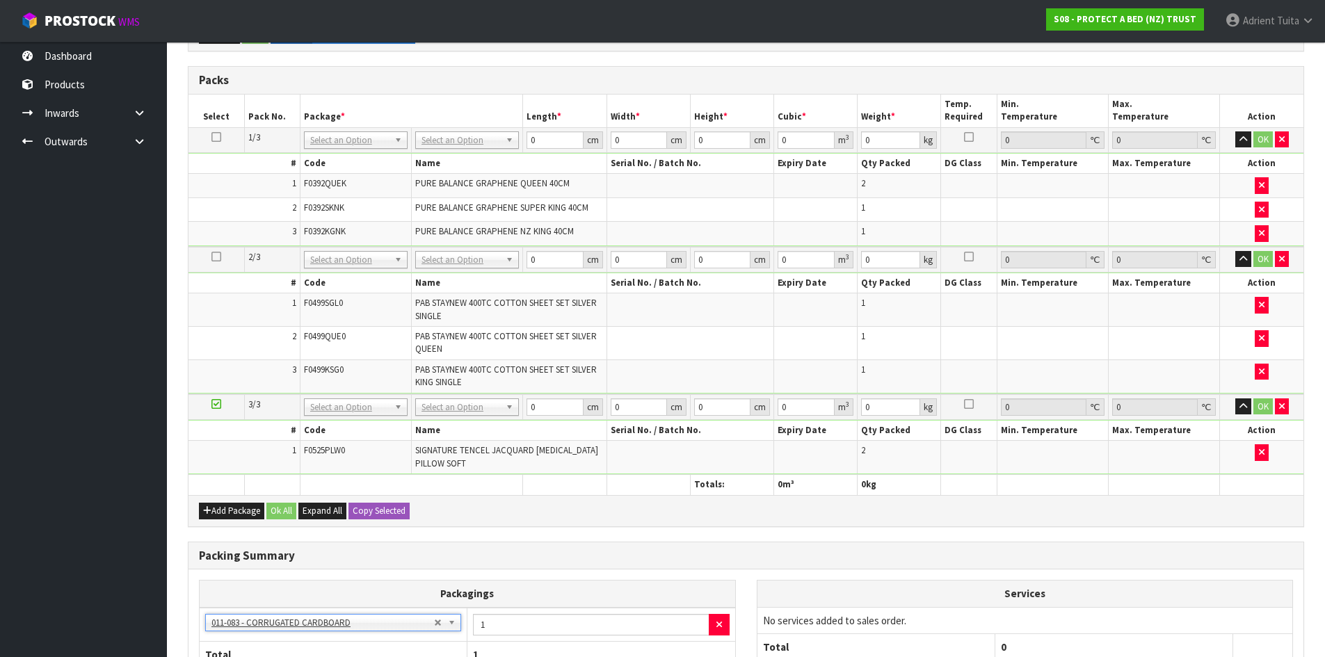
scroll to position [368, 0]
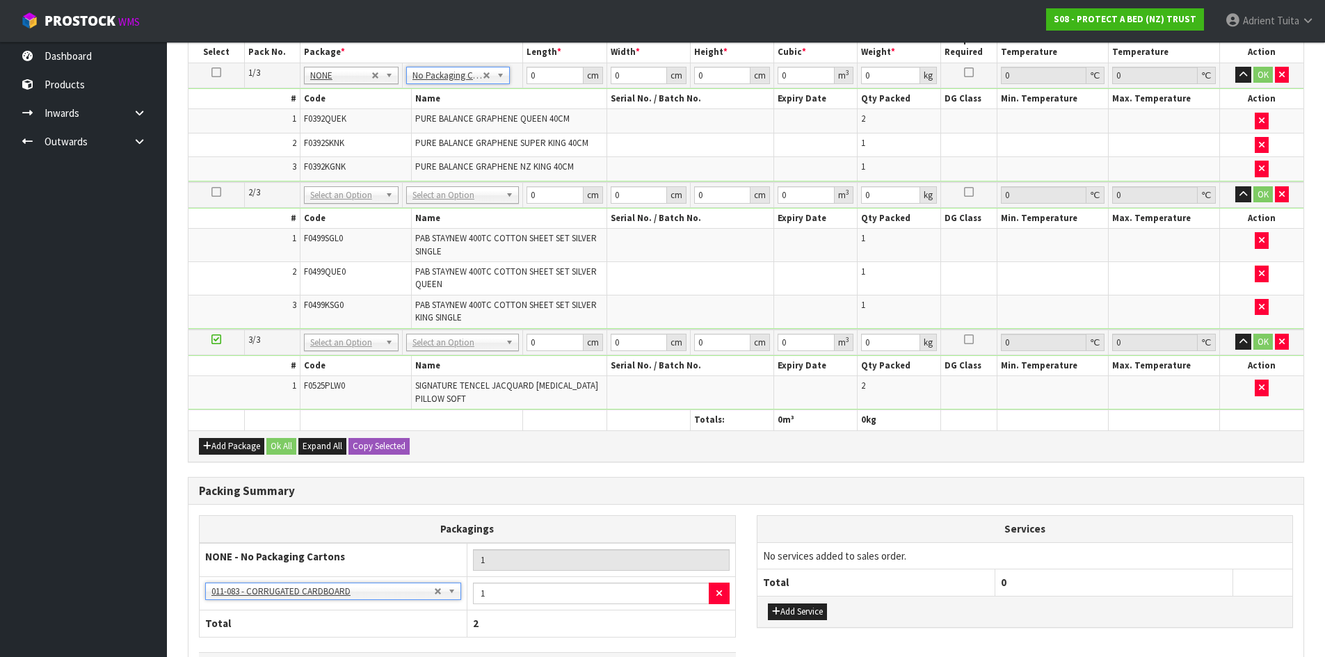
click at [469, 185] on td "No Packaging Cartons PLT GEN120 (1200 X 1000) PLT ONE WAY SKID CHEP HIRE PALLET…" at bounding box center [462, 195] width 120 height 26
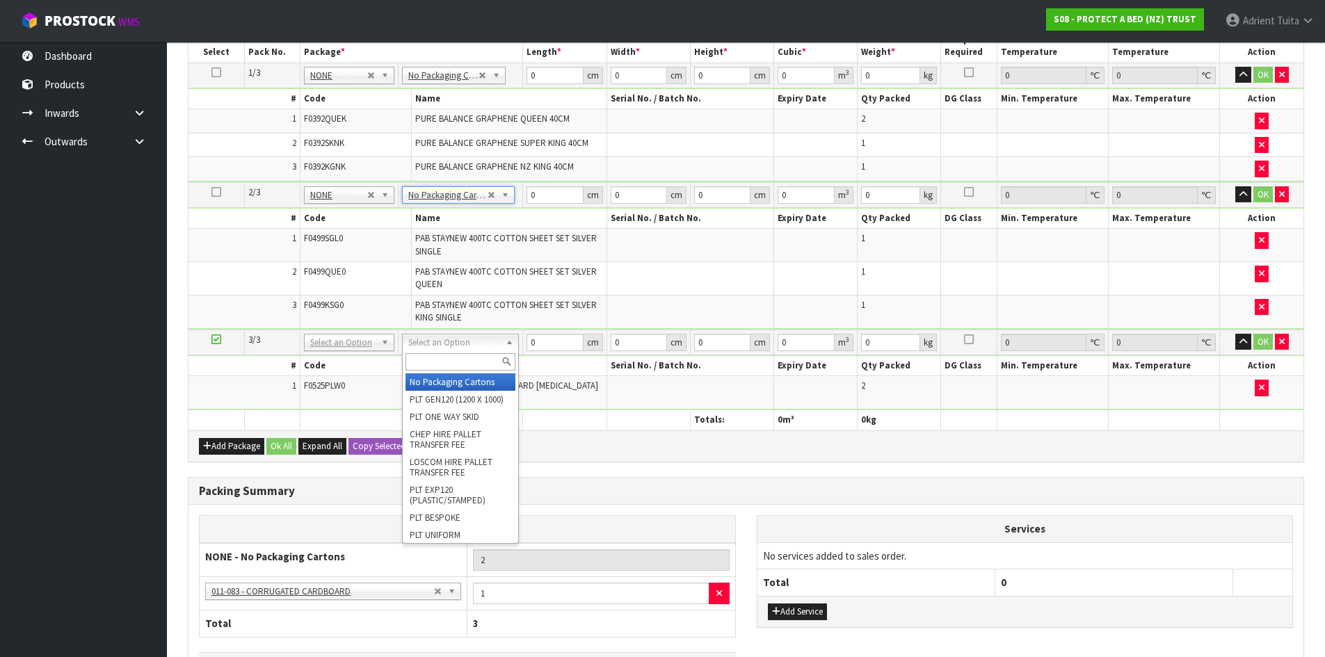
type input "3"
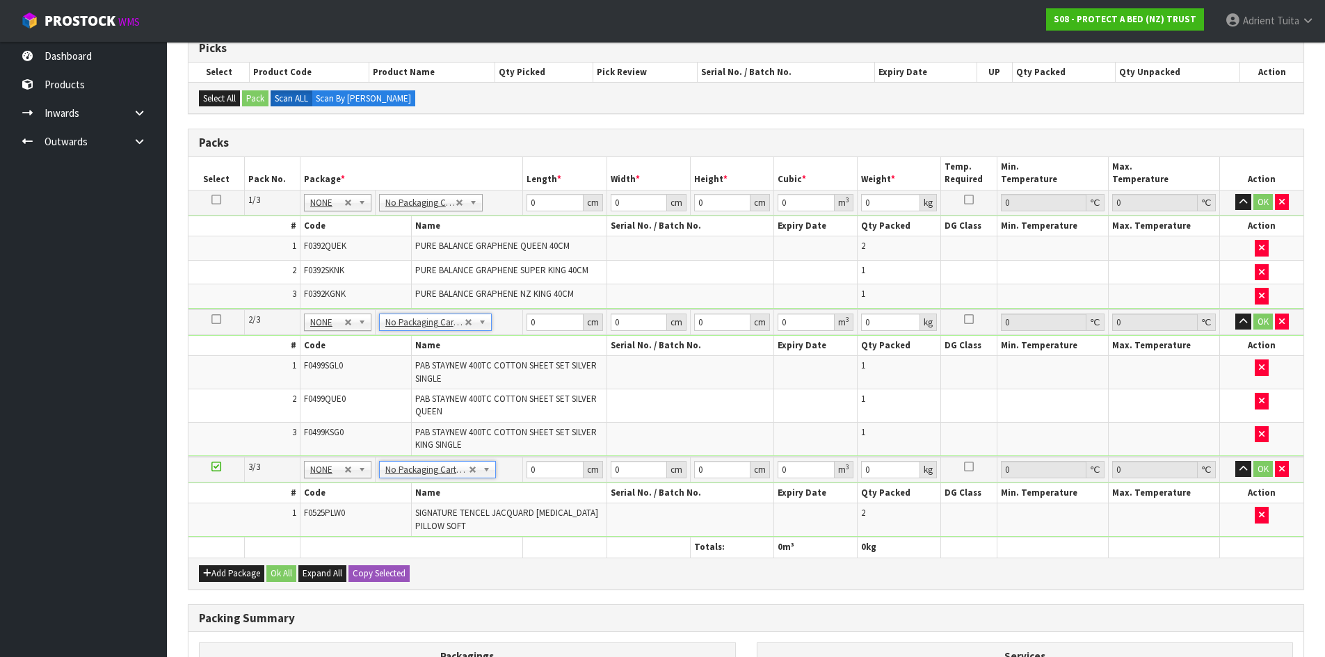
scroll to position [229, 0]
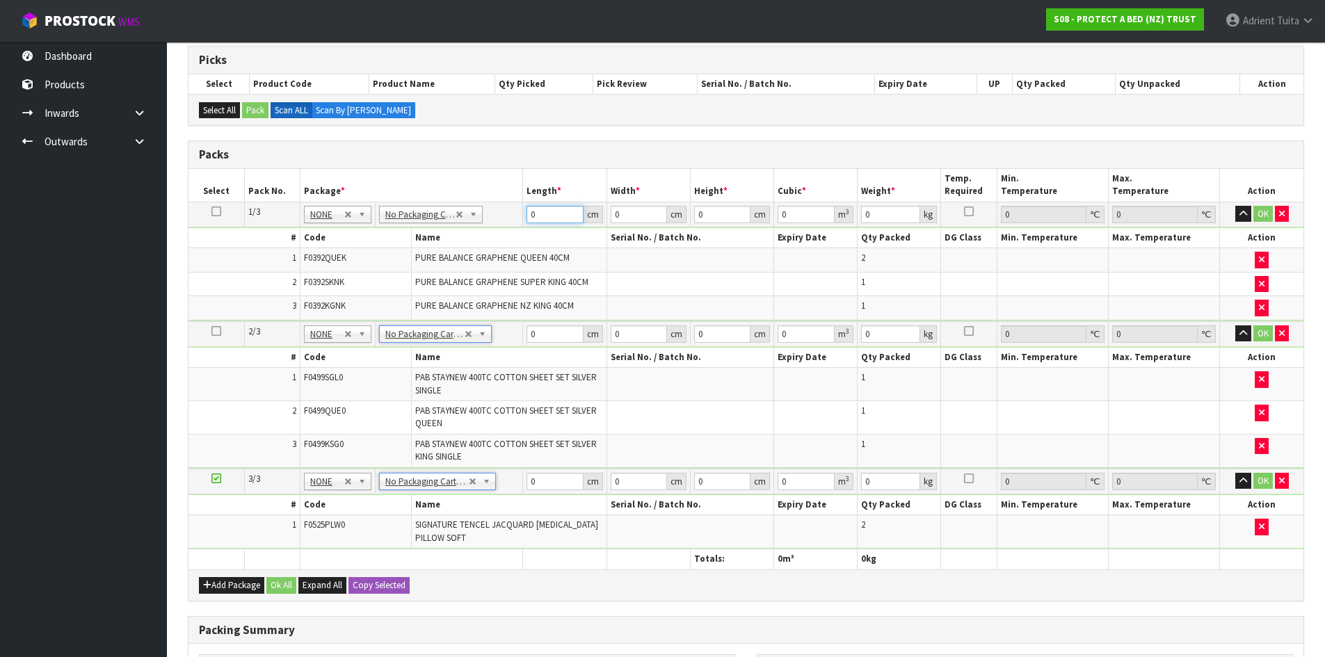
click at [551, 223] on input "0" at bounding box center [555, 214] width 56 height 17
type input "59"
type input "41"
type input "2"
type input "0.004838"
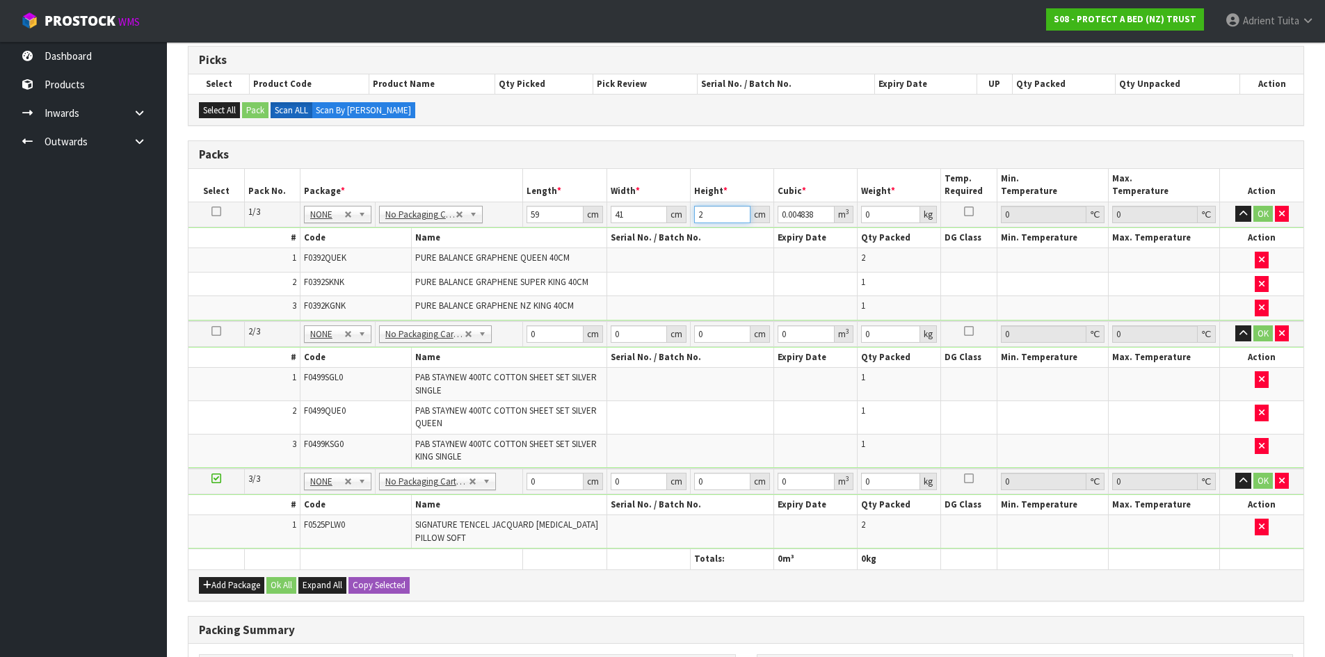
type input "29"
type input "0.070151"
type input "29"
type input "13"
click at [548, 342] on input "0" at bounding box center [555, 334] width 56 height 17
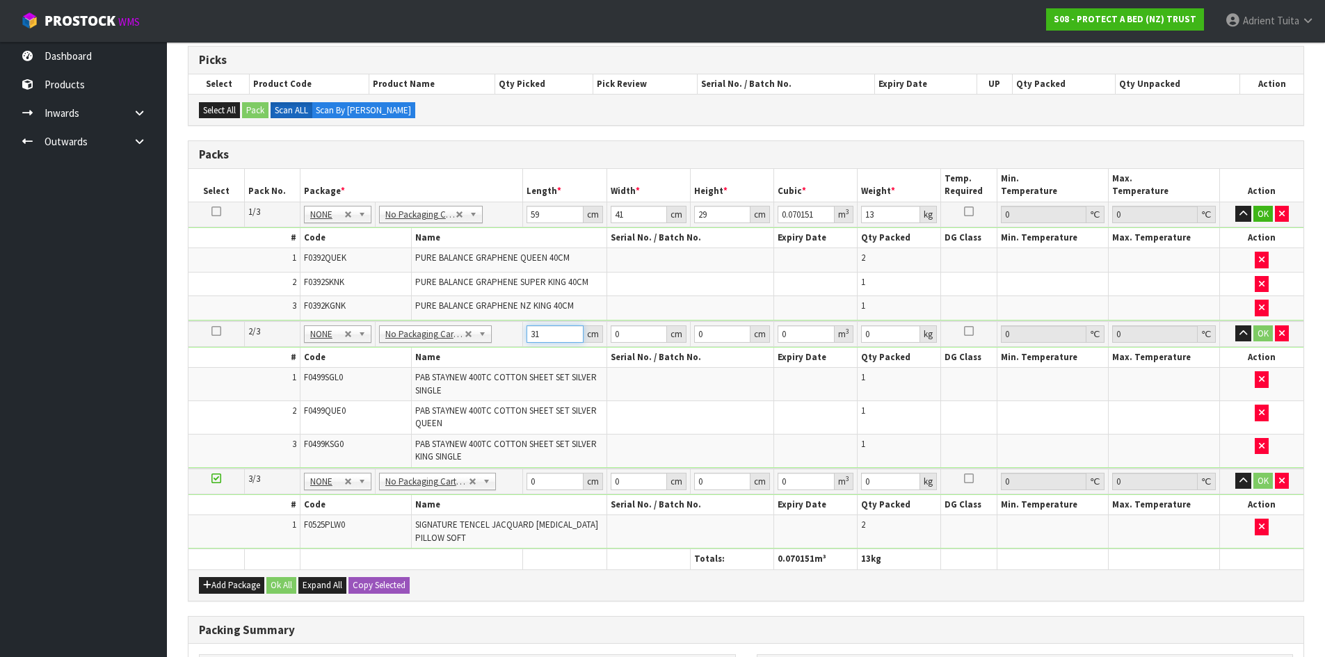
type input "31"
type input "2"
type input "0.001922"
type input "27"
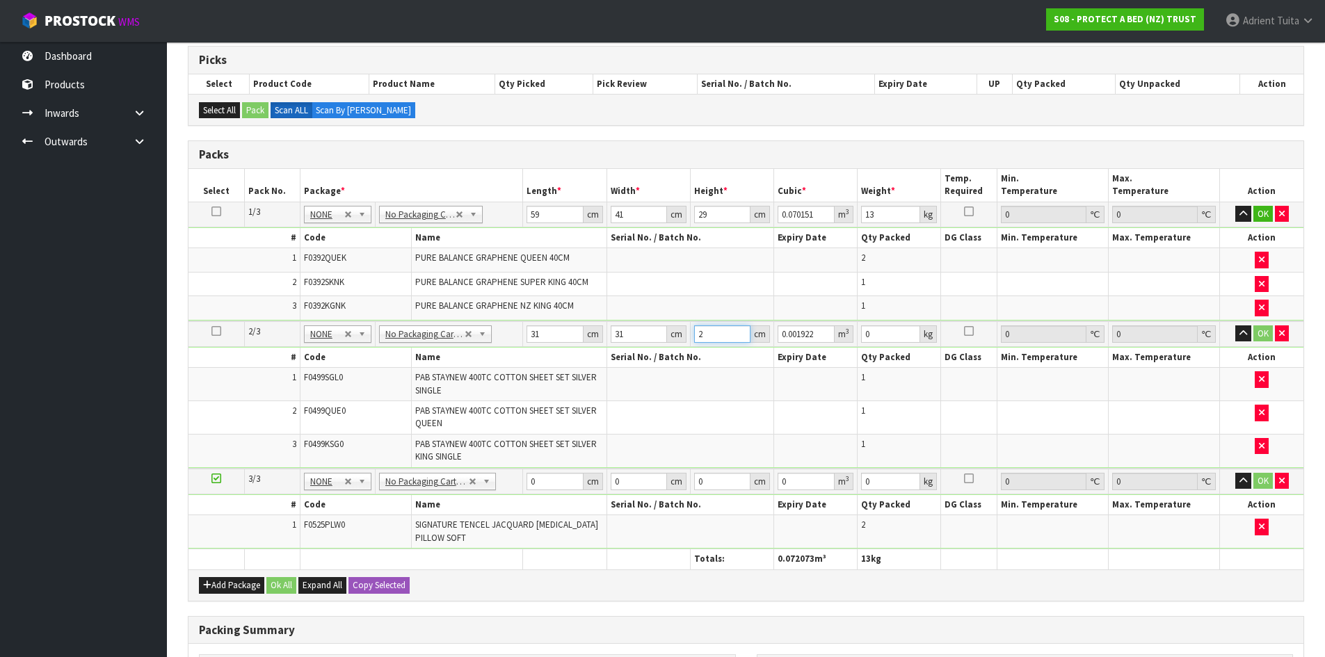
type input "0.025947"
type input "27"
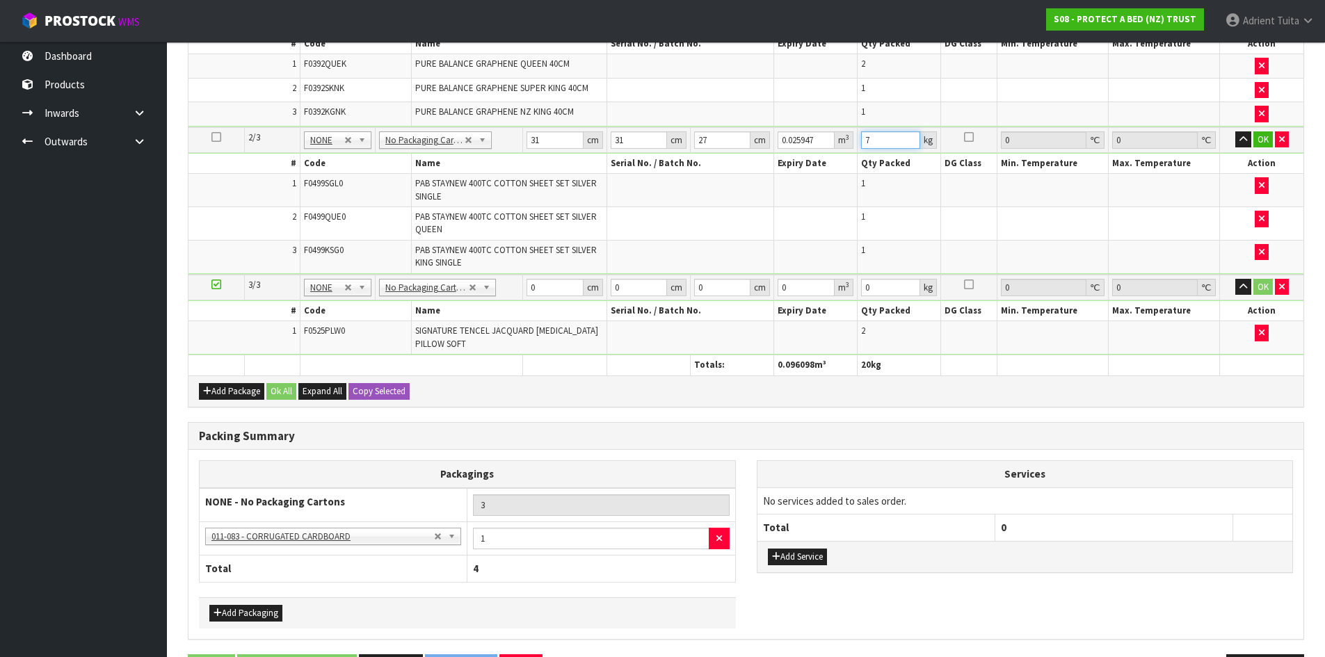
scroll to position [437, 0]
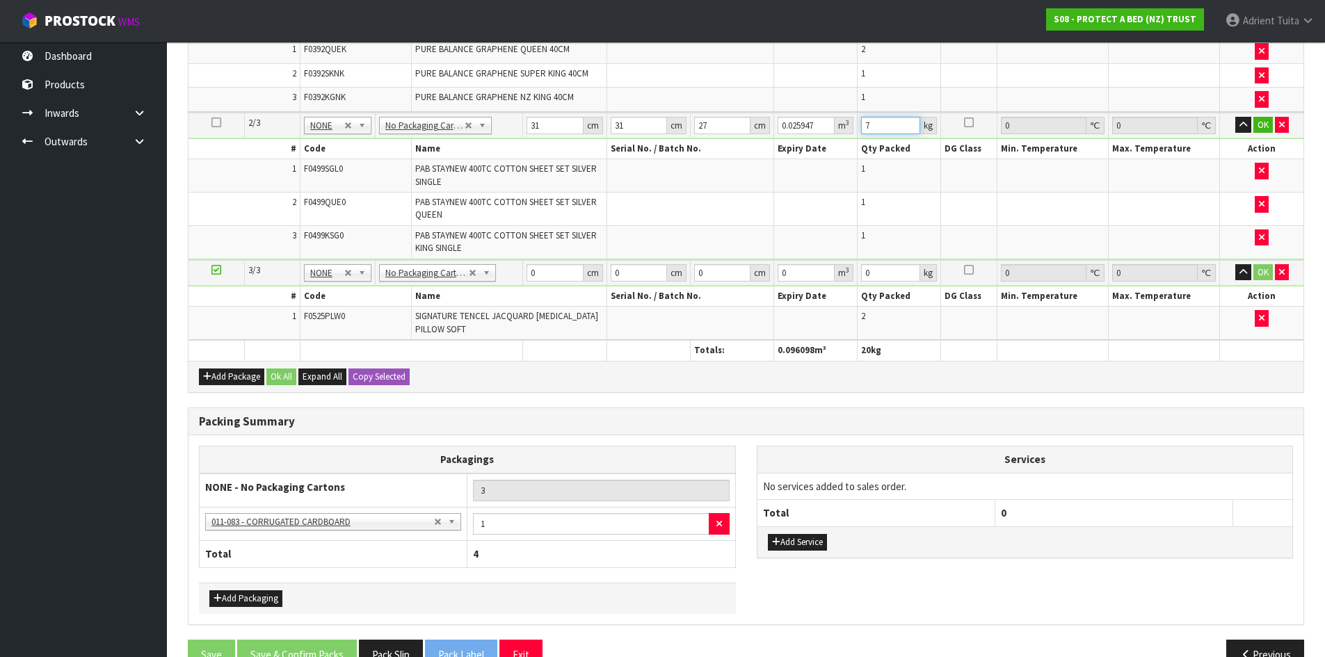
type input "7"
click at [550, 263] on td "0 cm" at bounding box center [564, 273] width 83 height 26
click at [547, 270] on input "0" at bounding box center [555, 272] width 56 height 17
type input "61"
type input "32"
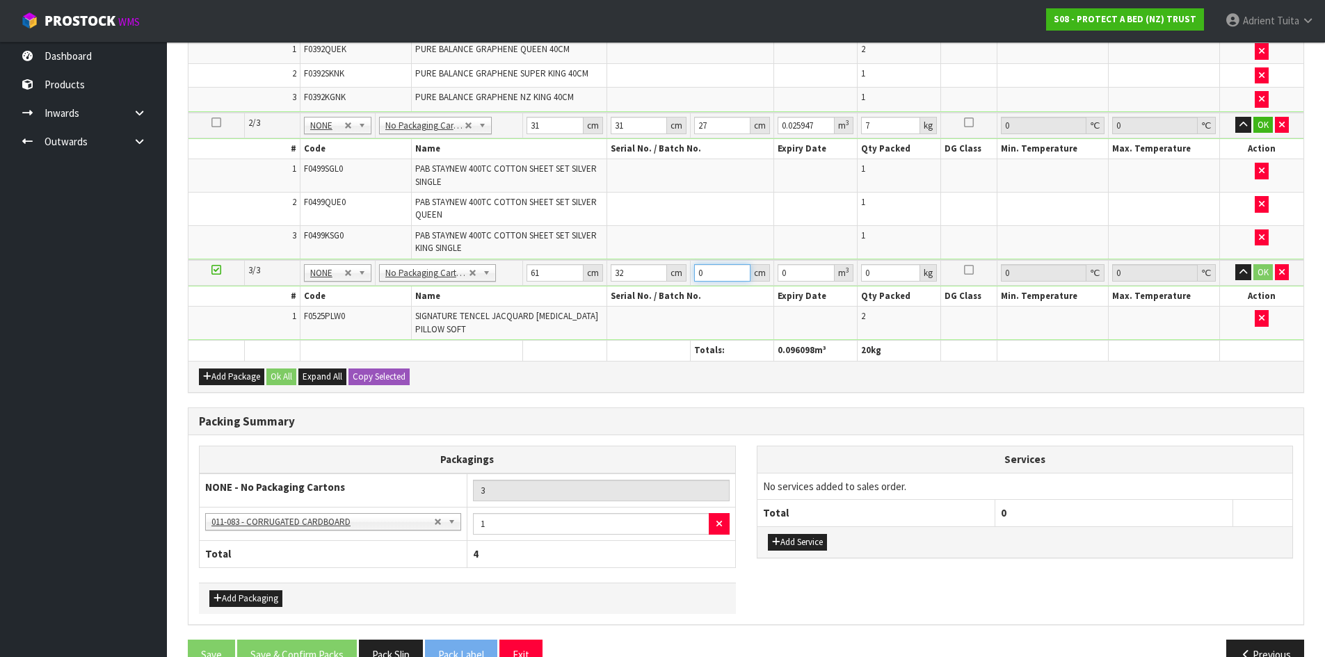
type input "4"
type input "0.007808"
type input "42"
type input "0.081984"
type input "42"
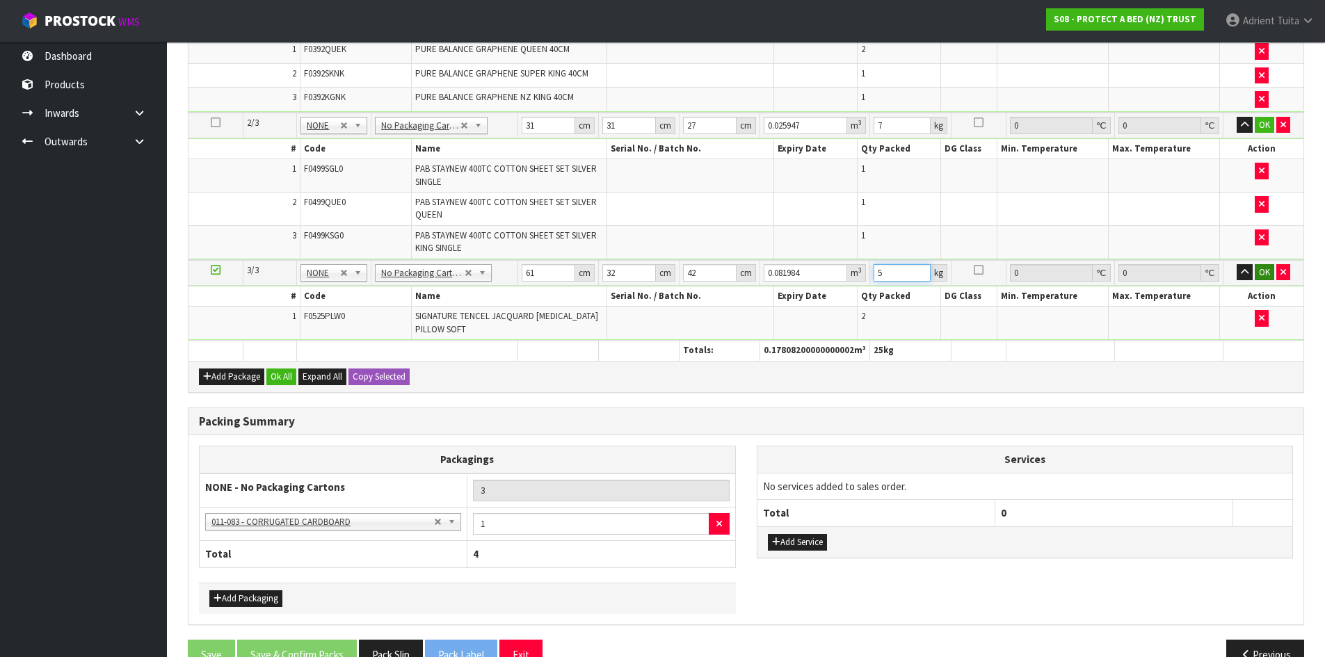
type input "5"
click at [1269, 275] on button "OK" at bounding box center [1264, 272] width 19 height 17
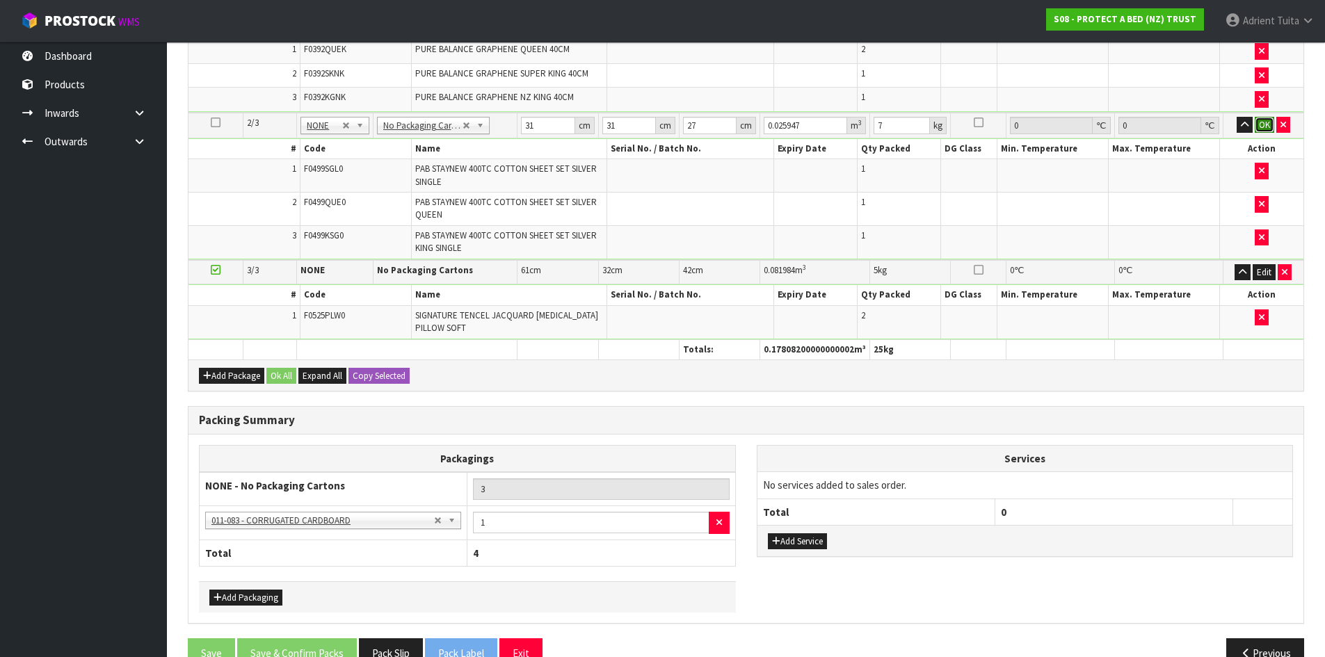
click at [1255, 128] on button "OK" at bounding box center [1264, 125] width 19 height 17
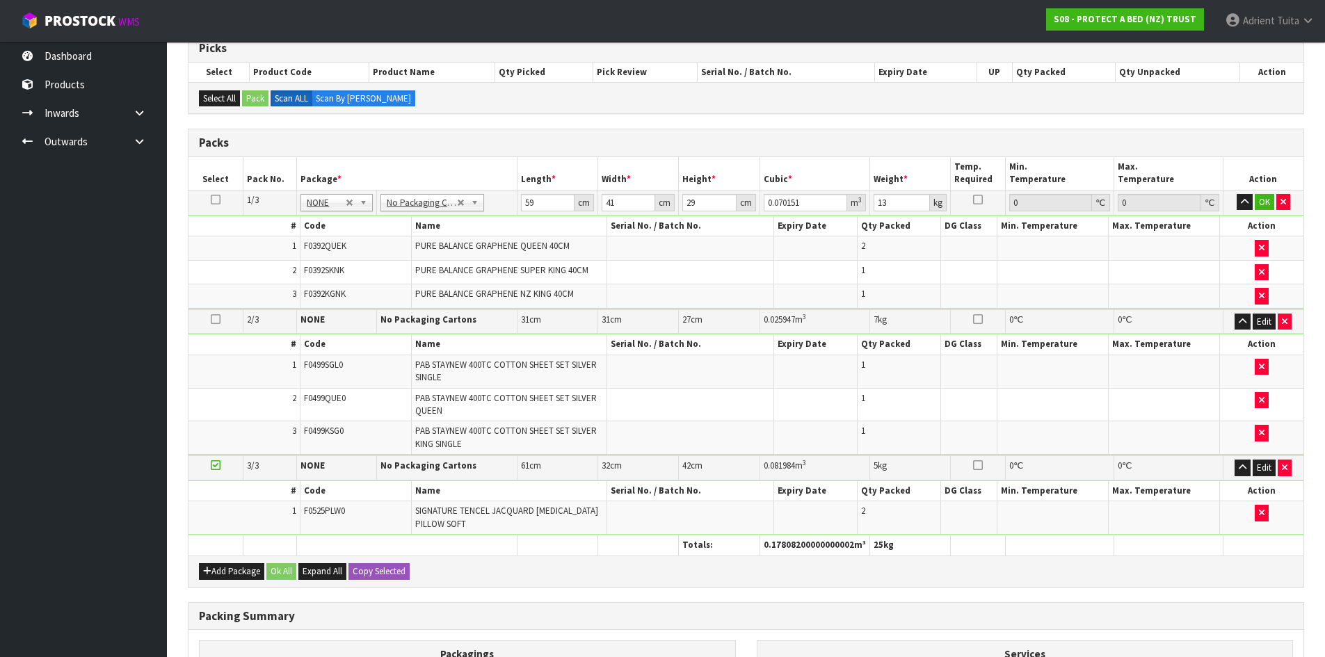
scroll to position [229, 0]
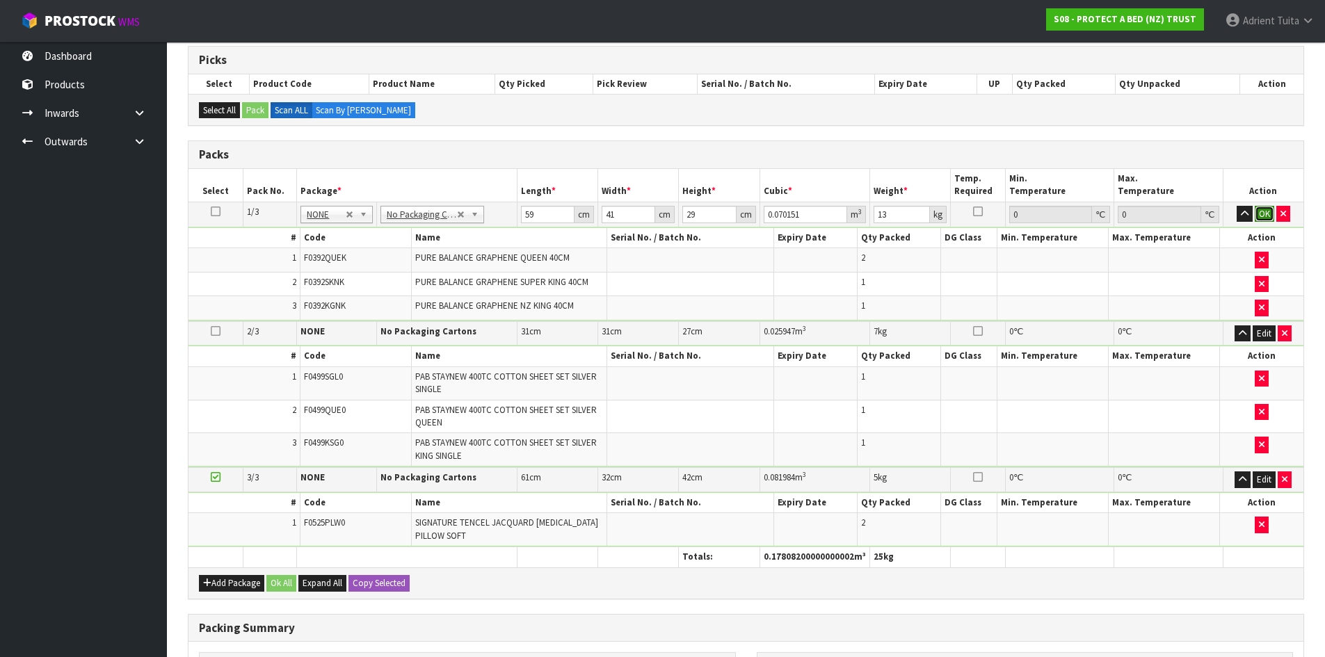
click at [1260, 211] on button "OK" at bounding box center [1264, 214] width 19 height 17
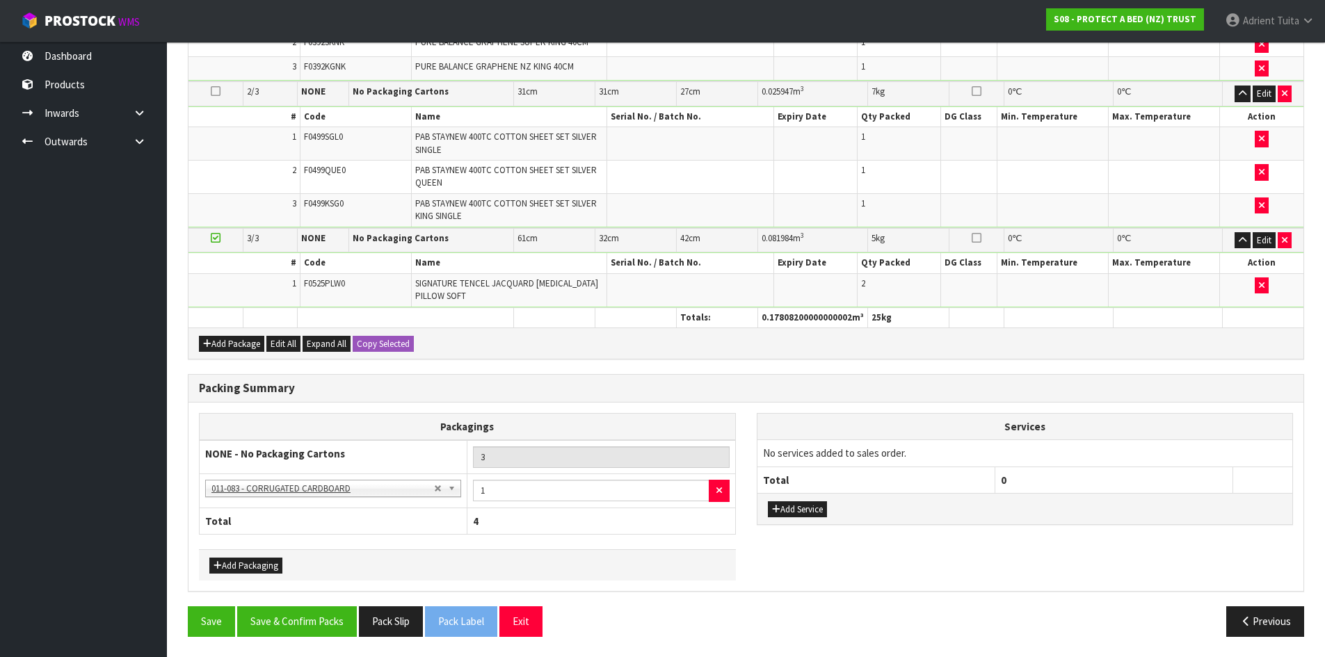
scroll to position [468, 0]
click at [321, 617] on button "Save & Confirm Packs" at bounding box center [297, 621] width 120 height 30
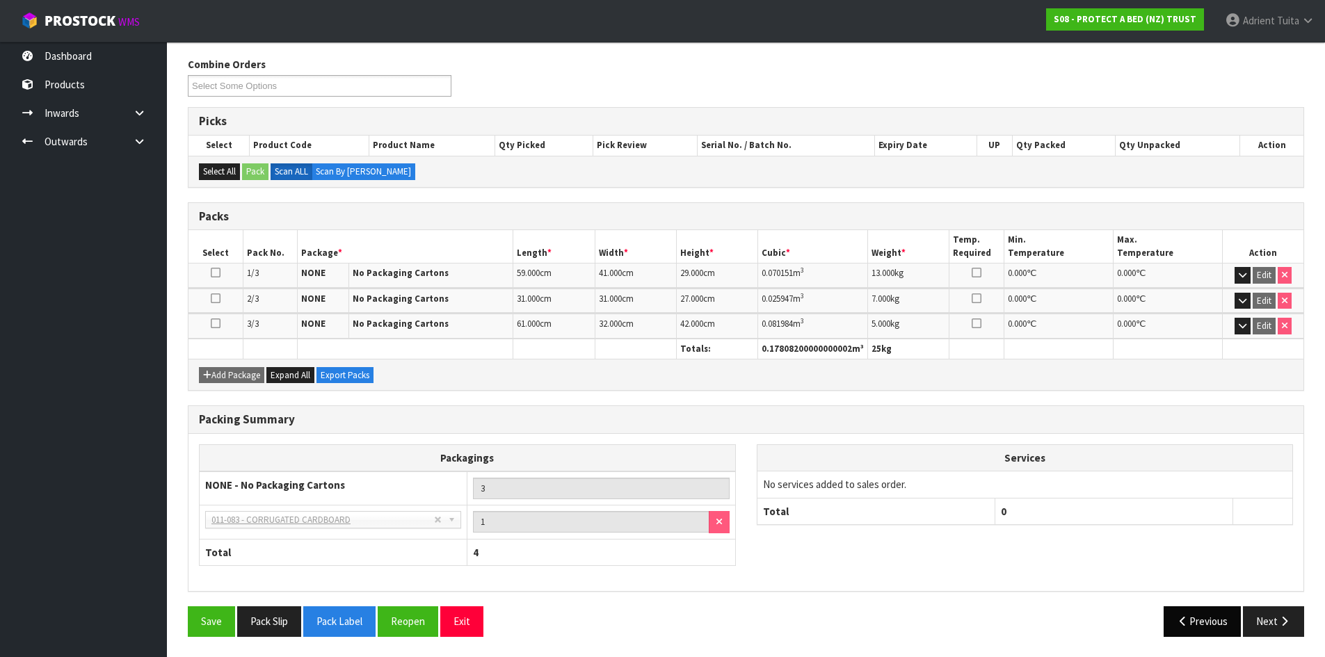
scroll to position [218, 0]
drag, startPoint x: 1256, startPoint y: 621, endPoint x: 1235, endPoint y: 609, distance: 24.3
click at [1257, 621] on button "Next" at bounding box center [1273, 621] width 61 height 30
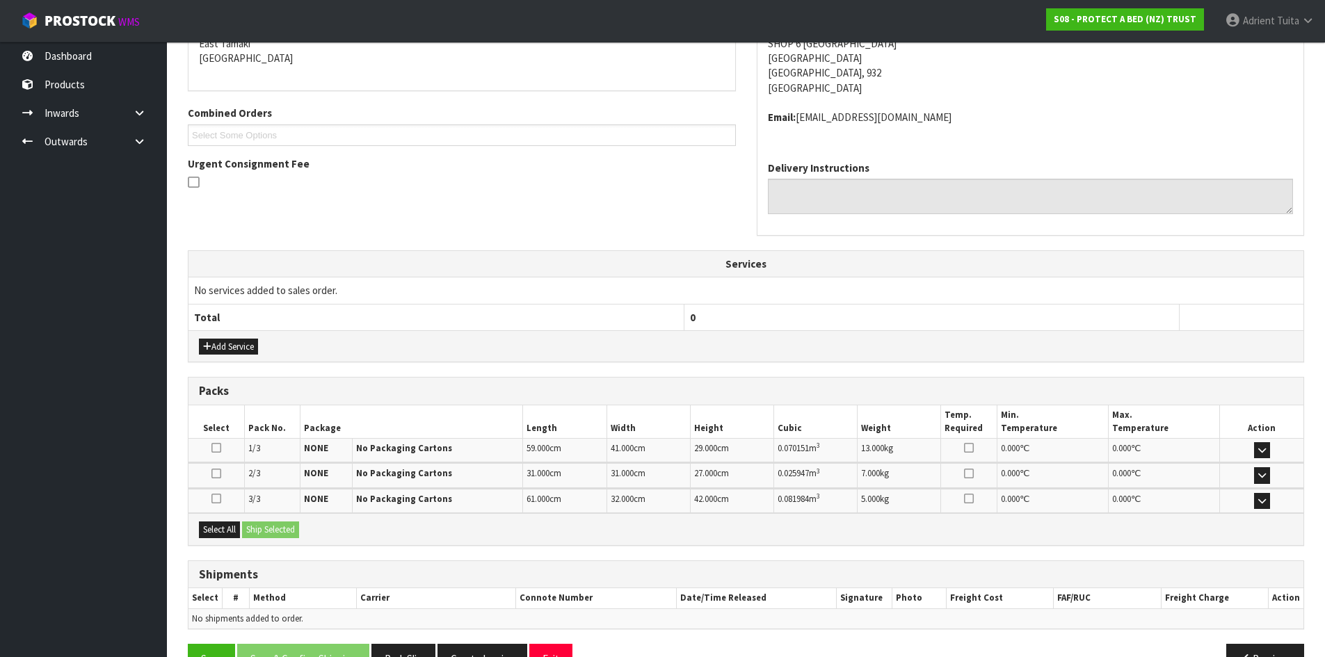
scroll to position [346, 0]
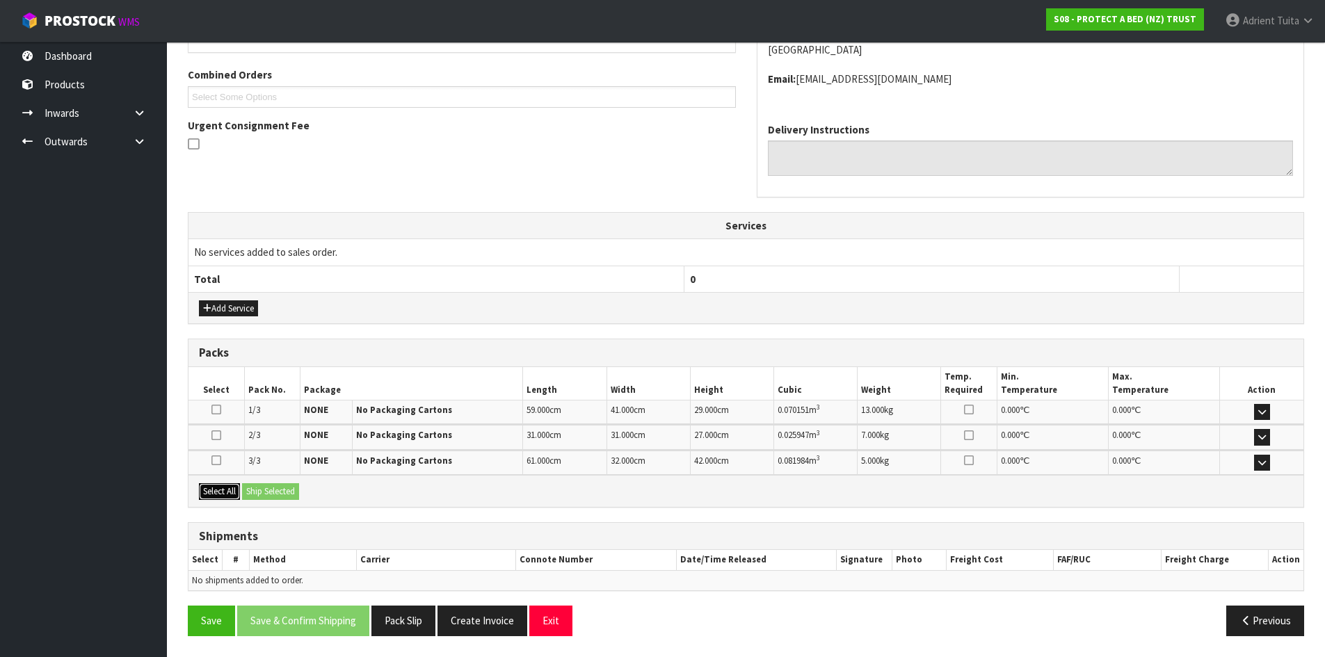
drag, startPoint x: 216, startPoint y: 488, endPoint x: 298, endPoint y: 493, distance: 82.9
click at [222, 488] on button "Select All" at bounding box center [219, 491] width 41 height 17
click at [299, 493] on button "Ship Selected" at bounding box center [270, 491] width 57 height 17
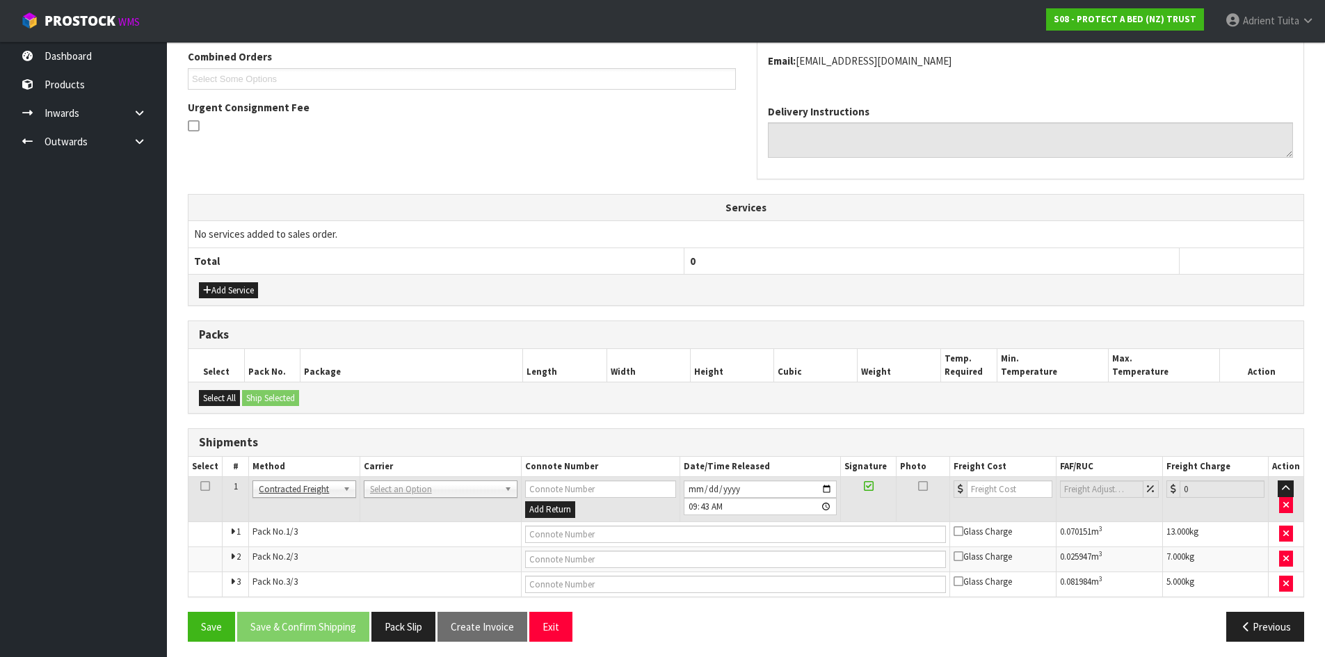
scroll to position [369, 0]
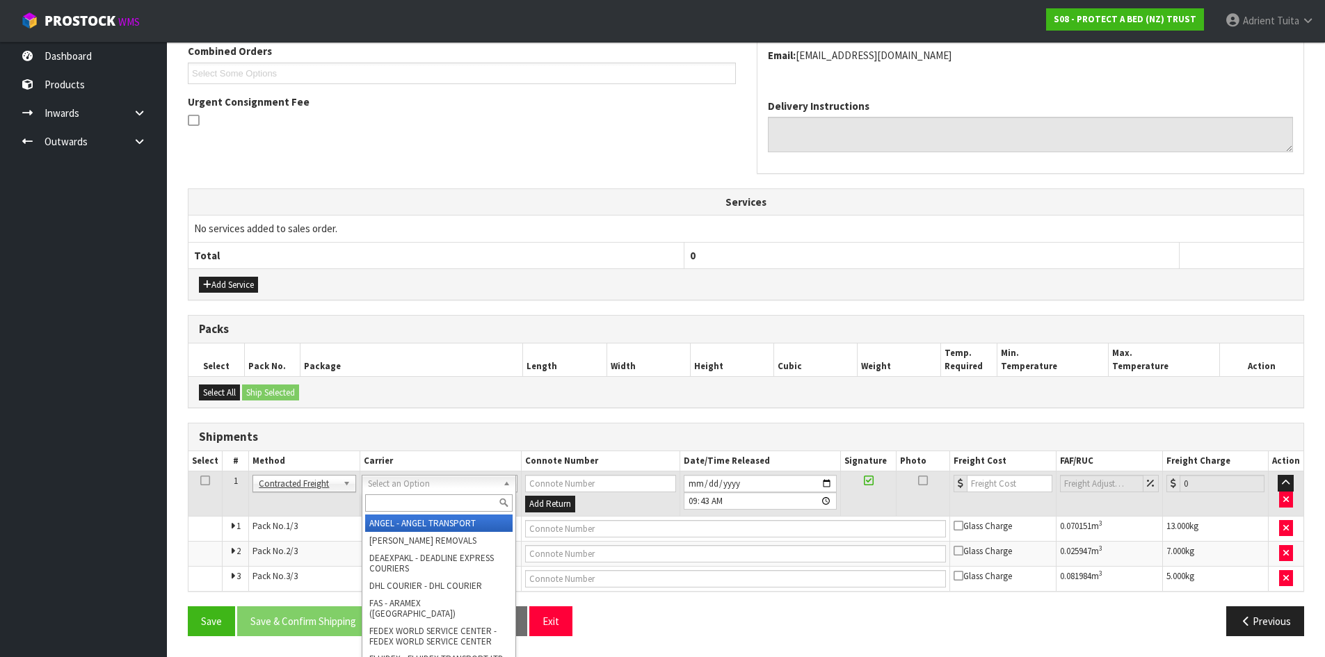
drag, startPoint x: 381, startPoint y: 489, endPoint x: 381, endPoint y: 497, distance: 8.3
click at [381, 497] on input "text" at bounding box center [438, 503] width 147 height 17
type input "nzp"
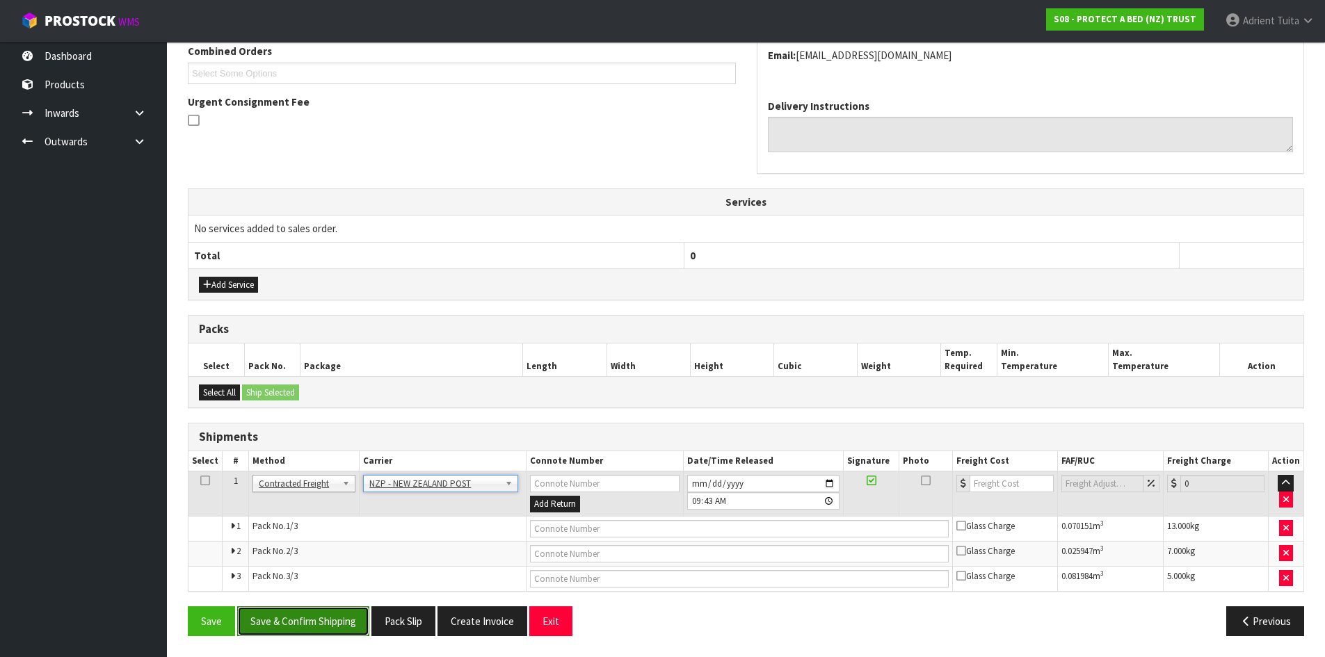
click at [300, 613] on button "Save & Confirm Shipping" at bounding box center [303, 622] width 132 height 30
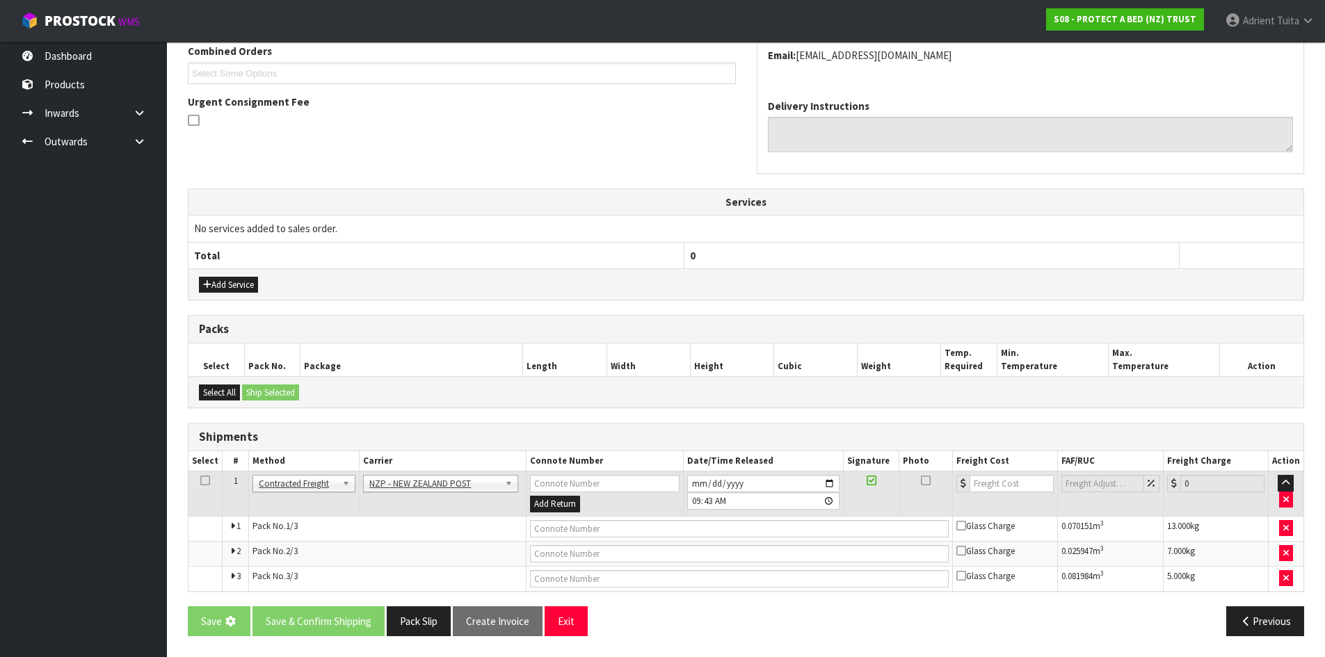
scroll to position [0, 0]
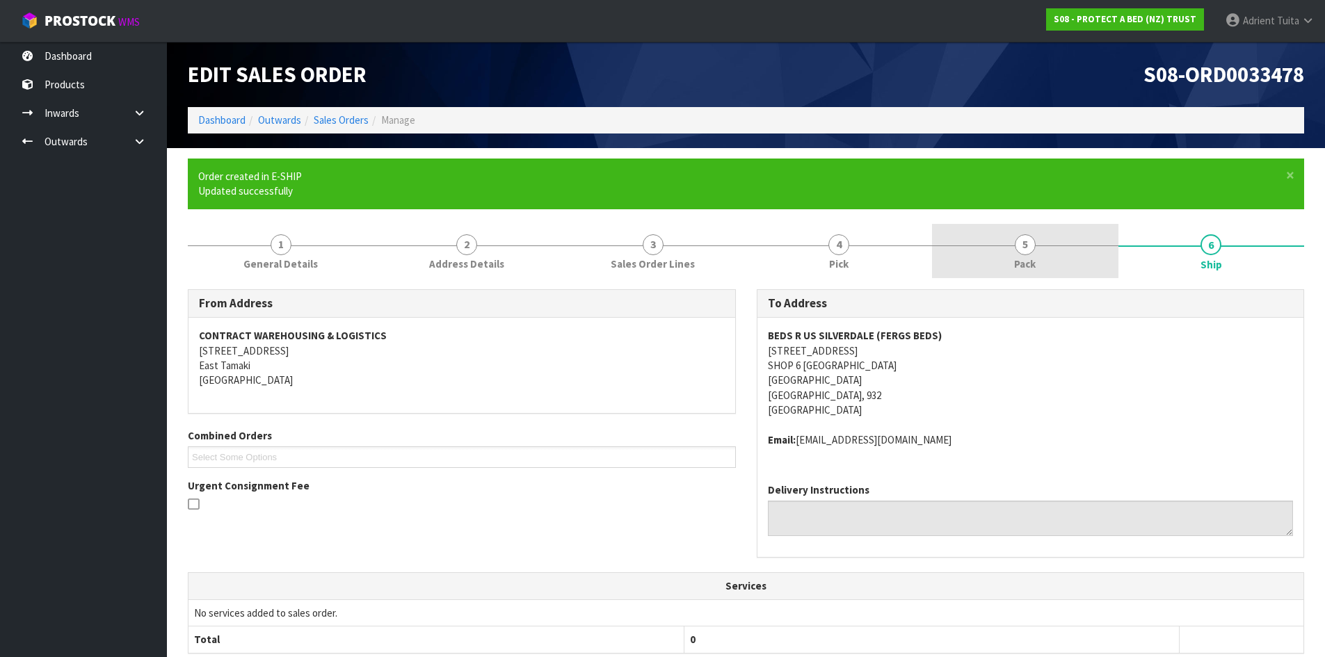
drag, startPoint x: 1084, startPoint y: 243, endPoint x: 996, endPoint y: 258, distance: 89.5
click at [1085, 243] on link "5 Pack" at bounding box center [1025, 251] width 186 height 55
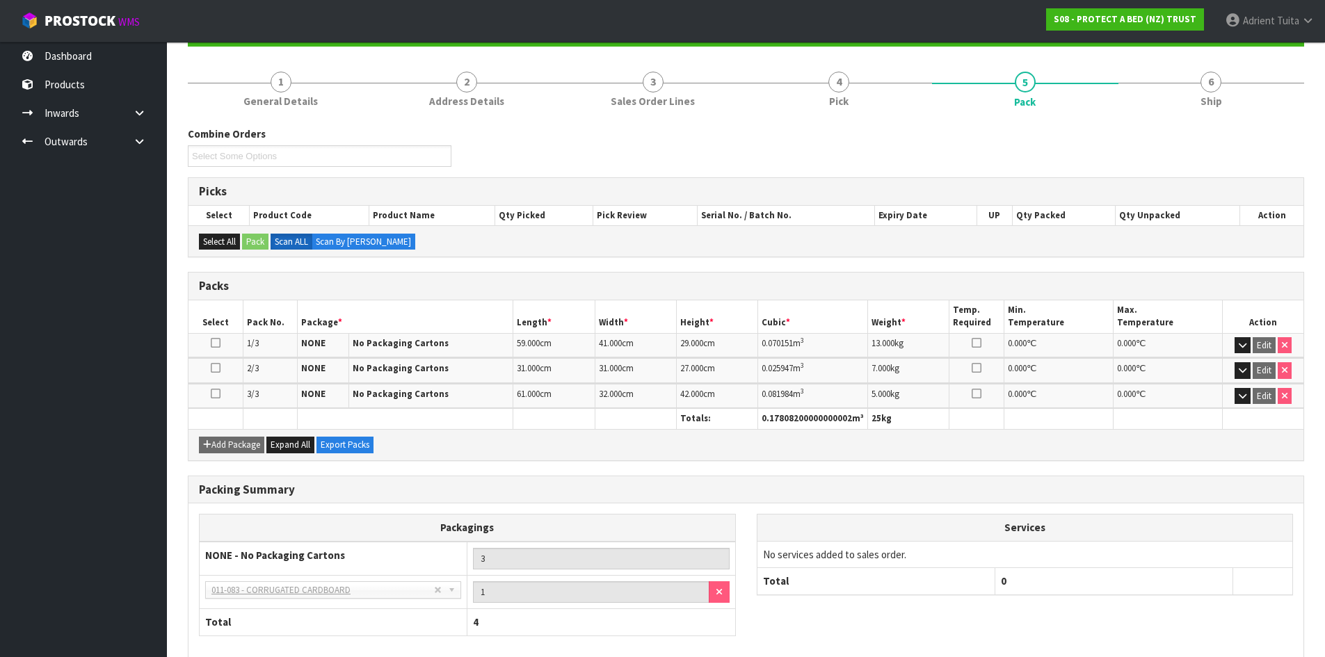
scroll to position [233, 0]
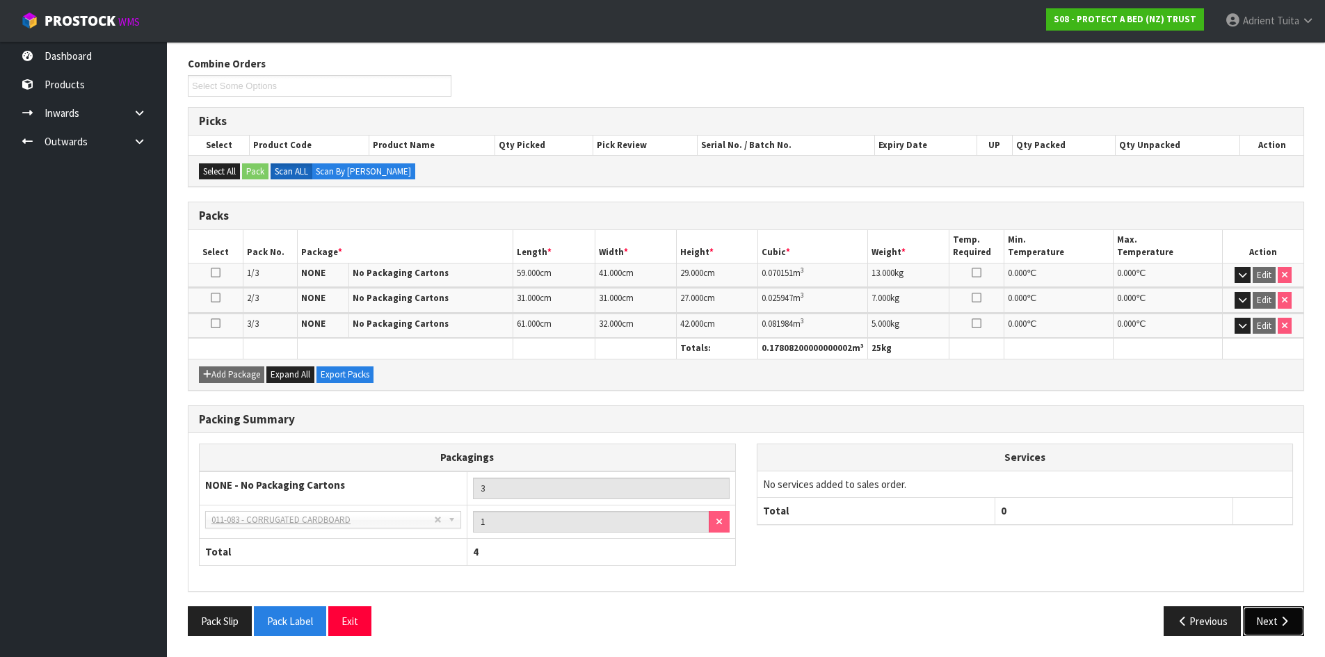
drag, startPoint x: 1267, startPoint y: 621, endPoint x: 1265, endPoint y: 614, distance: 7.3
click at [1268, 620] on button "Next" at bounding box center [1273, 622] width 61 height 30
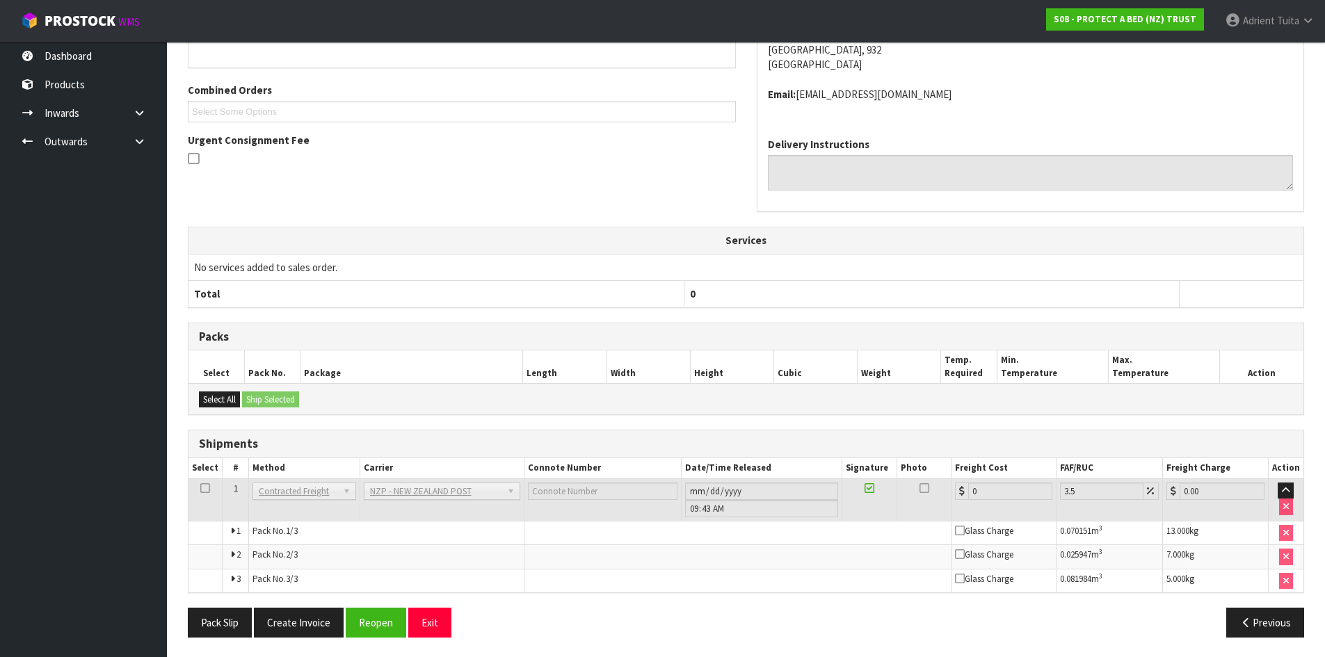
scroll to position [347, 0]
click at [368, 618] on button "Reopen" at bounding box center [376, 622] width 61 height 30
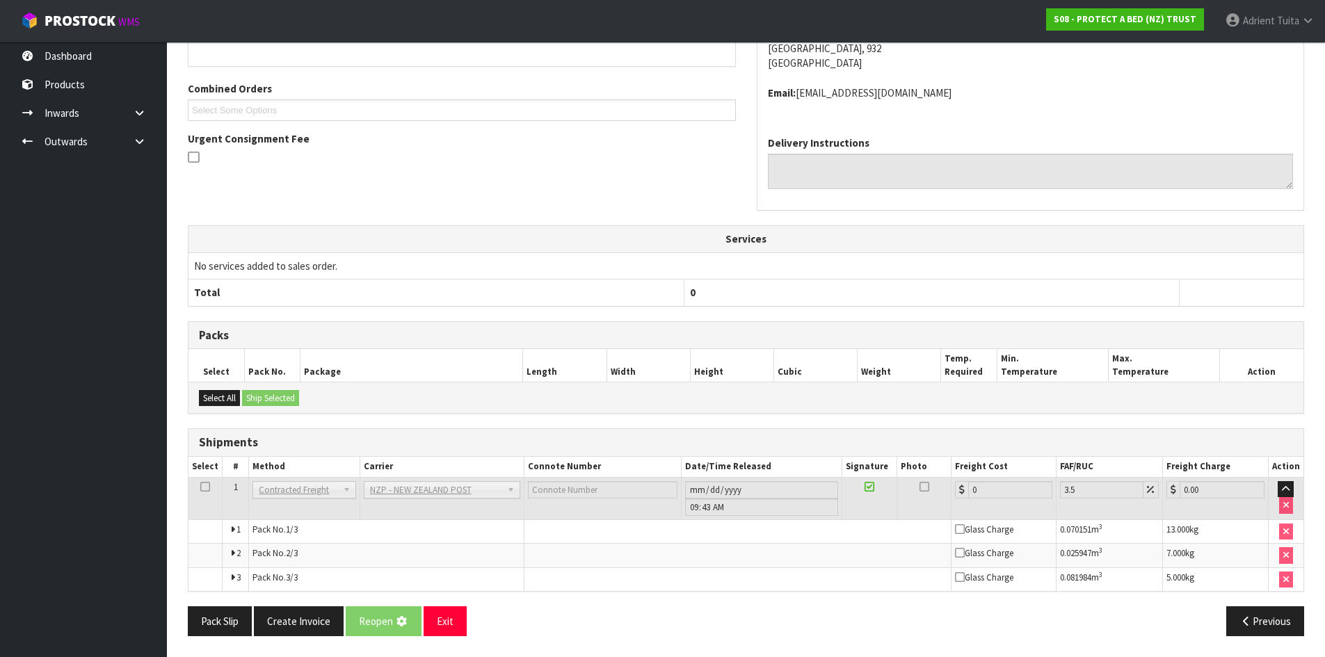
scroll to position [0, 0]
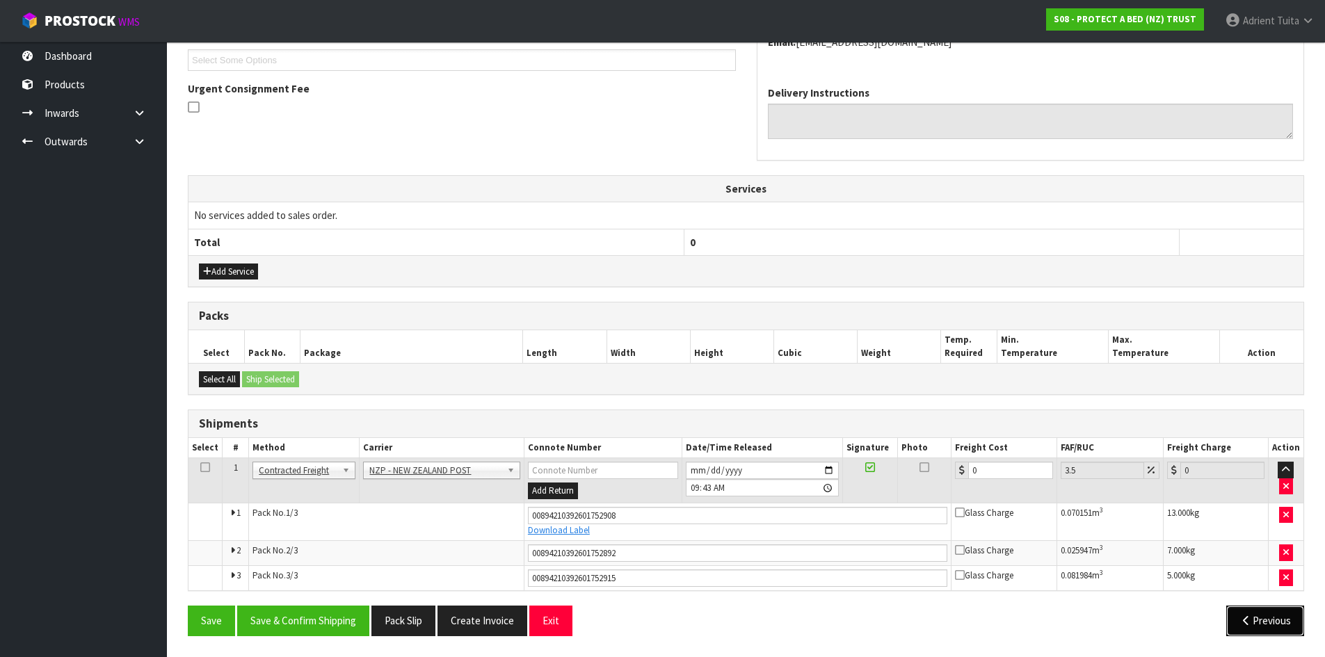
click at [1254, 618] on button "Previous" at bounding box center [1265, 621] width 78 height 30
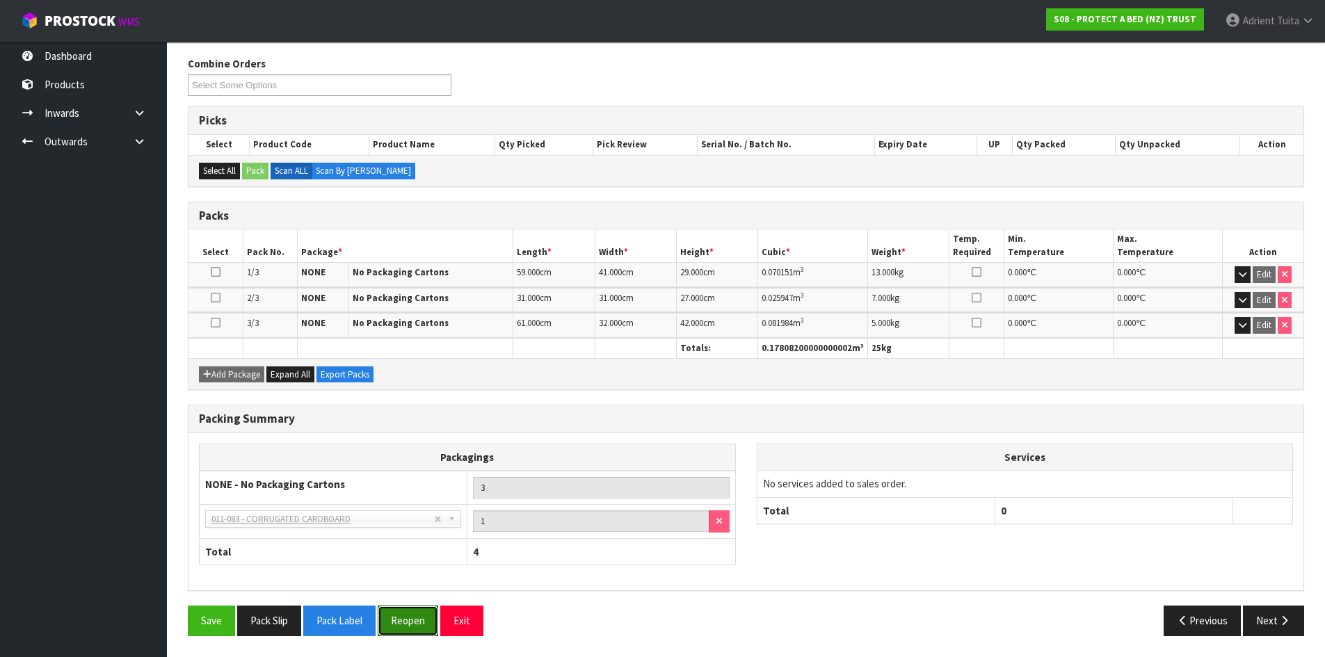
drag, startPoint x: 424, startPoint y: 618, endPoint x: 431, endPoint y: 576, distance: 42.2
click at [424, 618] on button "Reopen" at bounding box center [408, 621] width 61 height 30
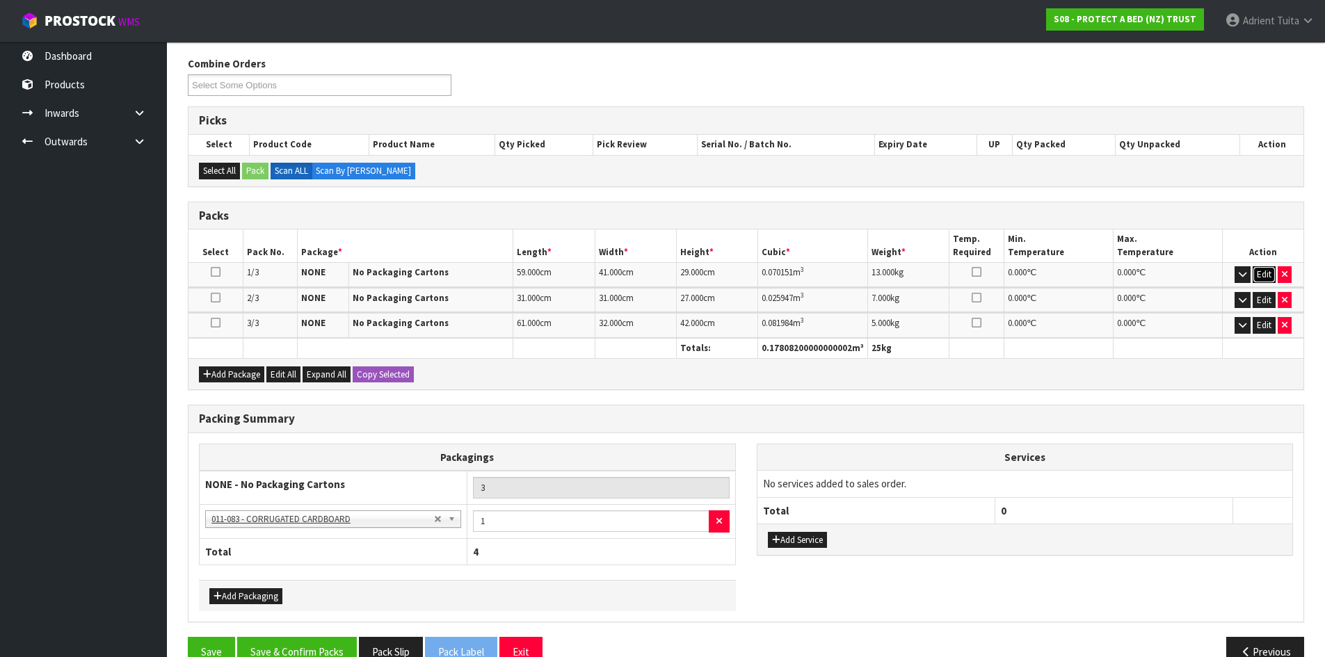
click at [1262, 268] on button "Edit" at bounding box center [1264, 274] width 23 height 17
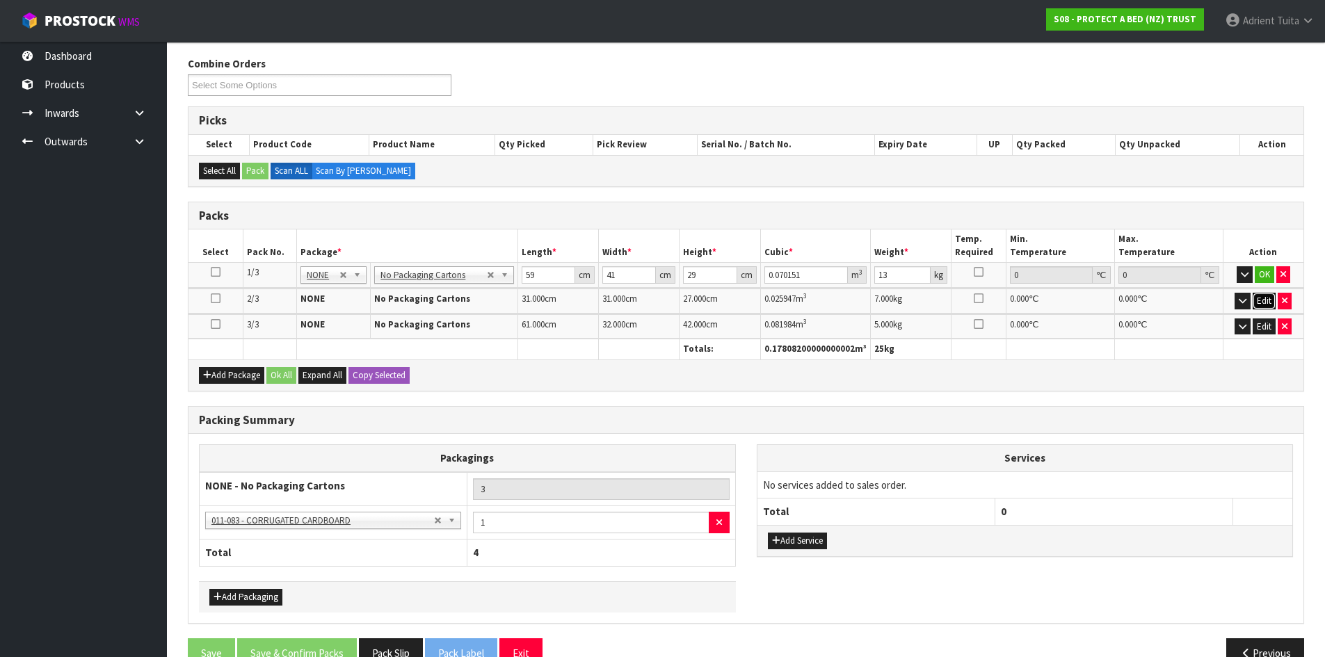
click at [1257, 297] on button "Edit" at bounding box center [1264, 301] width 23 height 17
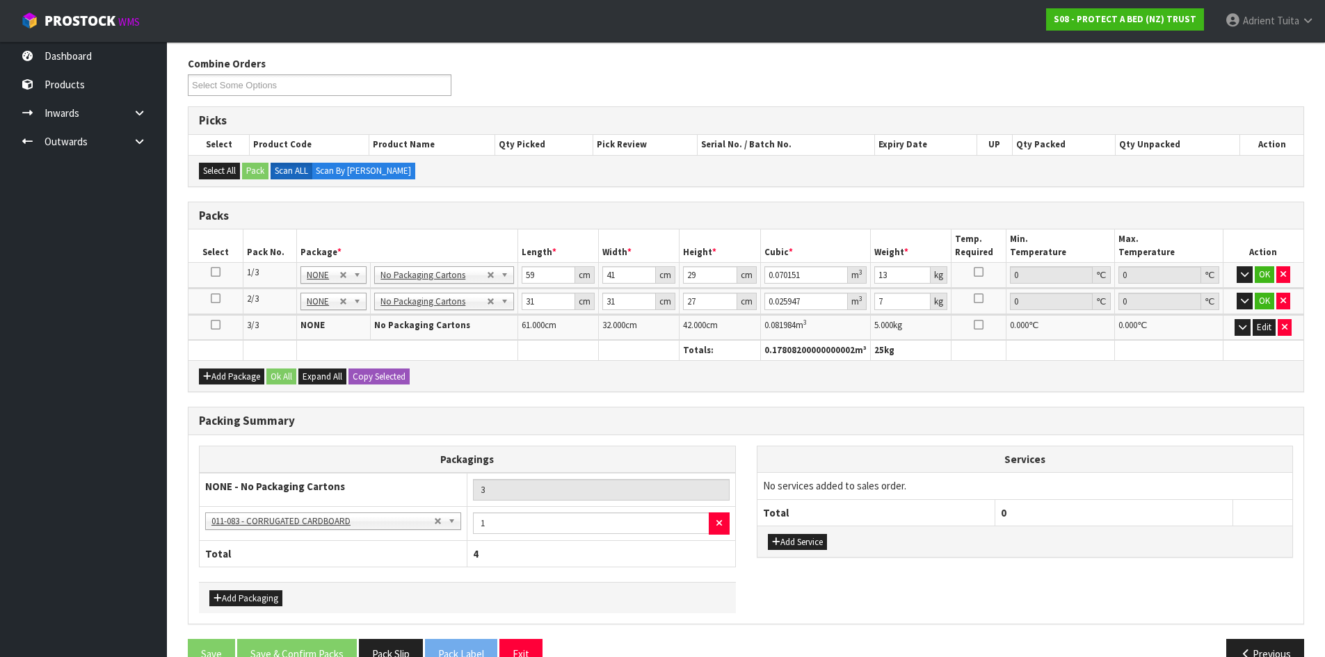
drag, startPoint x: 425, startPoint y: 273, endPoint x: 428, endPoint y: 282, distance: 10.3
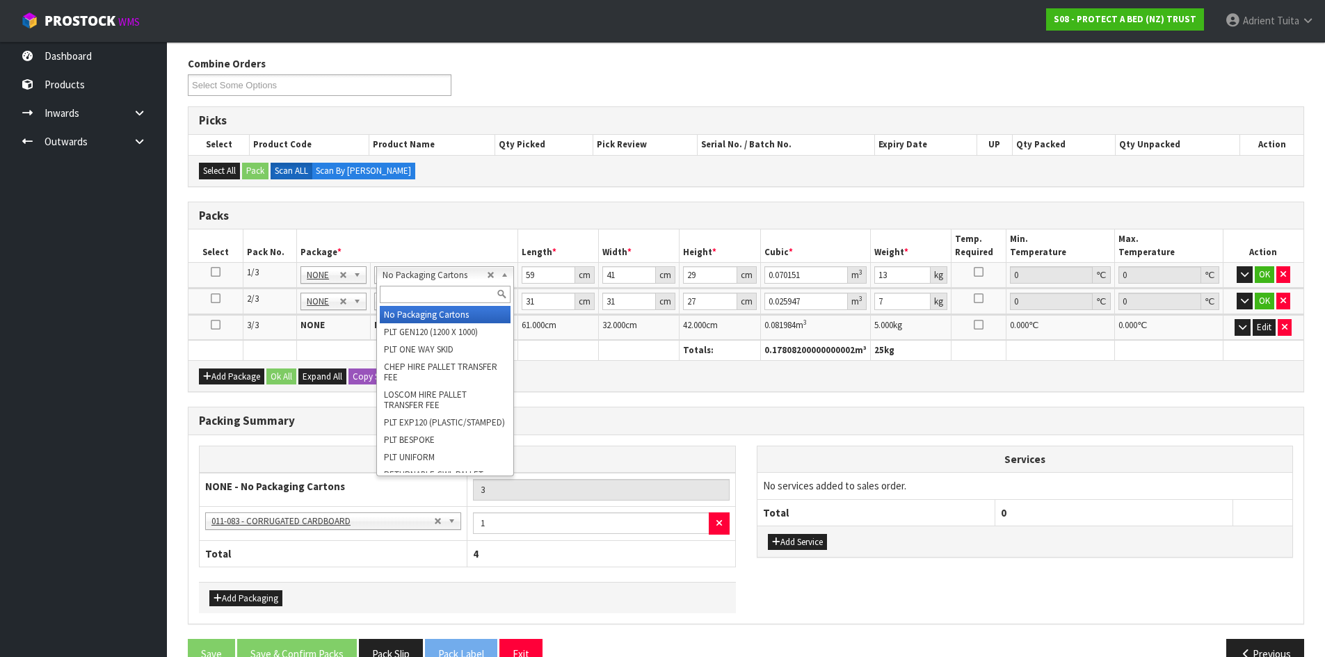
click at [429, 283] on div at bounding box center [445, 294] width 137 height 23
click at [435, 294] on input "text" at bounding box center [445, 294] width 131 height 17
type input "oc"
type input "1"
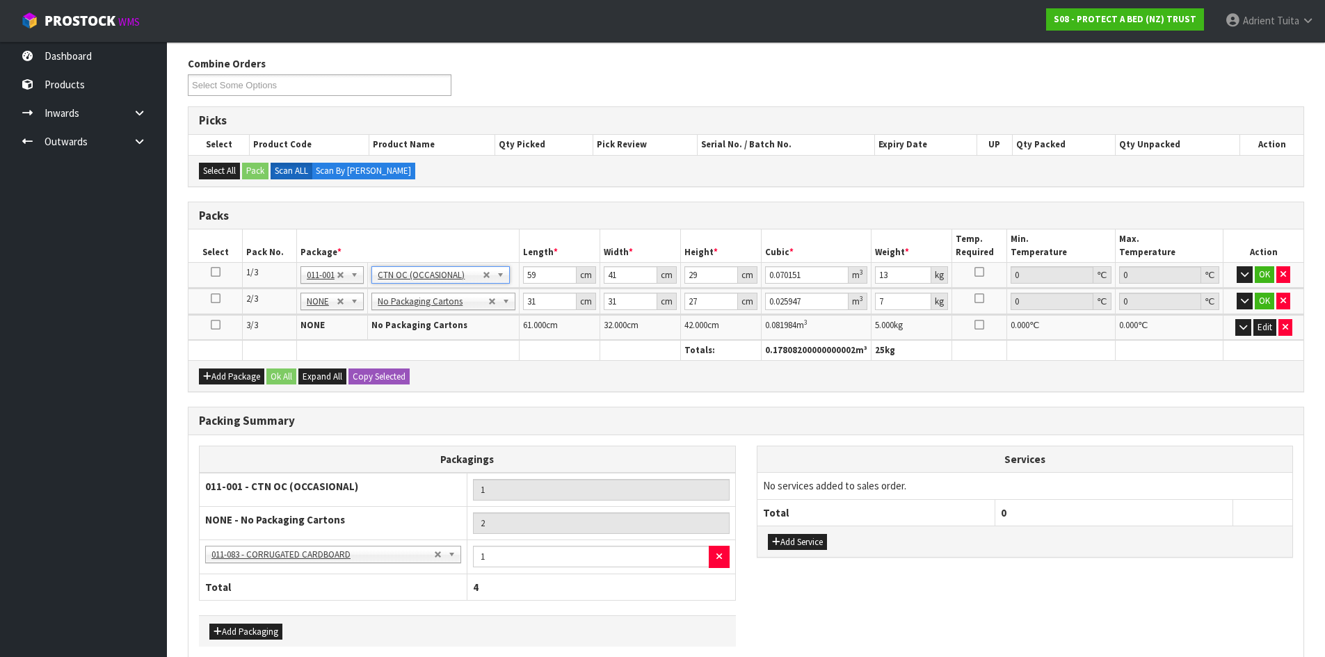
type input "0"
type input "12.4"
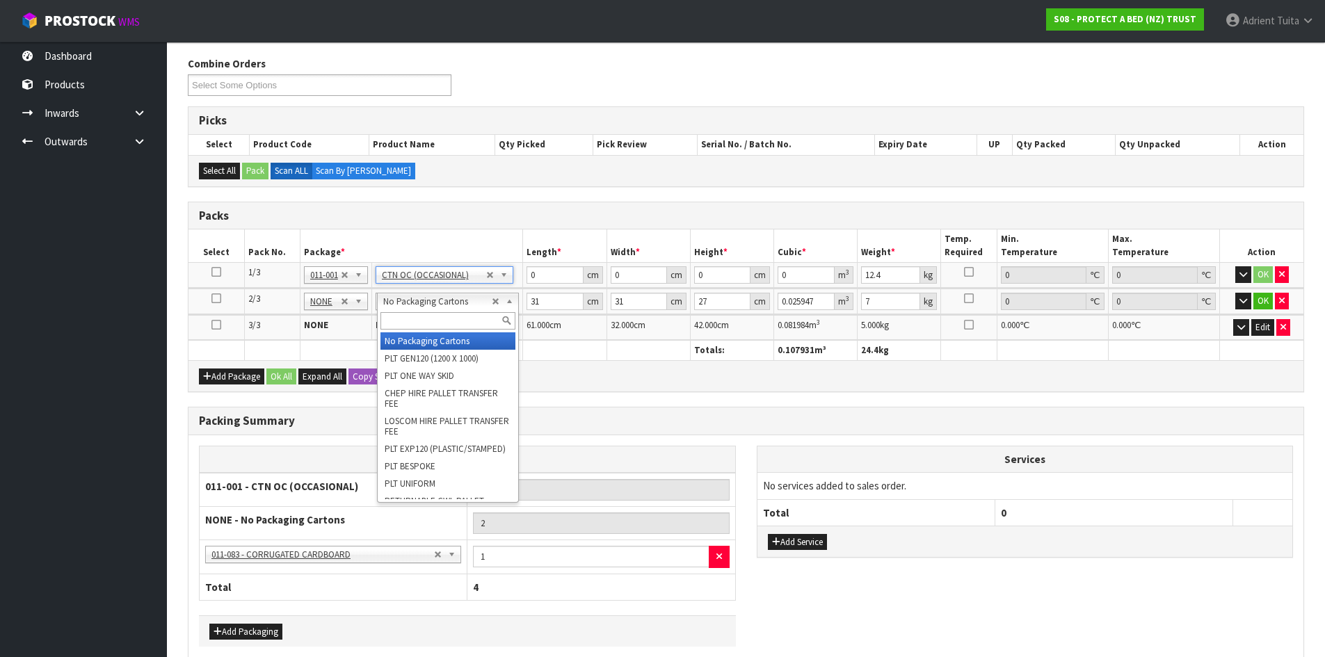
click at [439, 319] on input "text" at bounding box center [448, 320] width 136 height 17
type input "oc"
type input "2"
type input "0"
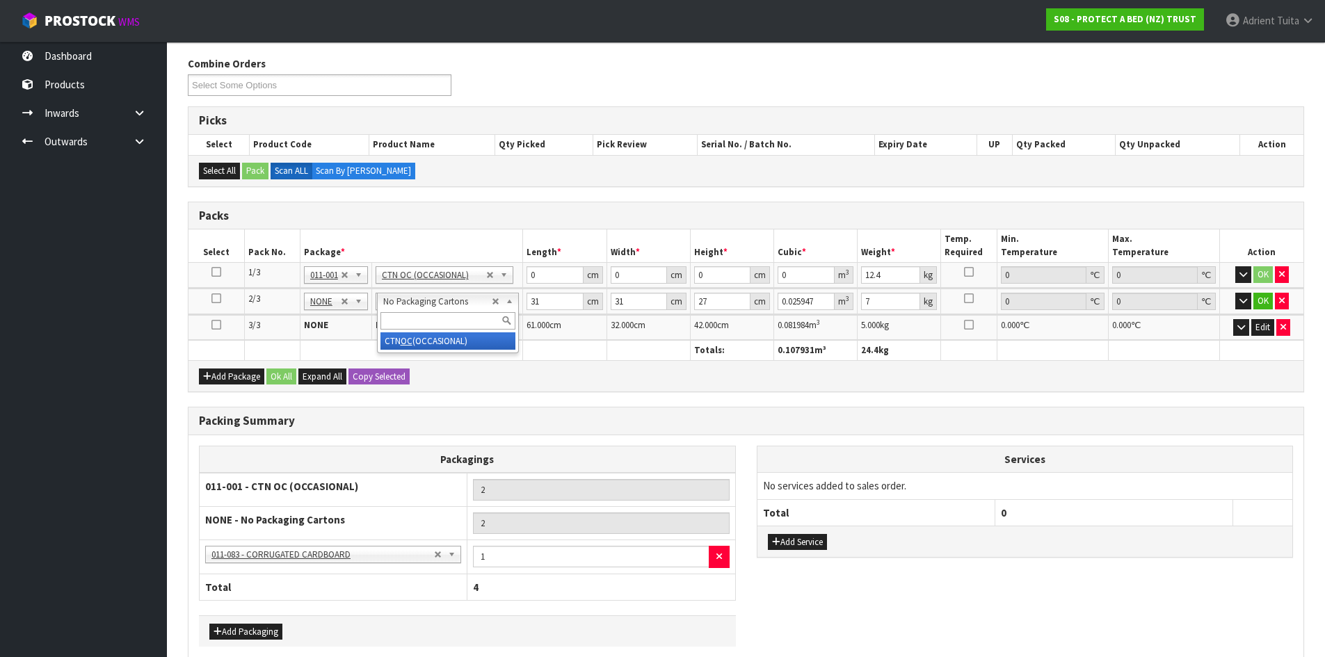
type input "0"
type input "6.9"
click at [541, 273] on input "0" at bounding box center [555, 274] width 56 height 17
type input "59"
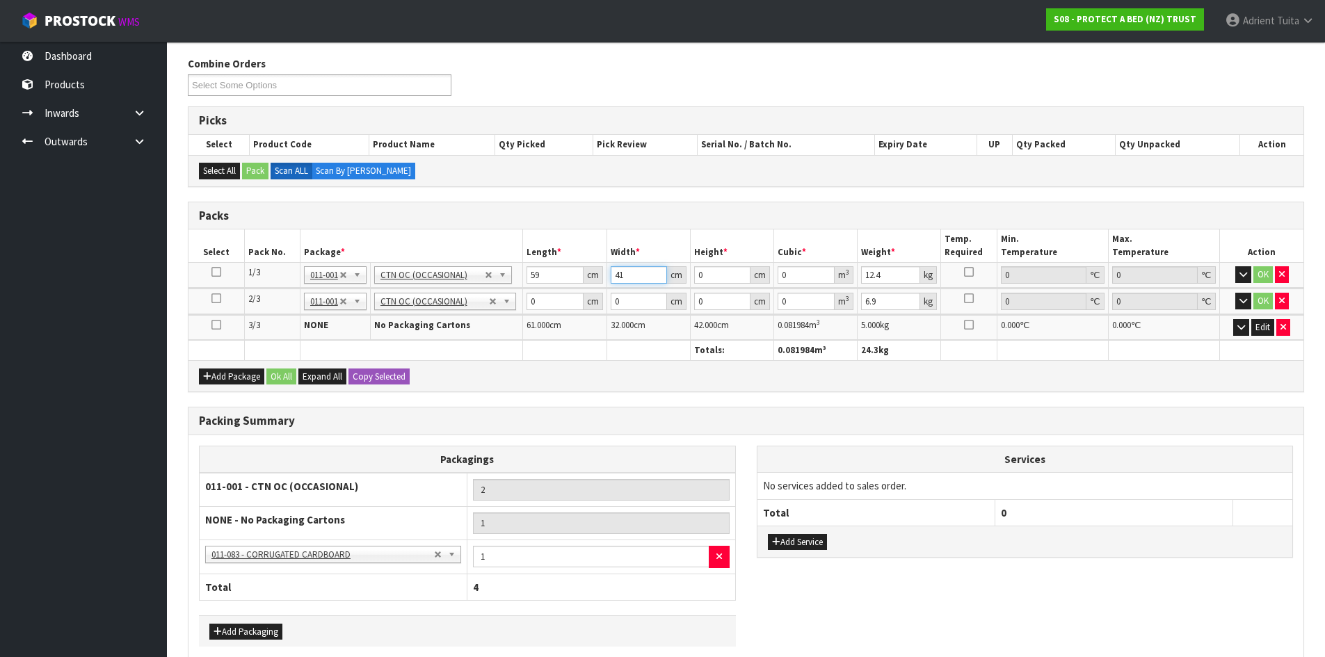
type input "41"
type input "2"
type input "0.004838"
type input "29"
type input "0.070151"
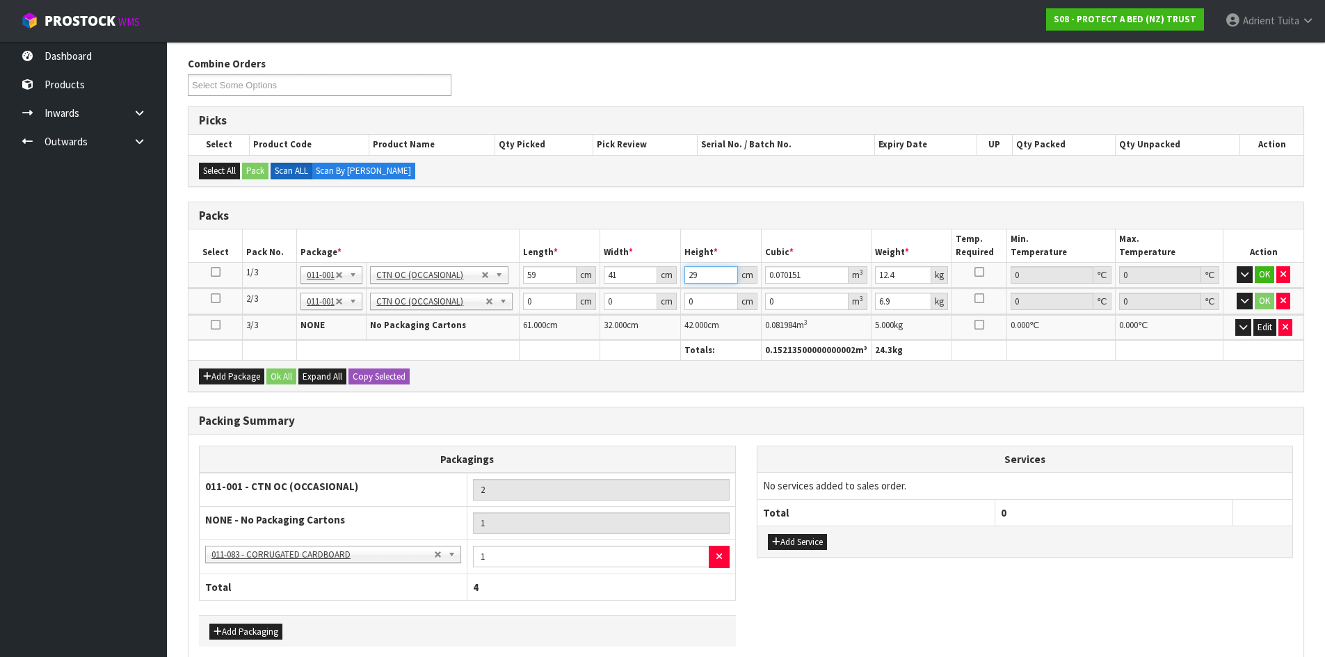
type input "29"
type input "13"
click at [540, 293] on input "0" at bounding box center [550, 301] width 54 height 17
type input "31"
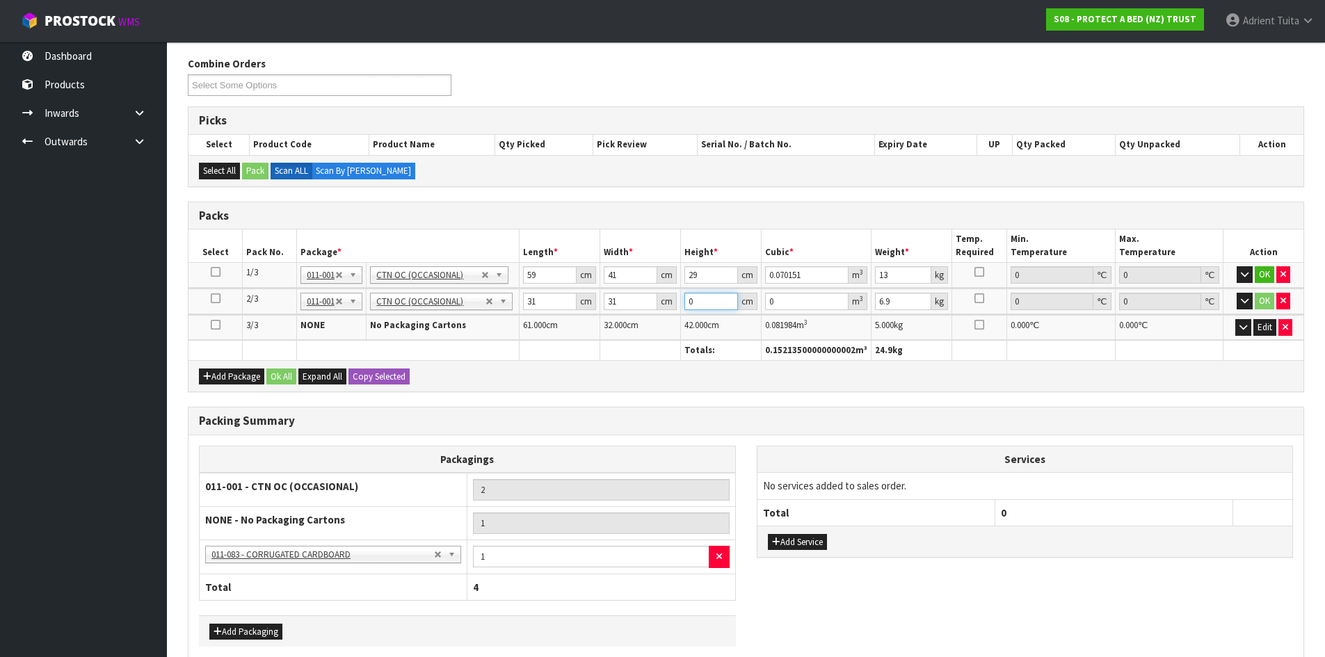
type input "2"
type input "0.001922"
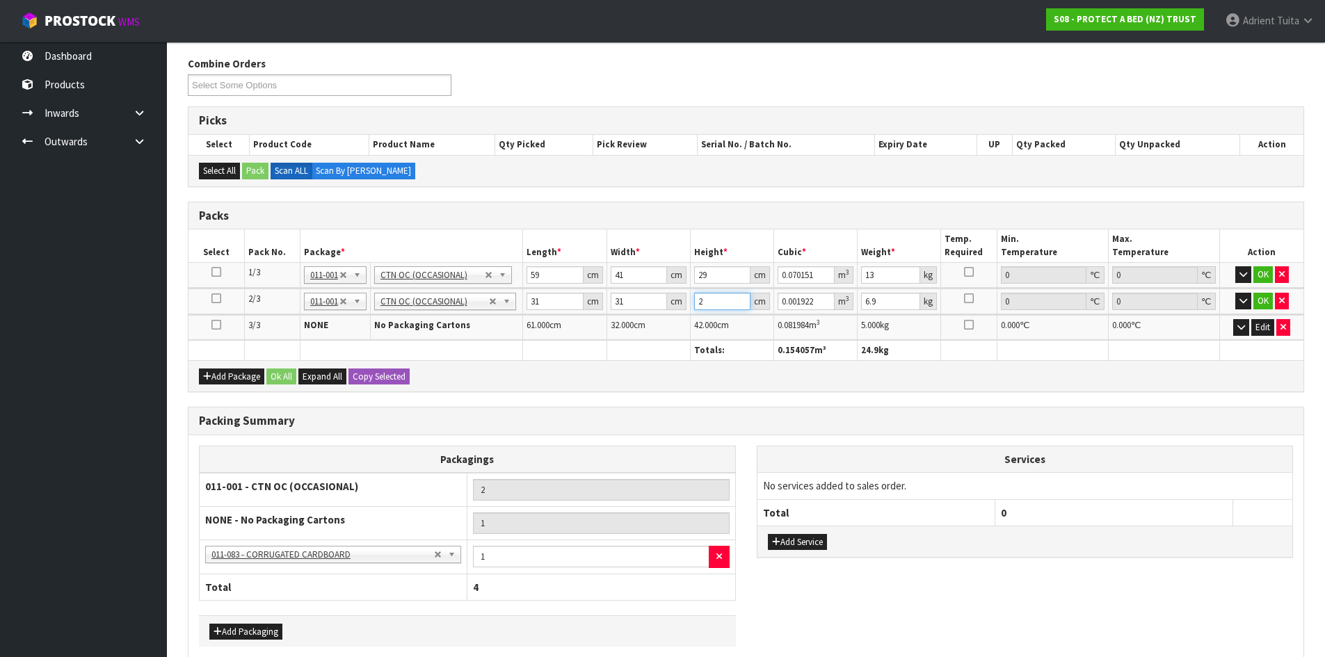
type input "27"
type input "0.025947"
type input "27"
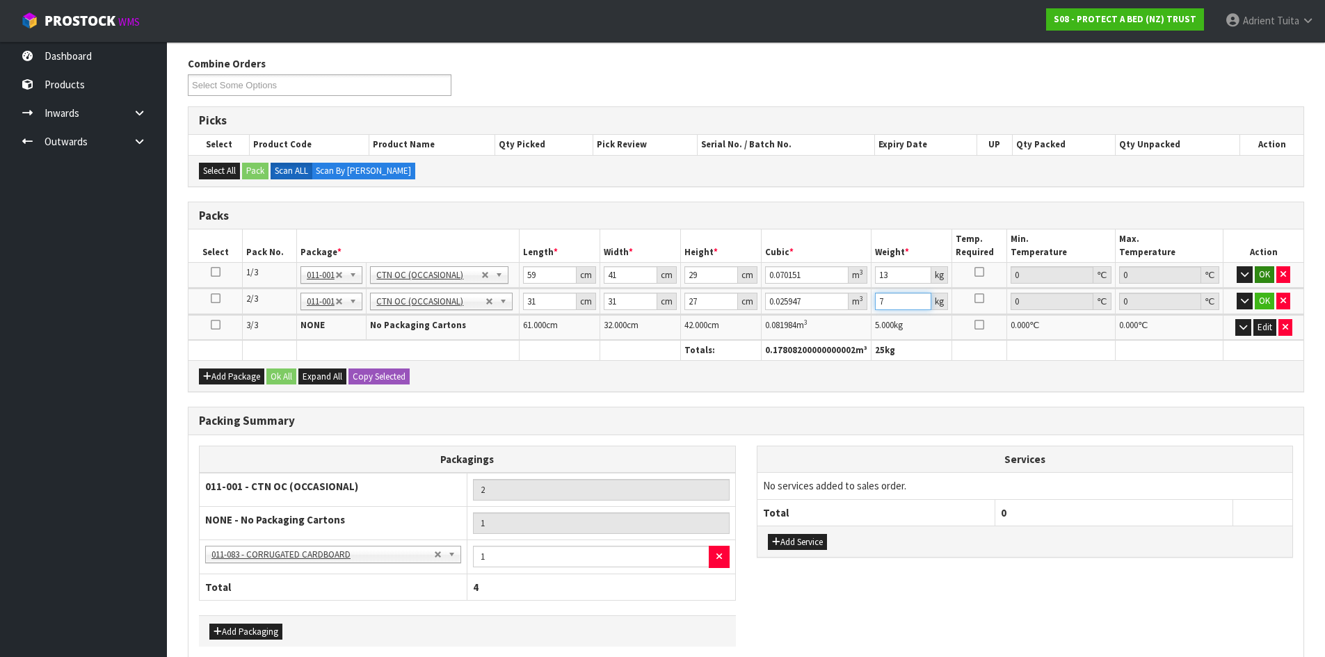
type input "7"
click at [1258, 273] on button "OK" at bounding box center [1264, 274] width 19 height 17
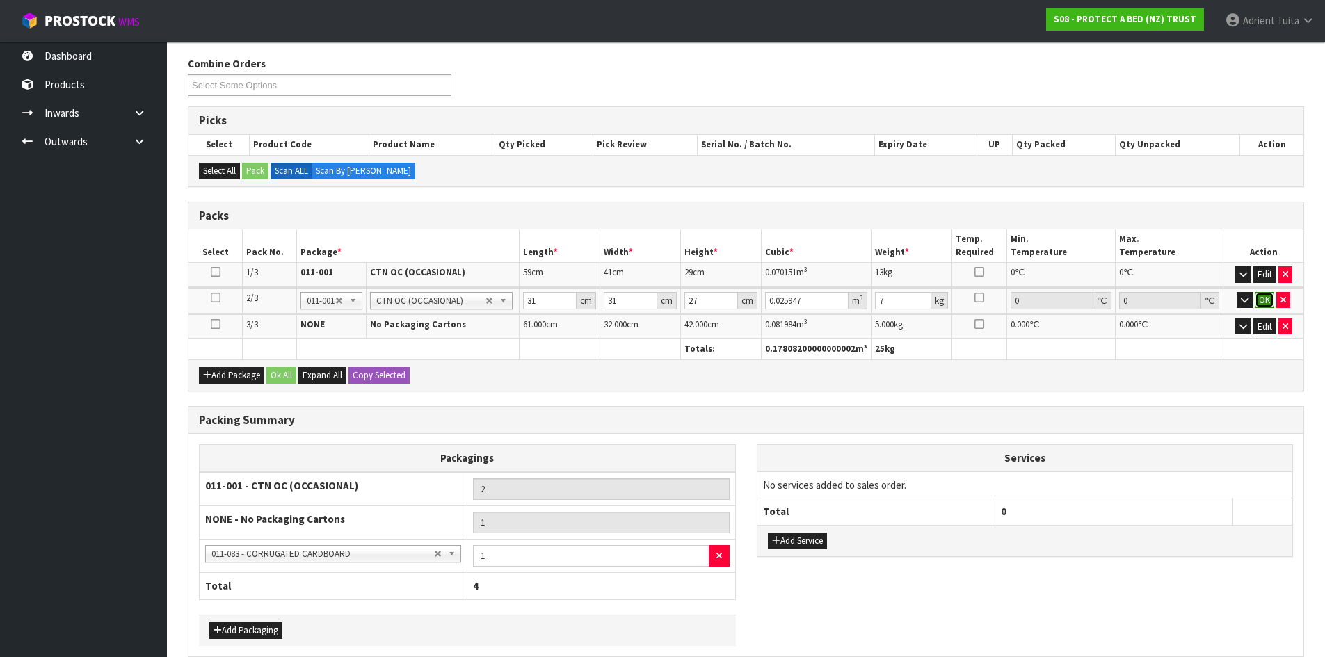
click at [1260, 294] on button "OK" at bounding box center [1264, 300] width 19 height 17
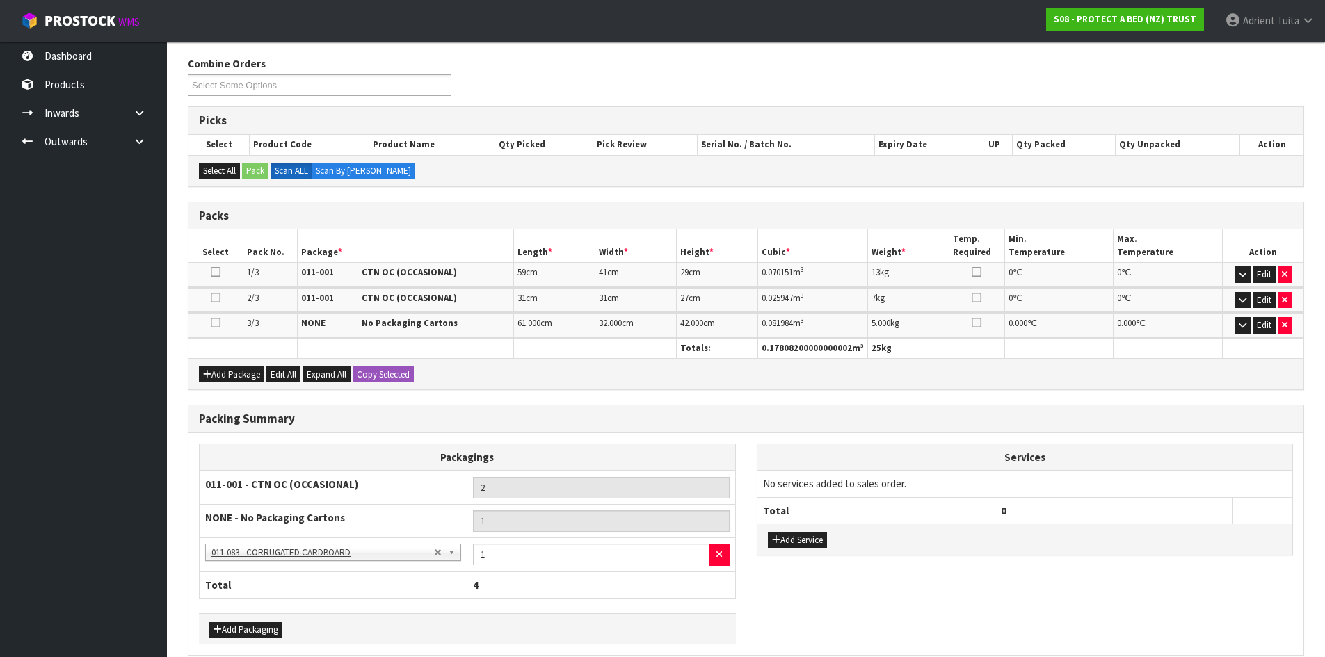
scroll to position [283, 0]
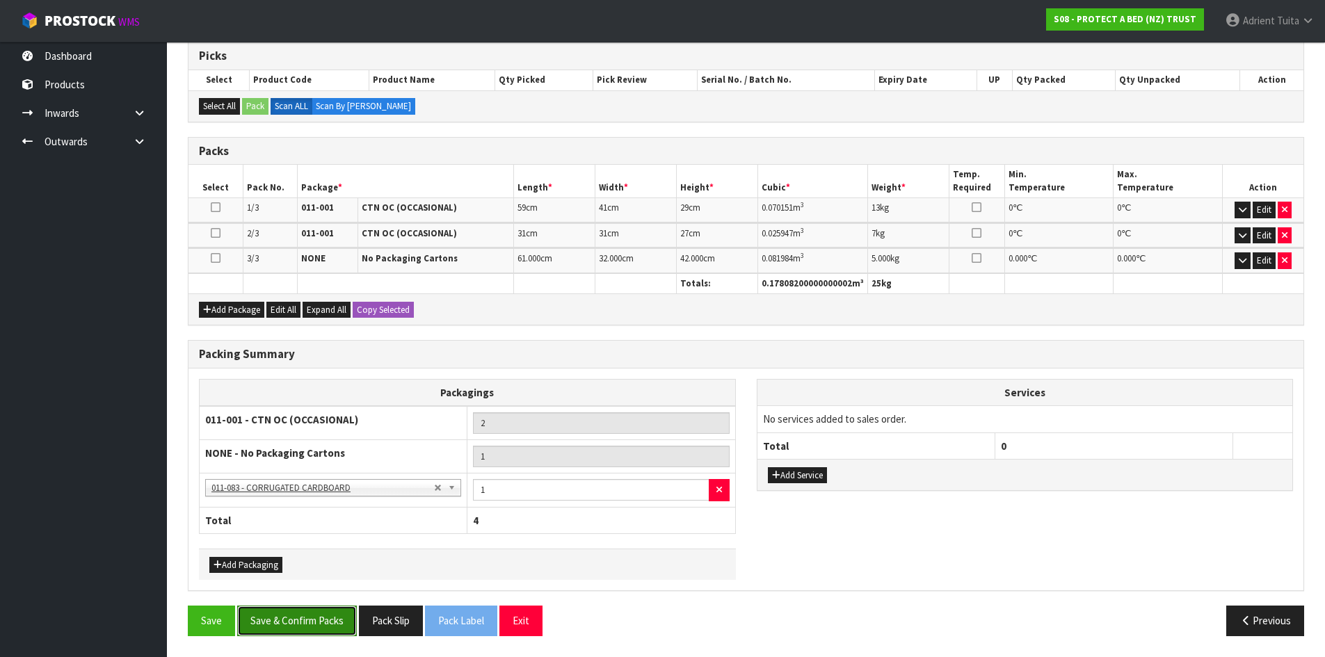
click at [314, 610] on button "Save & Confirm Packs" at bounding box center [297, 621] width 120 height 30
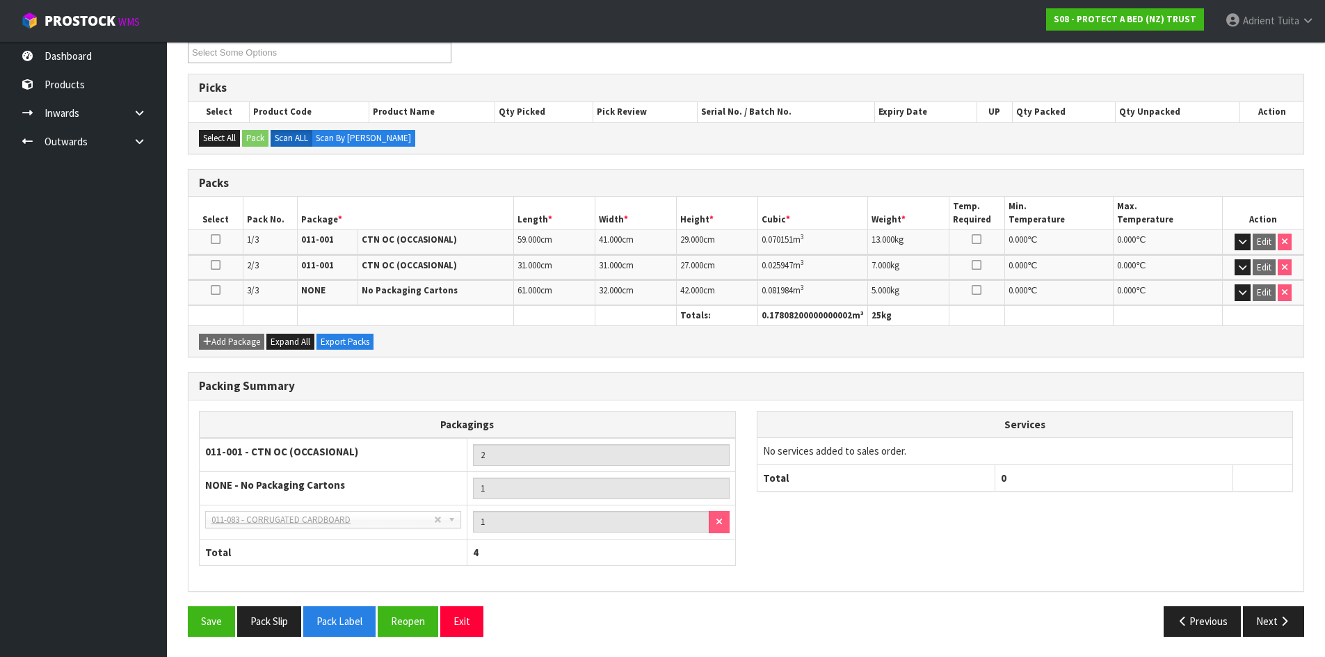
scroll to position [252, 0]
click at [1270, 605] on div "Packing Summary Packagings 011-001 - CTN OC (OCCASIONAL) 2 NONE - No Packaging …" at bounding box center [745, 488] width 1137 height 234
drag, startPoint x: 1261, startPoint y: 613, endPoint x: 1247, endPoint y: 613, distance: 13.9
click at [1262, 613] on button "Next" at bounding box center [1273, 621] width 61 height 30
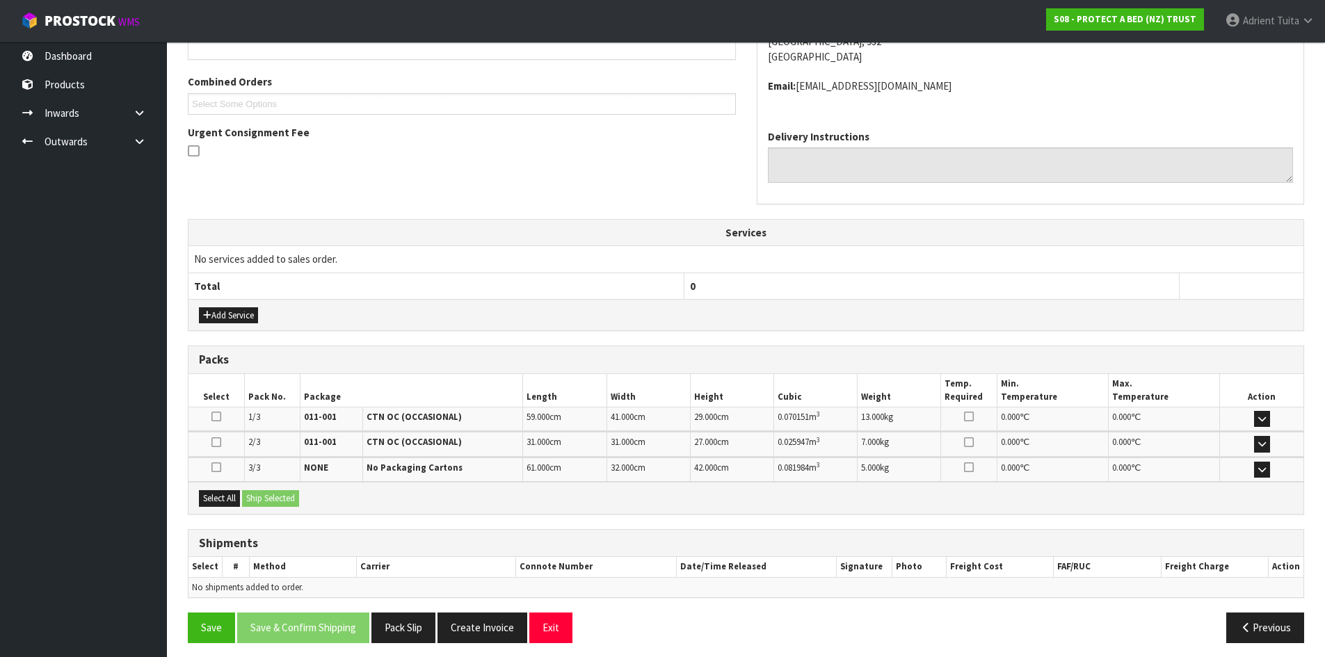
scroll to position [346, 0]
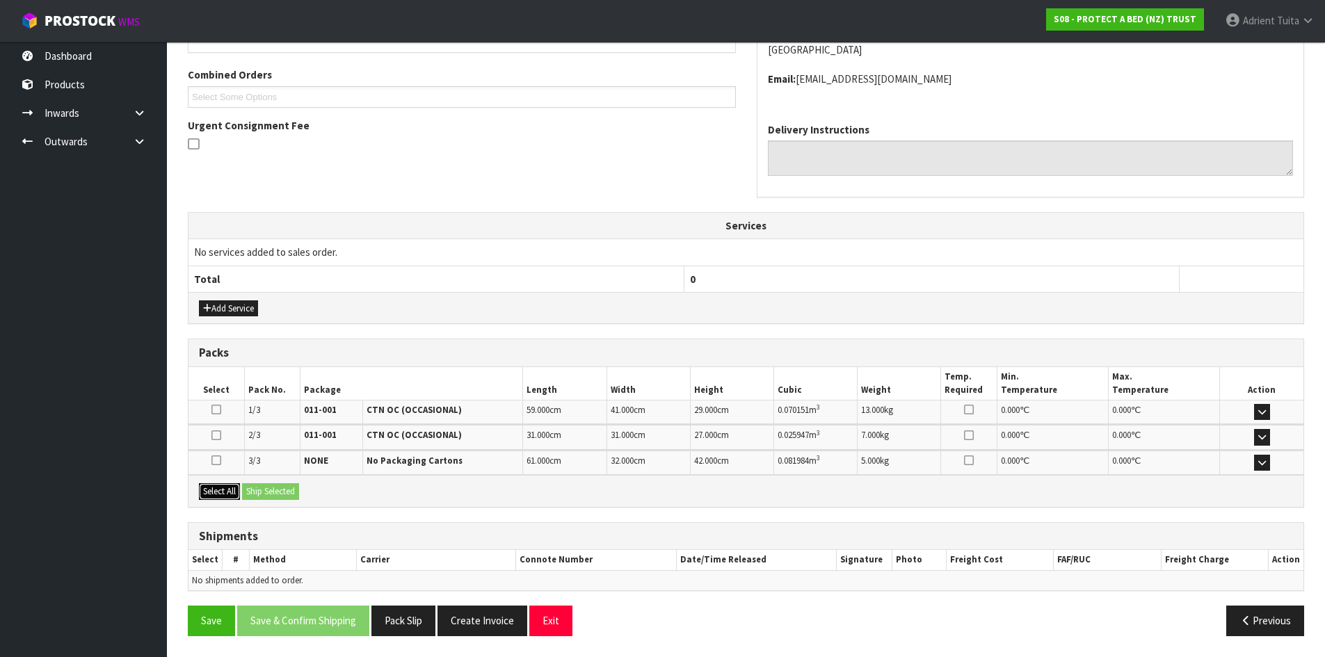
click at [229, 489] on button "Select All" at bounding box center [219, 491] width 41 height 17
click at [243, 487] on div "Select All Ship Selected" at bounding box center [745, 490] width 1115 height 31
click at [246, 486] on button "Ship Selected" at bounding box center [270, 491] width 57 height 17
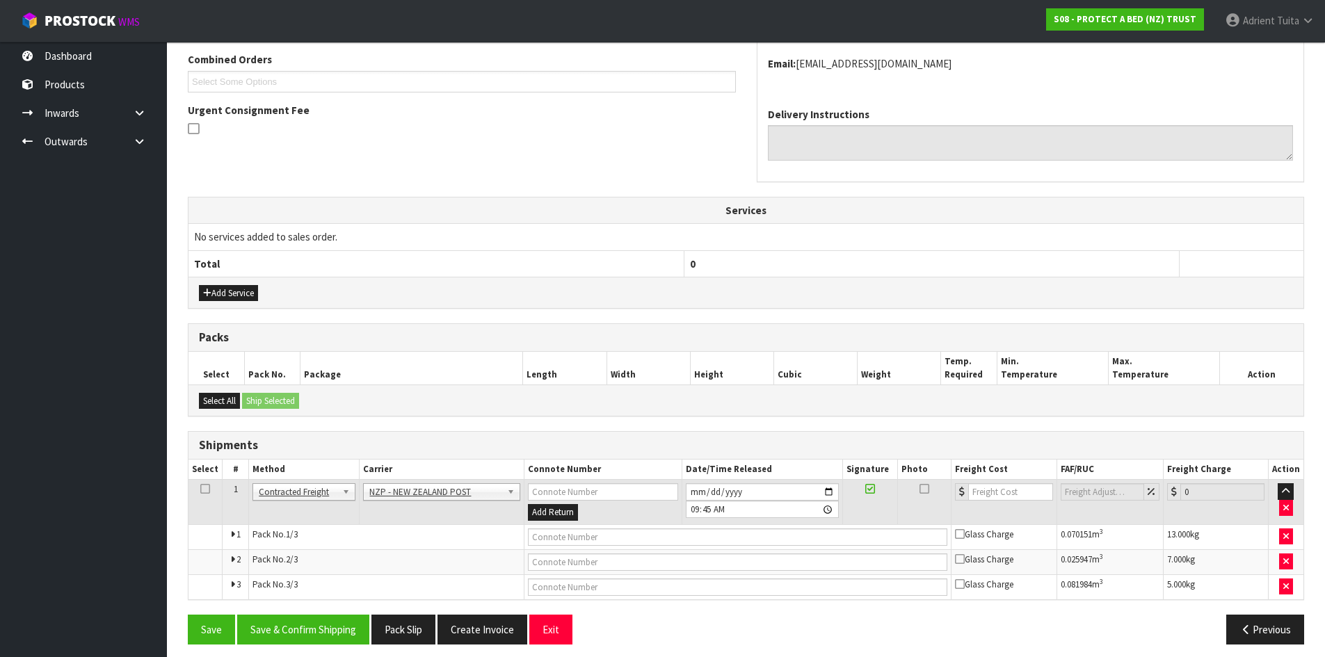
scroll to position [369, 0]
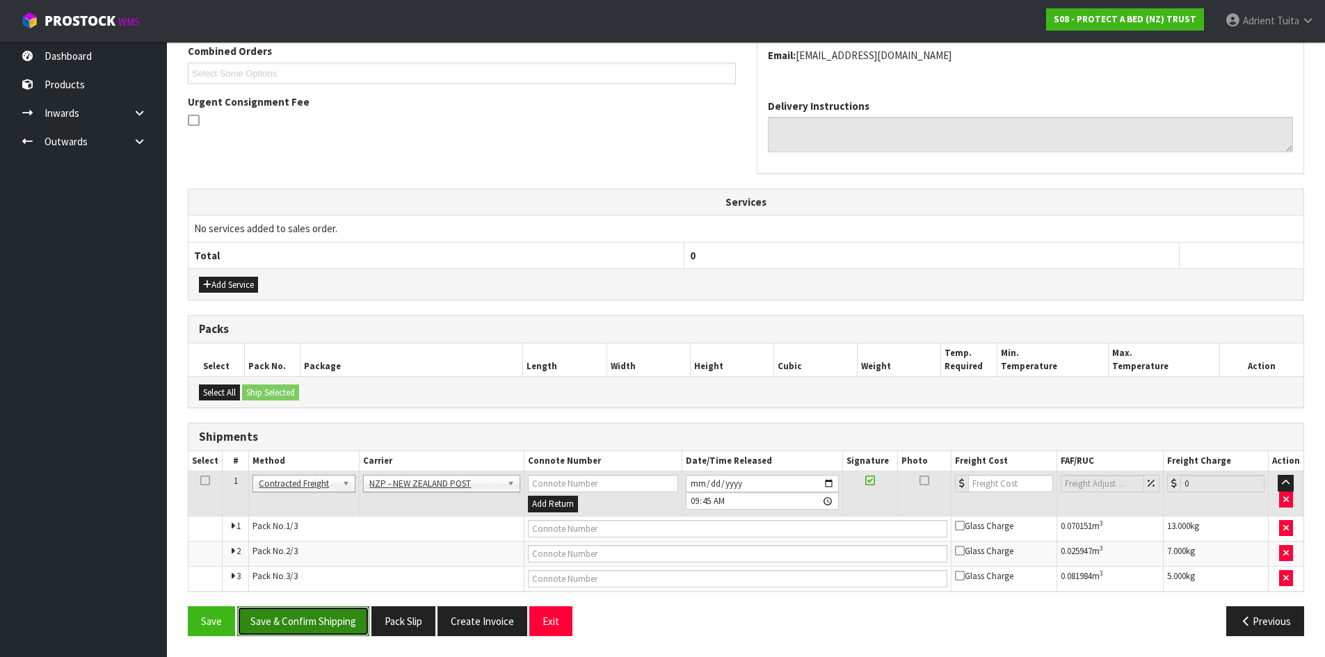
click at [291, 609] on button "Save & Confirm Shipping" at bounding box center [303, 622] width 132 height 30
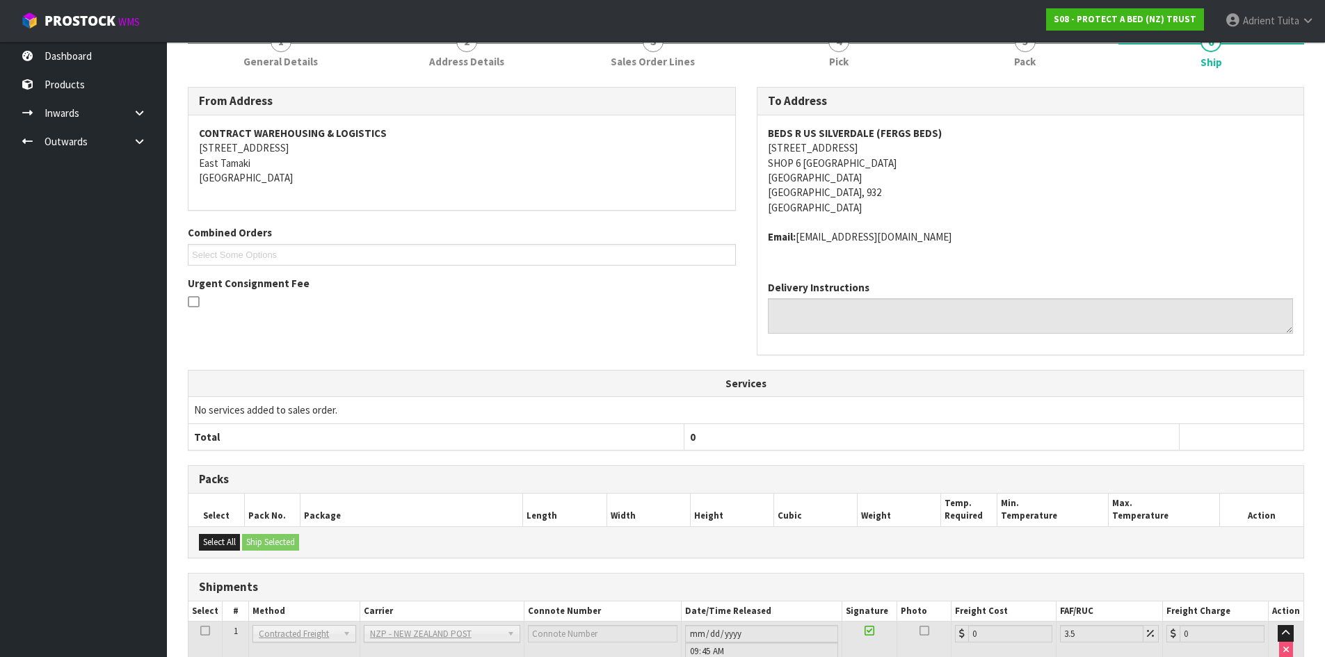
scroll to position [332, 0]
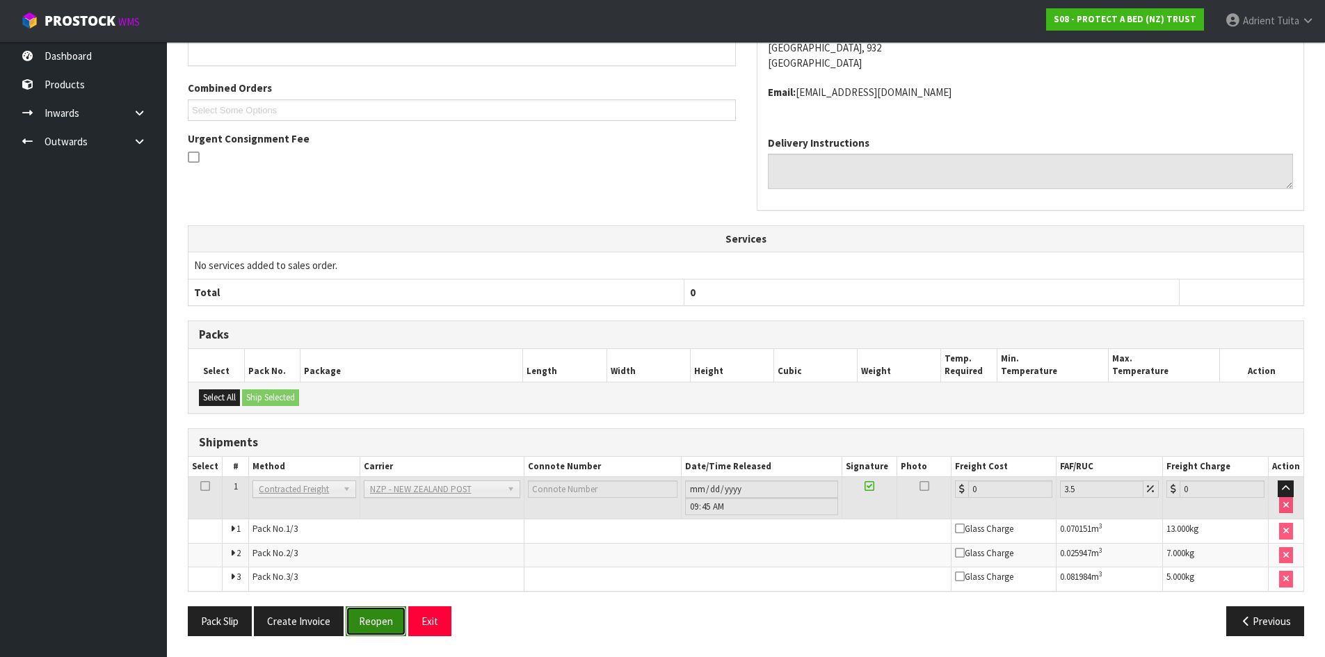
click at [369, 620] on button "Reopen" at bounding box center [376, 622] width 61 height 30
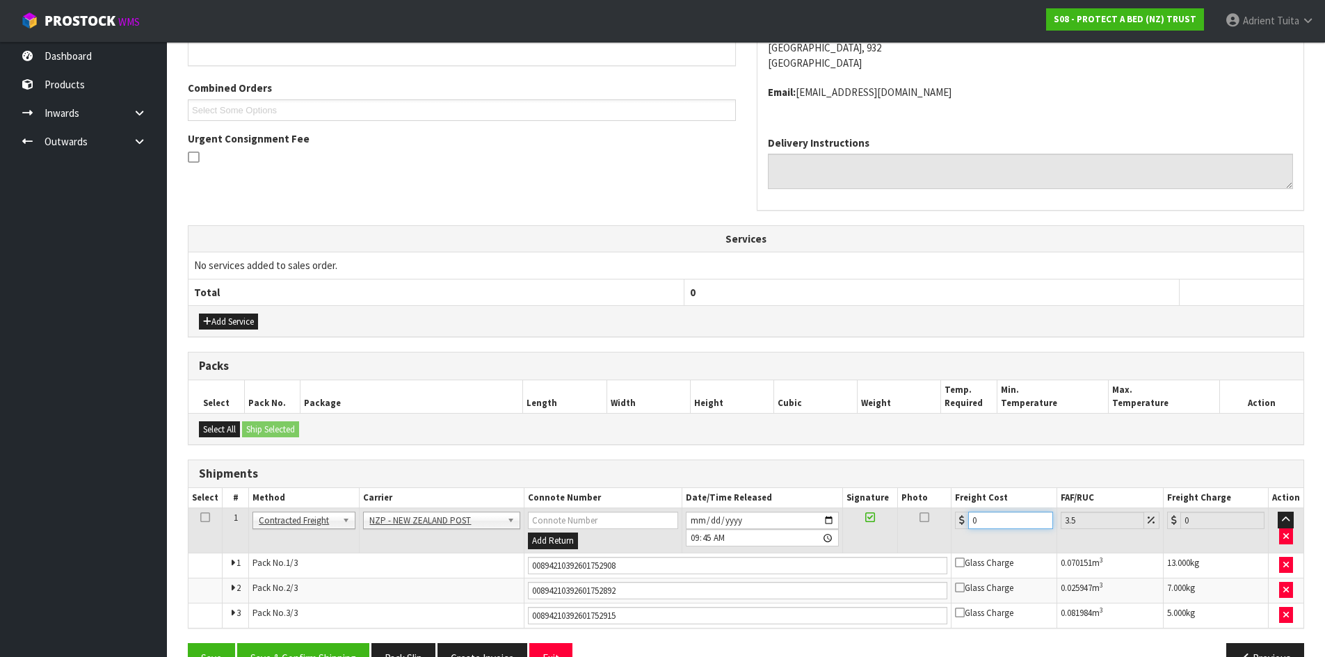
click at [981, 520] on input "0" at bounding box center [1010, 520] width 84 height 17
type input "1"
type input "1.03"
type input "12"
type input "12.42"
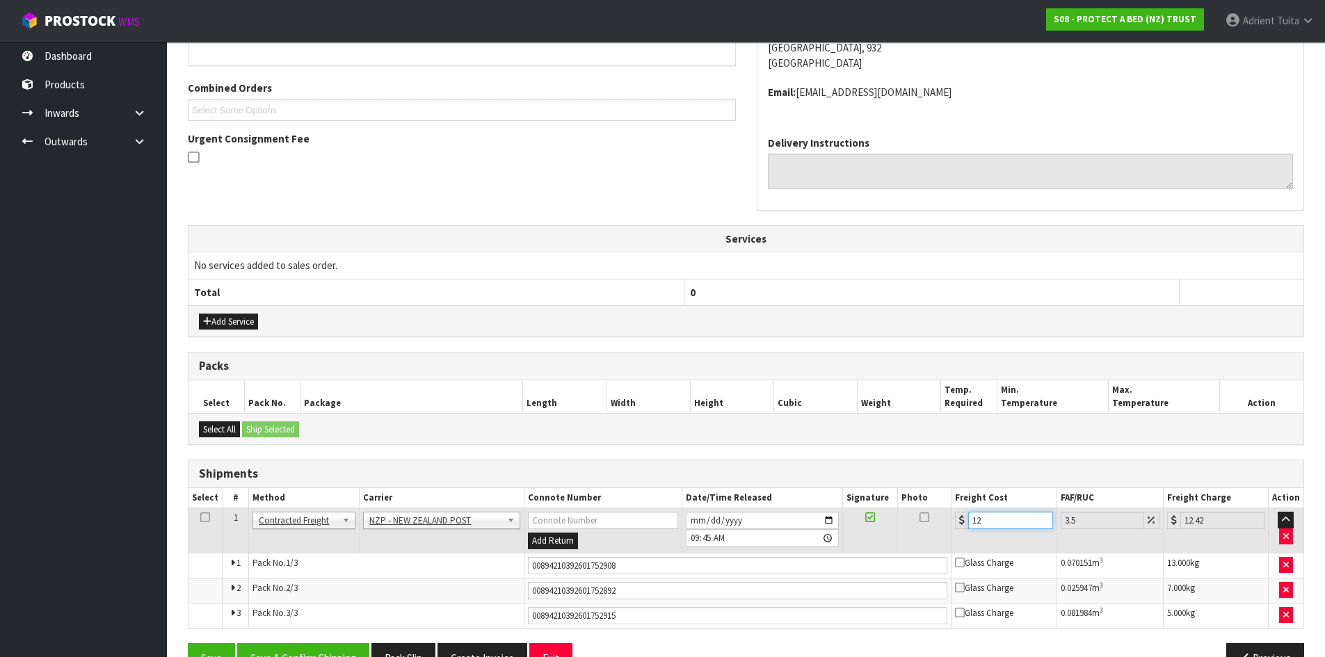
type input "12.9"
type input "13.35"
type input "12.99"
type input "13.44"
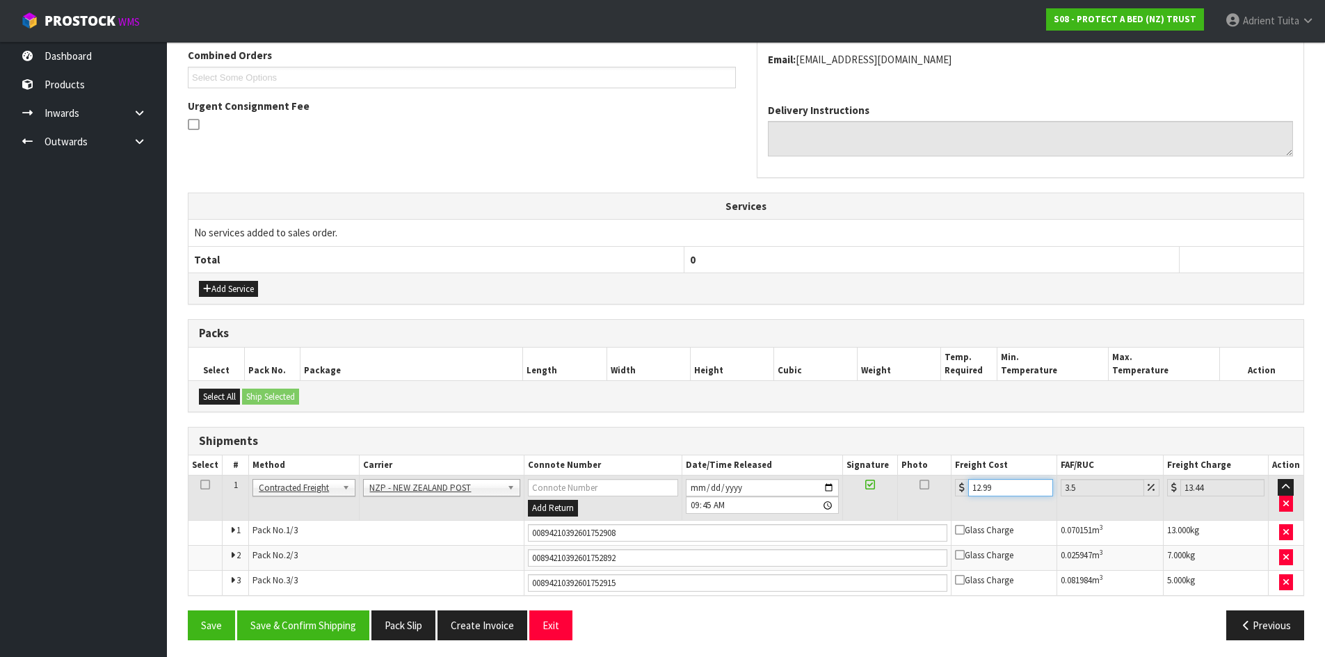
scroll to position [369, 0]
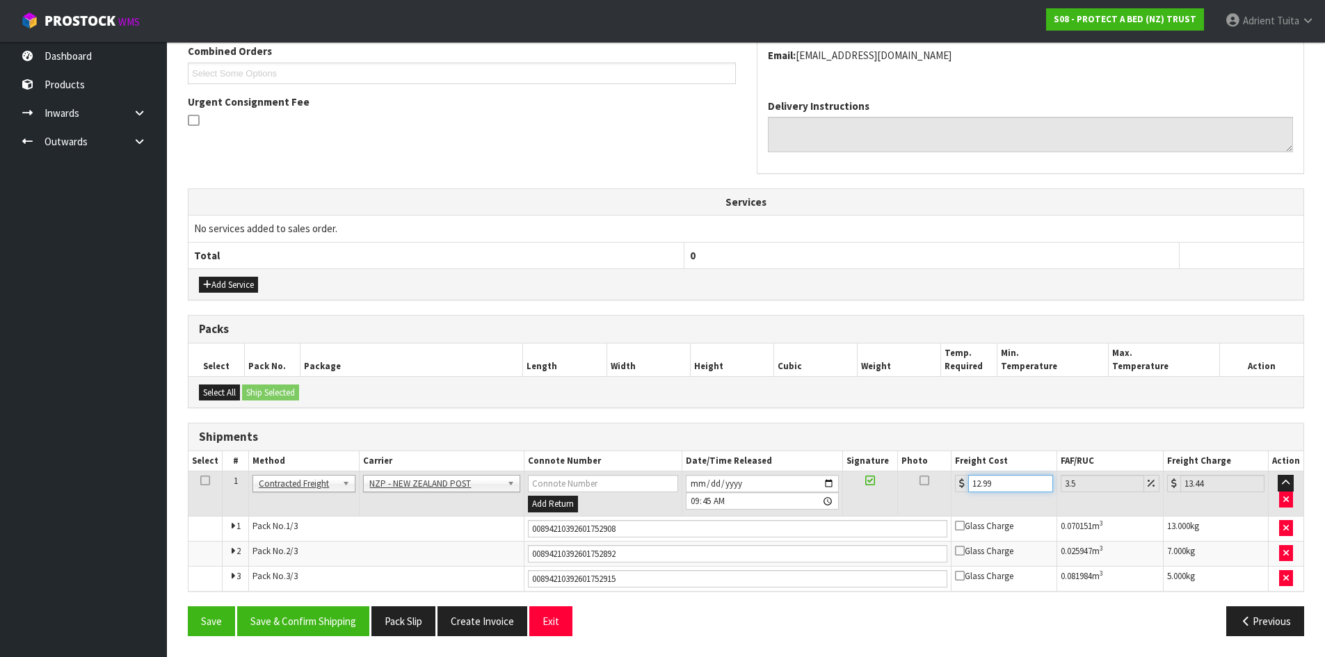
type input "12.99"
click at [680, 527] on input "00894210392601752908" at bounding box center [738, 528] width 420 height 17
type input "00894210392601753981"
click at [188, 607] on button "Save" at bounding box center [211, 622] width 47 height 30
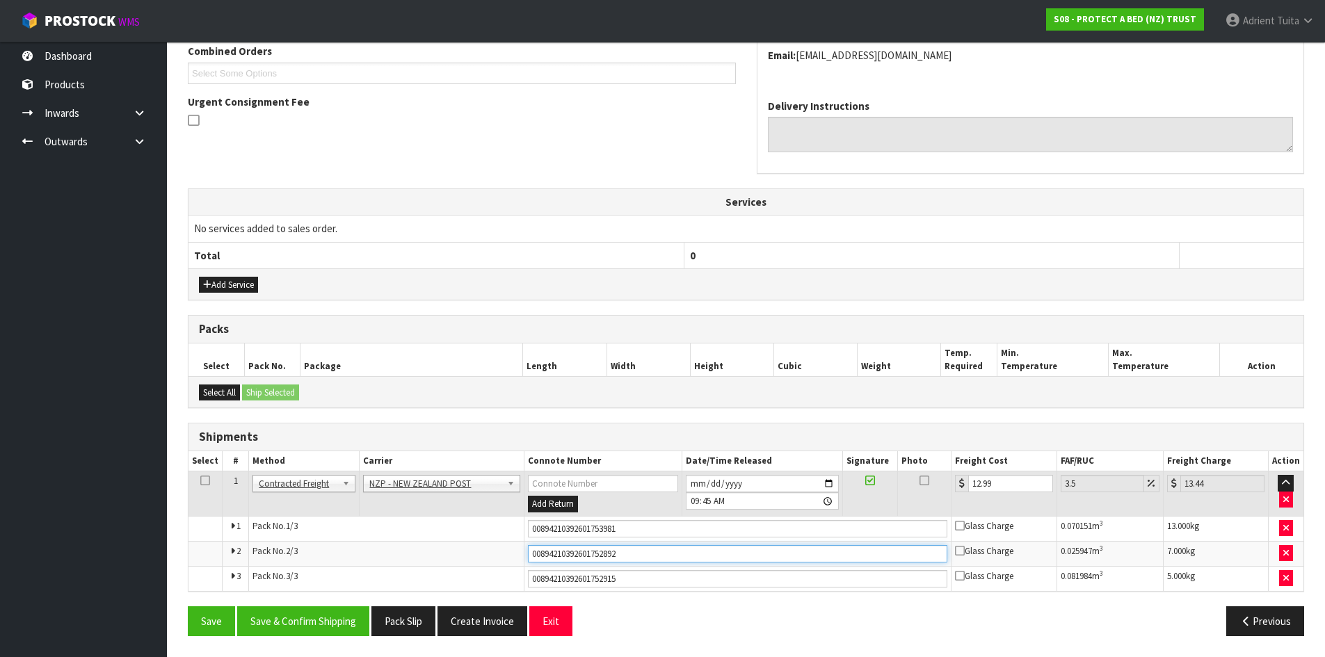
click at [689, 554] on input "00894210392601752892" at bounding box center [738, 553] width 420 height 17
type input "00894210392601754001"
click at [188, 607] on button "Save" at bounding box center [211, 622] width 47 height 30
click at [675, 577] on input "00894210392601752915" at bounding box center [738, 578] width 420 height 17
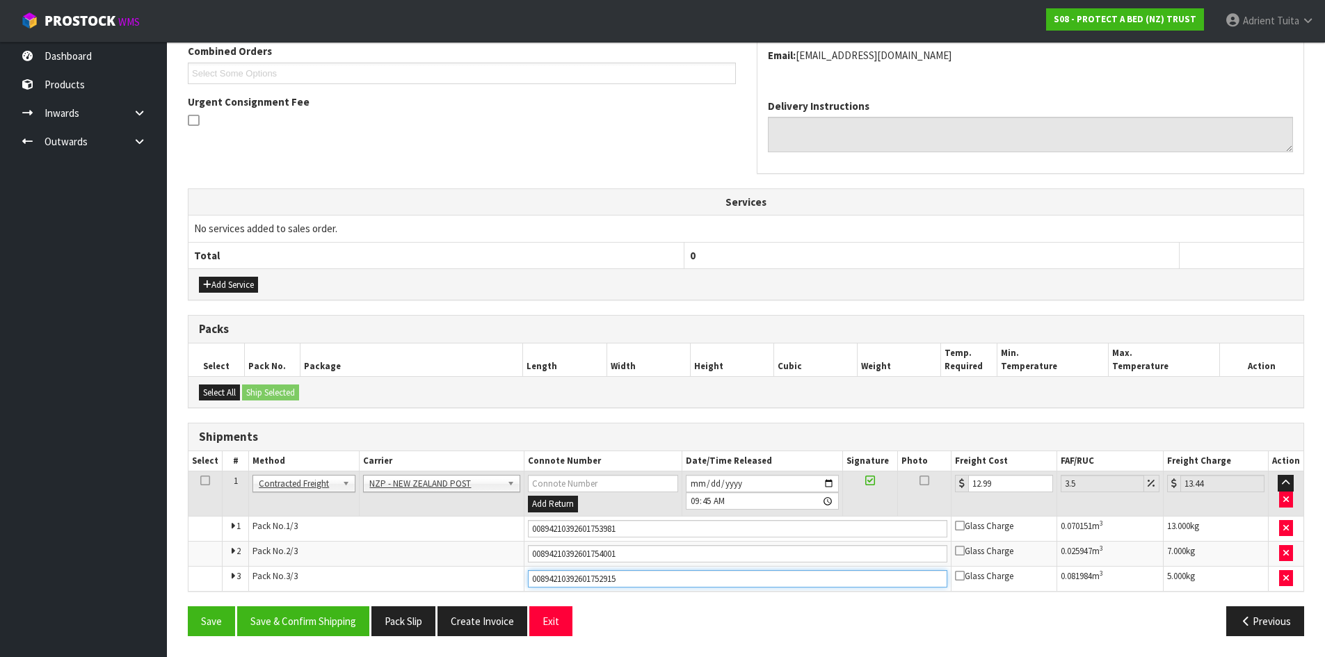
click at [675, 577] on input "00894210392601752915" at bounding box center [738, 578] width 420 height 17
type input "00894210392601753998"
click at [188, 607] on button "Save" at bounding box center [211, 622] width 47 height 30
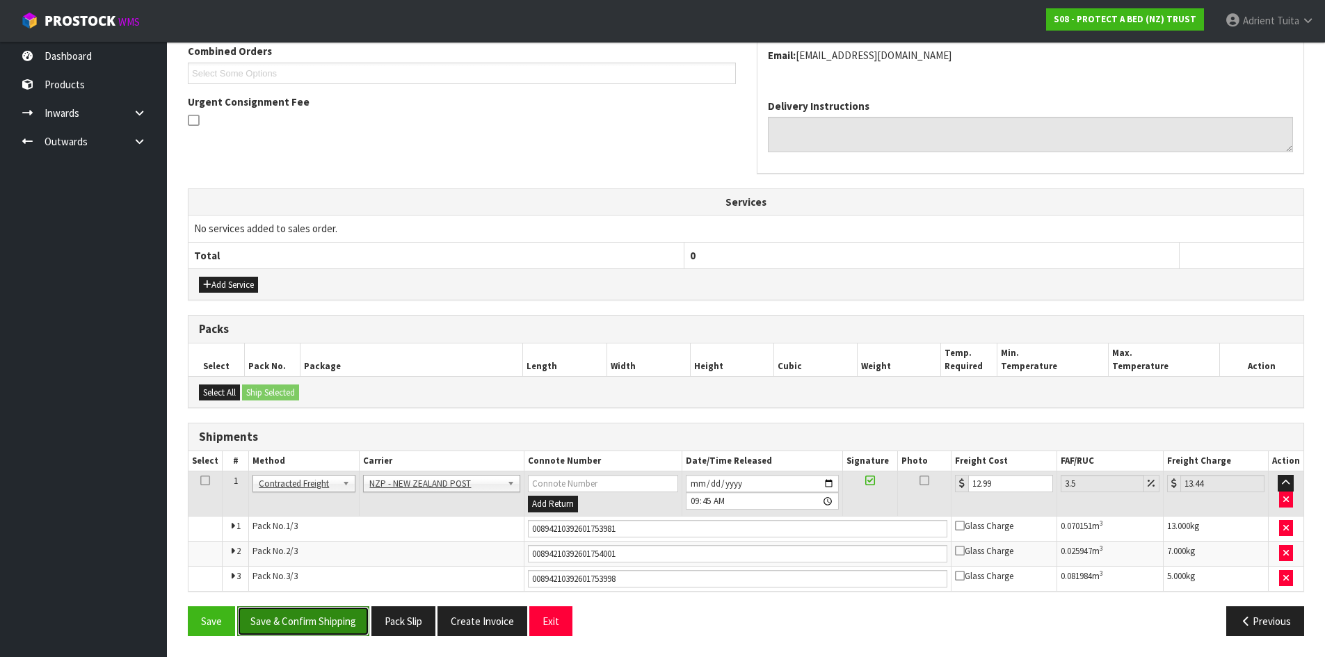
click at [319, 618] on button "Save & Confirm Shipping" at bounding box center [303, 622] width 132 height 30
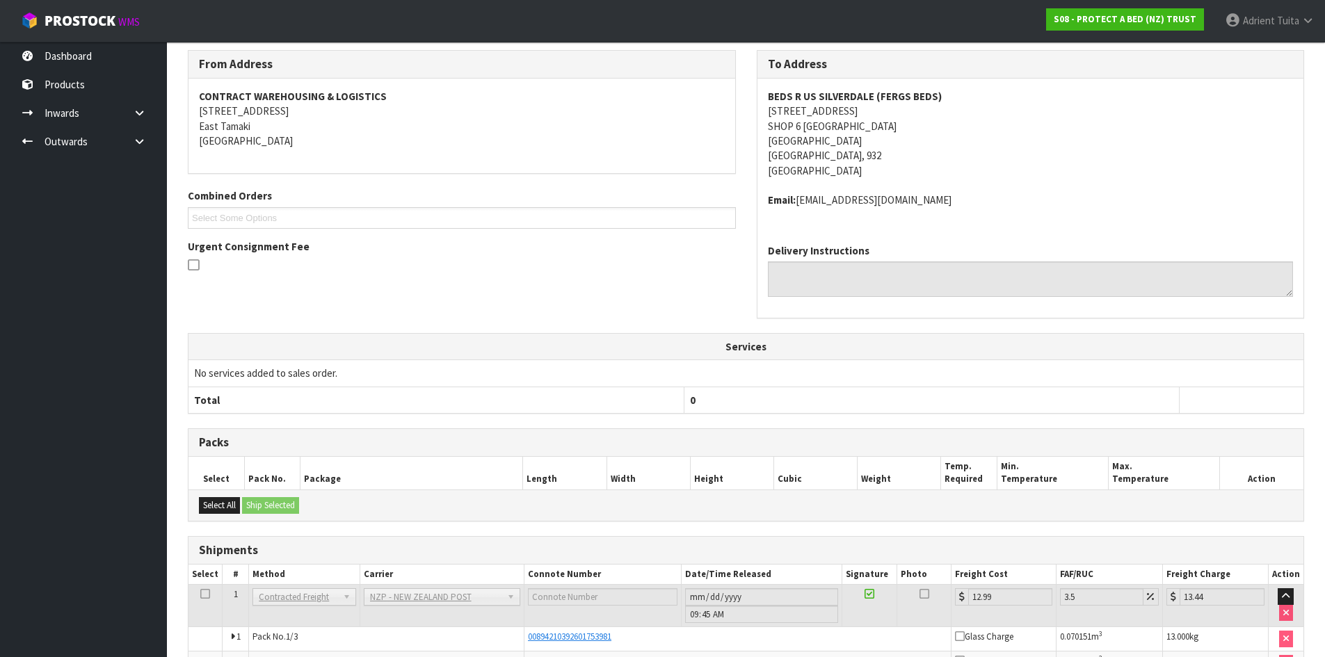
scroll to position [0, 0]
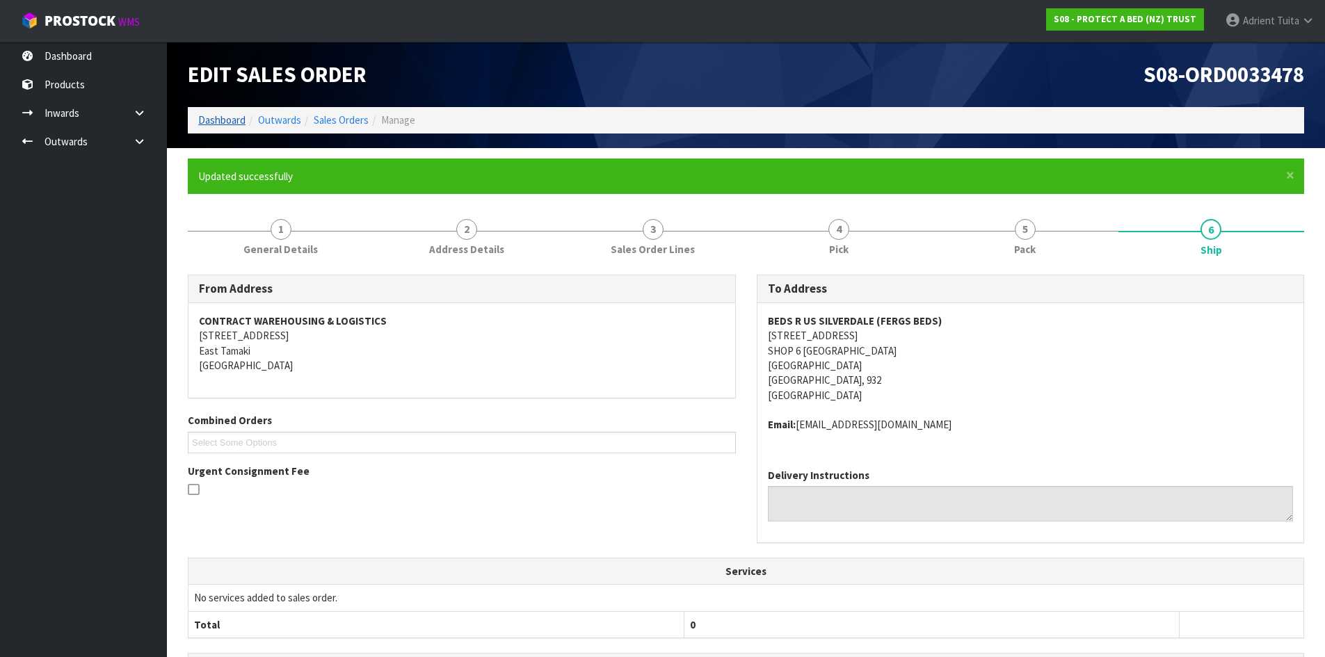
drag, startPoint x: 198, startPoint y: 113, endPoint x: 217, endPoint y: 125, distance: 22.6
click at [202, 115] on li "Dashboard" at bounding box center [221, 120] width 47 height 15
click at [220, 127] on link "Dashboard" at bounding box center [221, 119] width 47 height 13
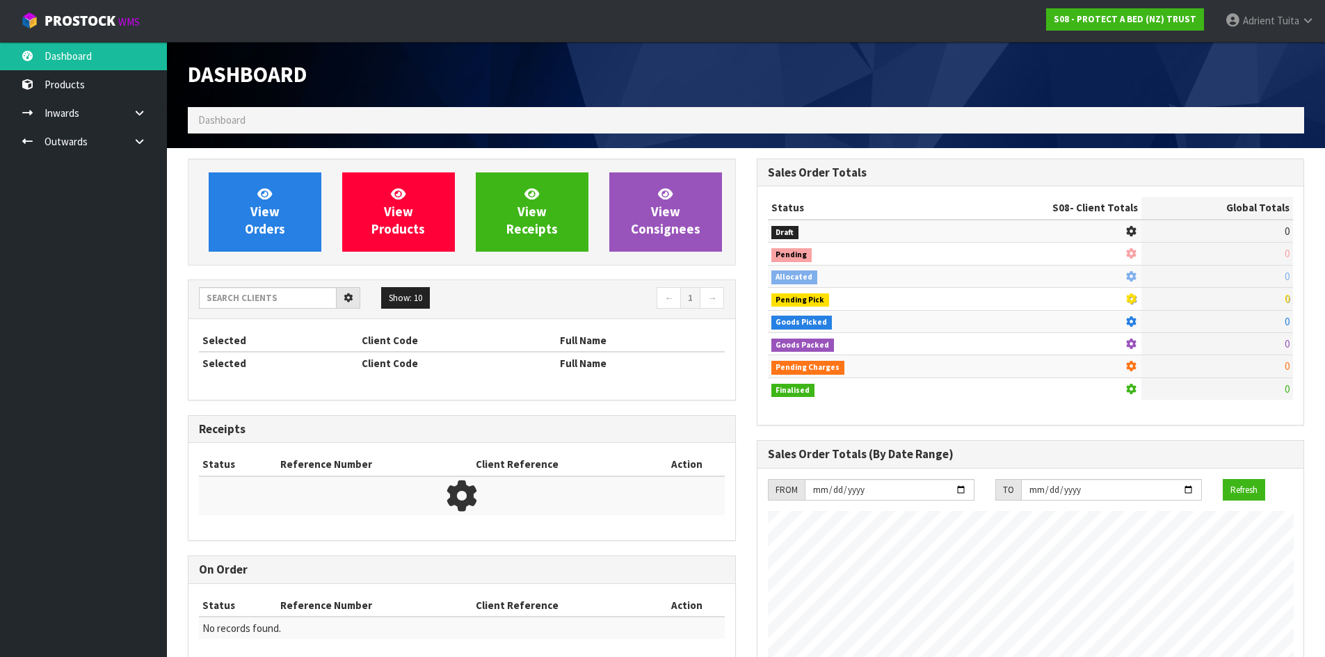
scroll to position [867, 568]
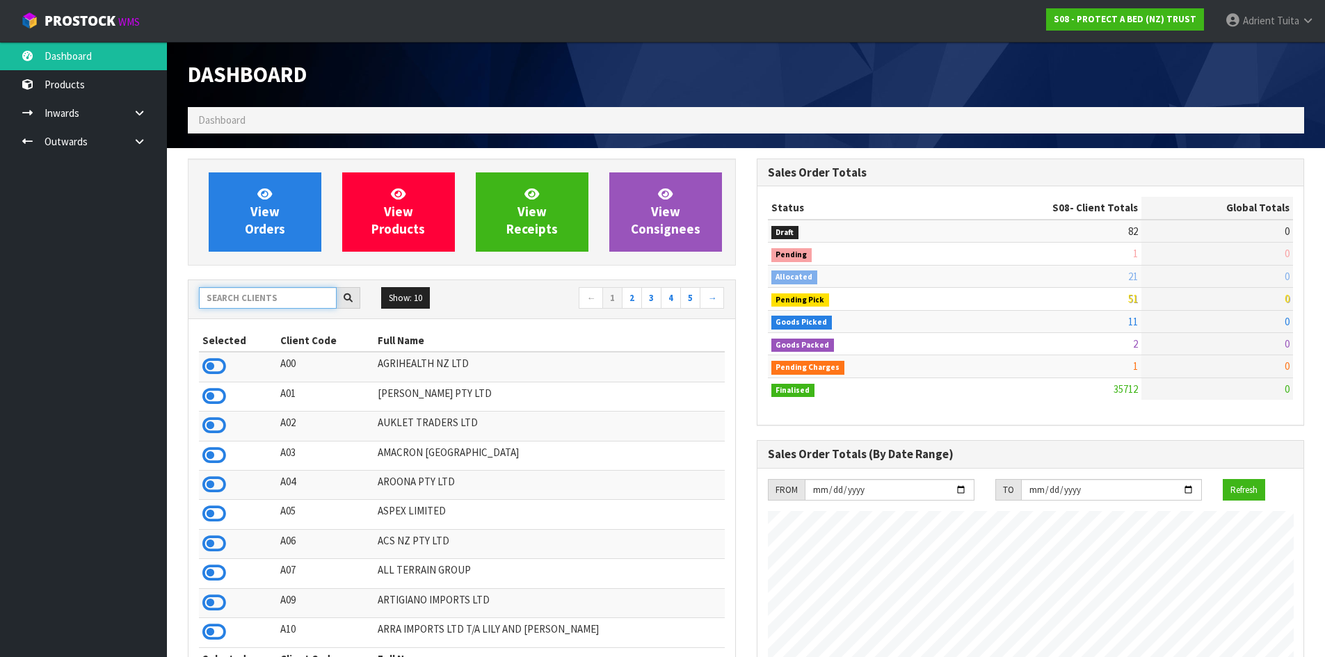
click at [239, 306] on input "text" at bounding box center [268, 298] width 138 height 22
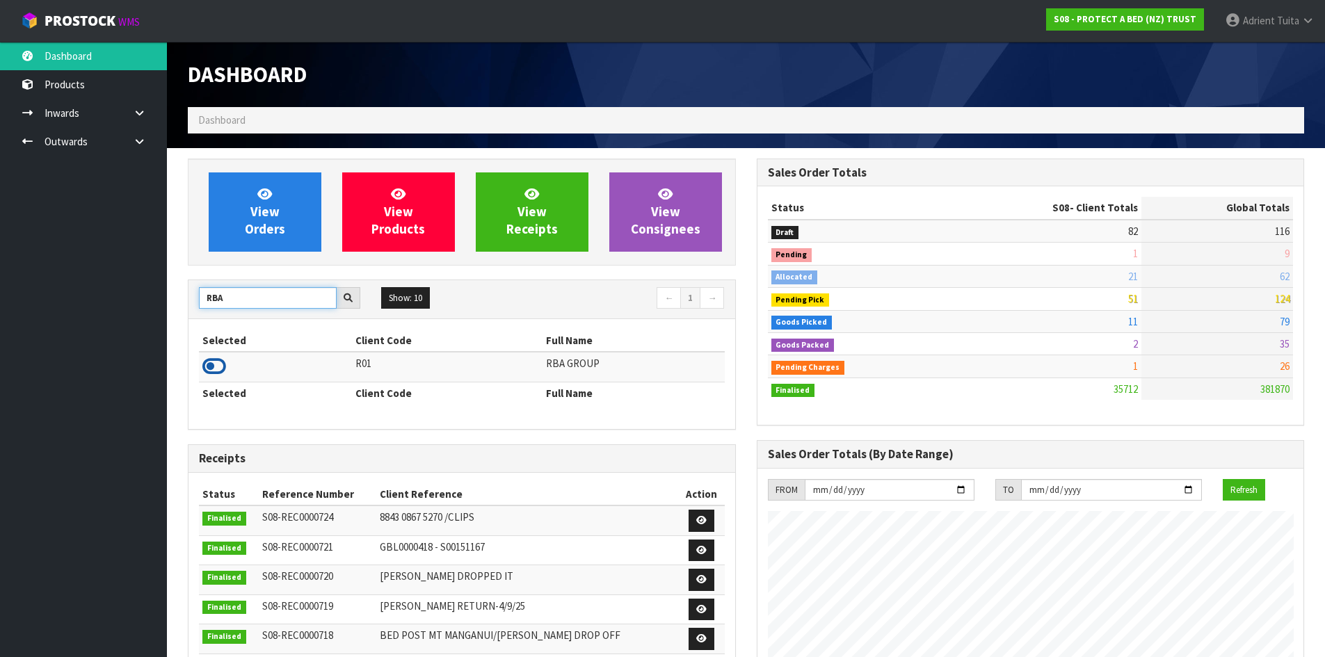
type input "RBA"
drag, startPoint x: 222, startPoint y: 358, endPoint x: 219, endPoint y: 326, distance: 32.1
click at [220, 358] on icon at bounding box center [214, 366] width 24 height 21
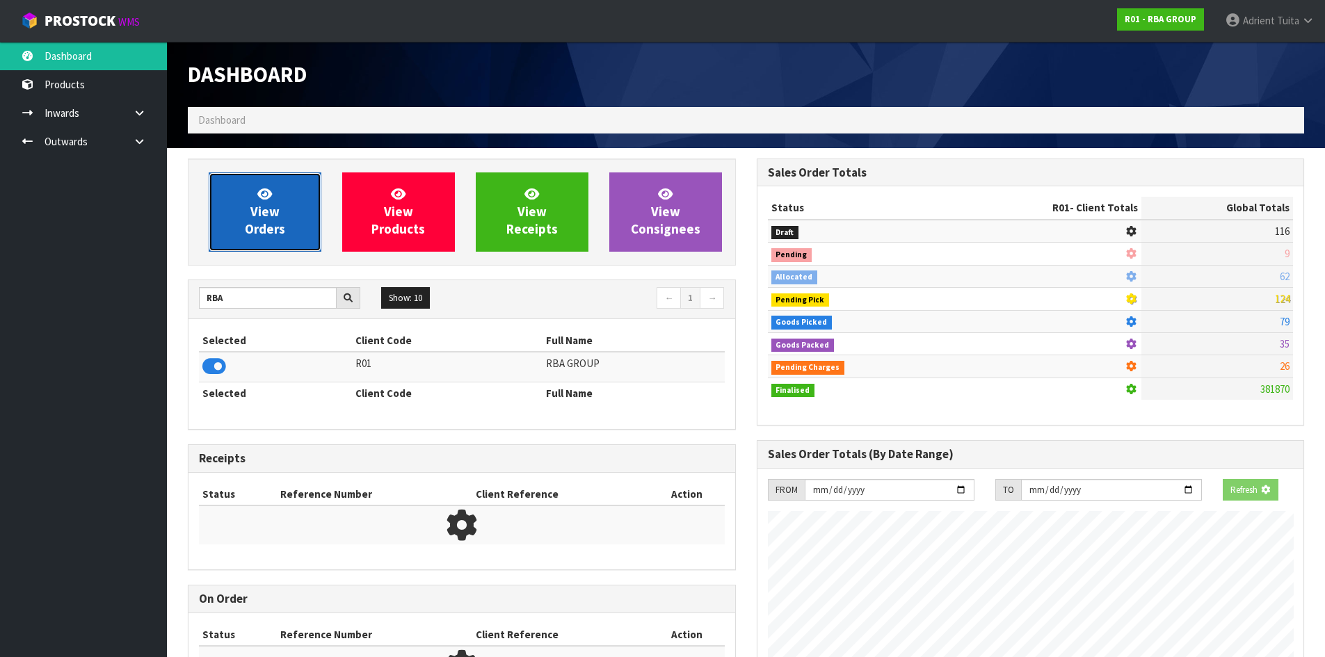
scroll to position [919, 568]
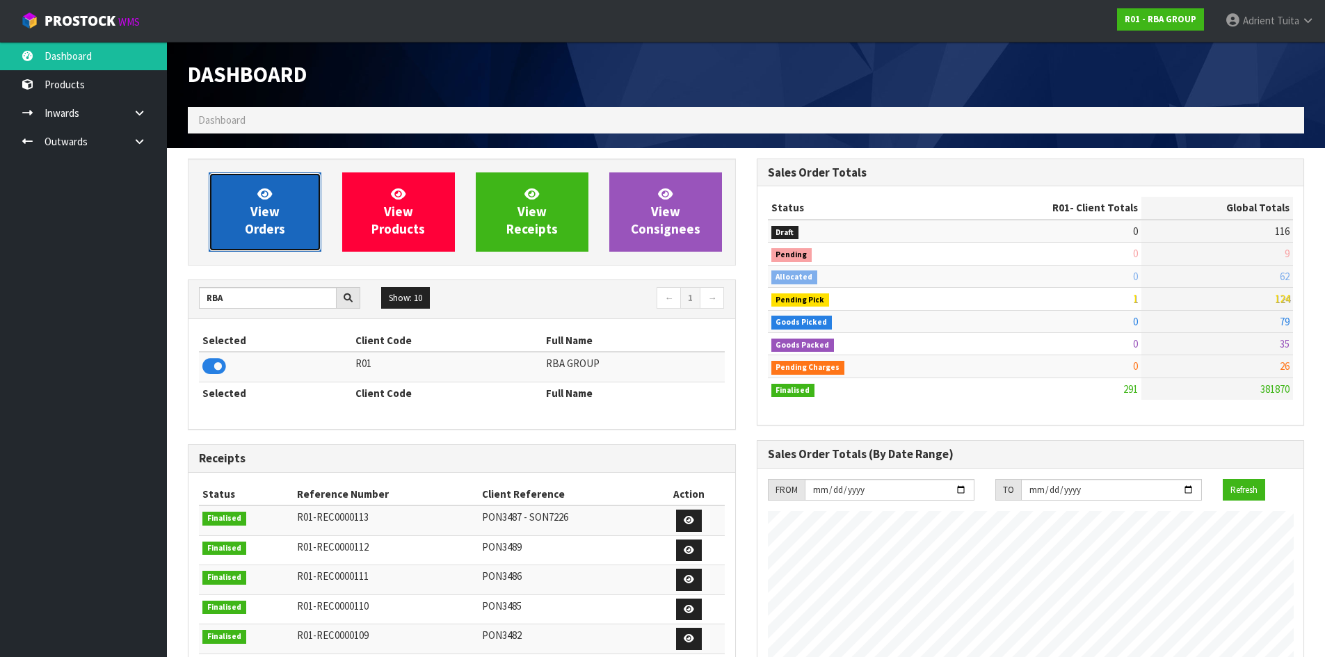
click at [251, 232] on span "View Orders" at bounding box center [265, 212] width 40 height 52
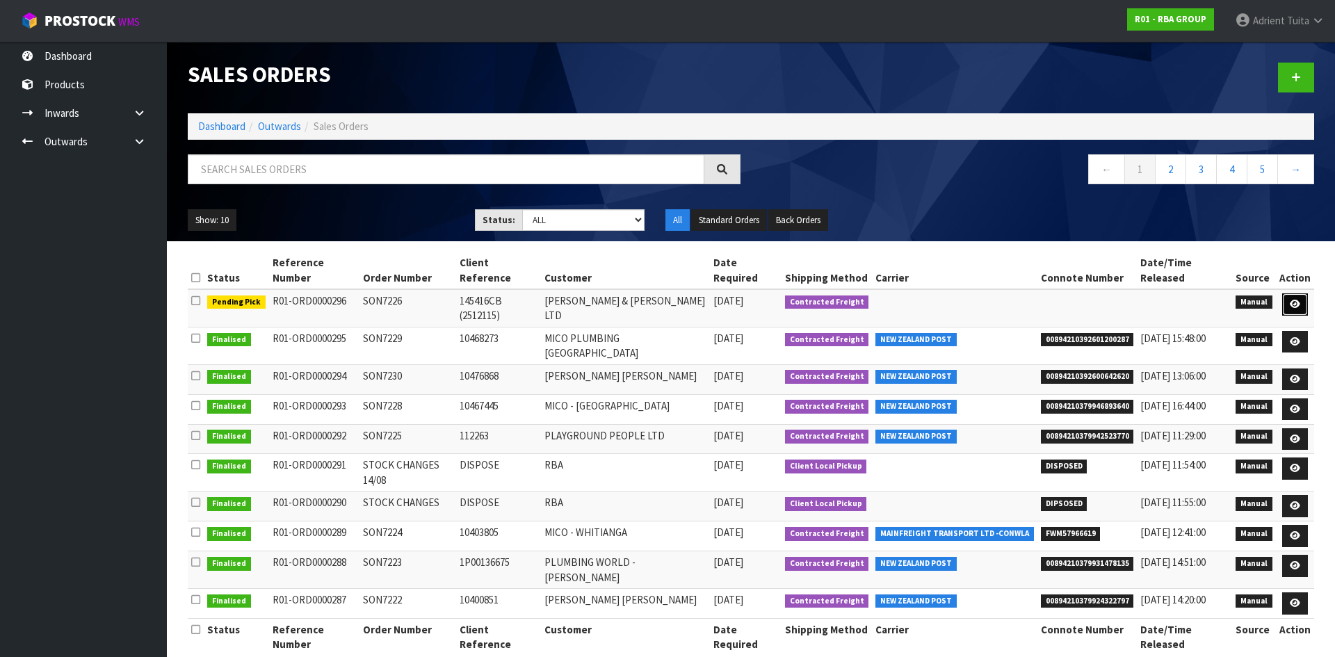
click at [1303, 294] on link at bounding box center [1296, 305] width 26 height 22
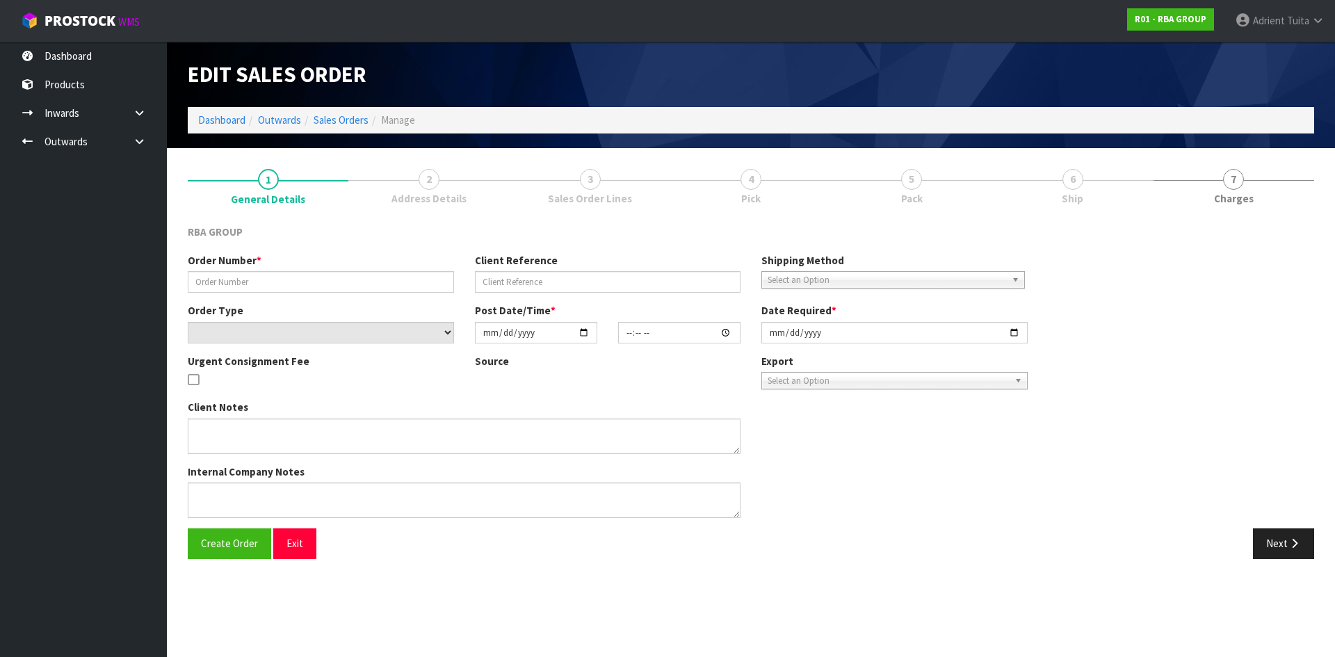
type input "SON7226"
type input "145416CB (2512115)"
select select "number:0"
type input "2025-09-18"
type input "15:32:00.000"
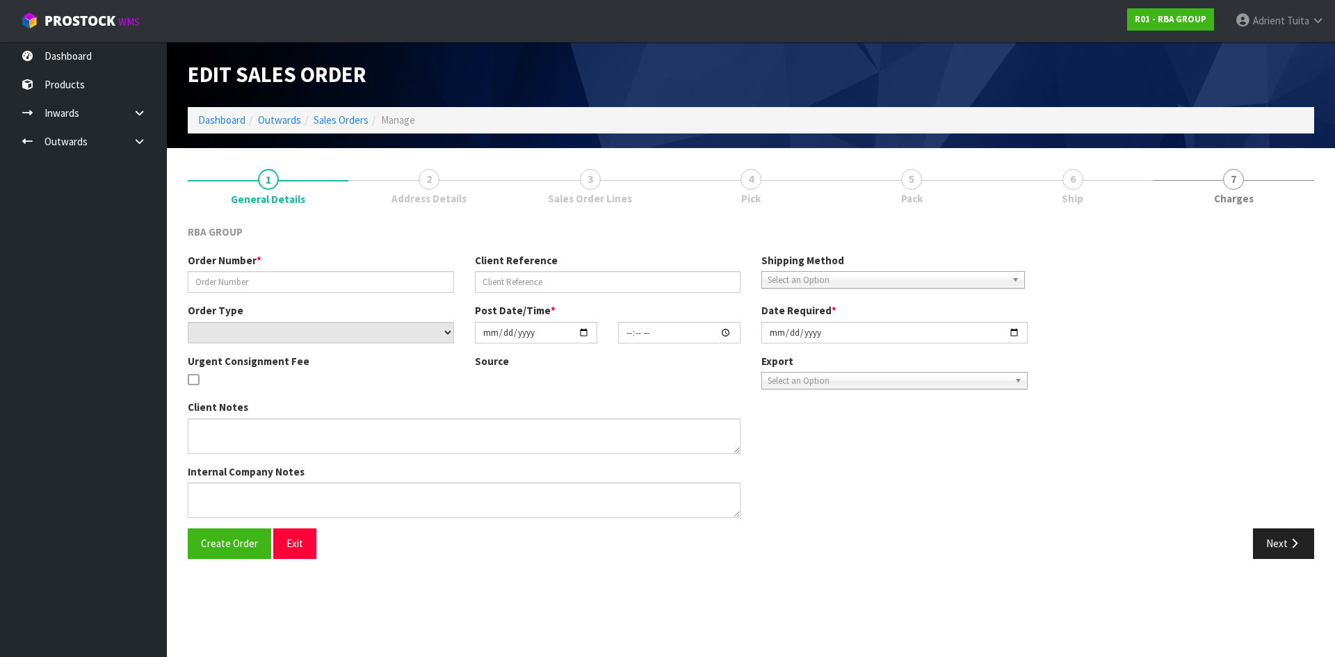
type input "2025-09-19"
type textarea "SPECIAL ORDER ITEM, CAN NOT BE CANCELLED OR RETURNED"
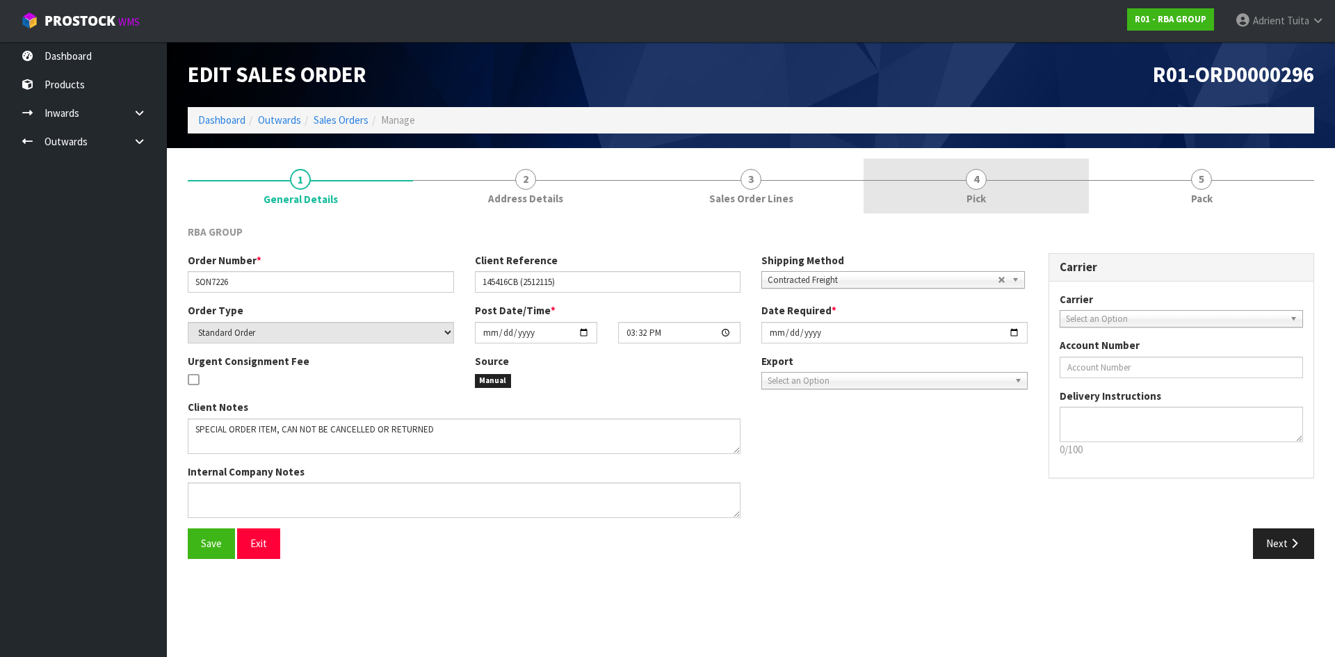
click at [984, 182] on span "4" at bounding box center [976, 179] width 21 height 21
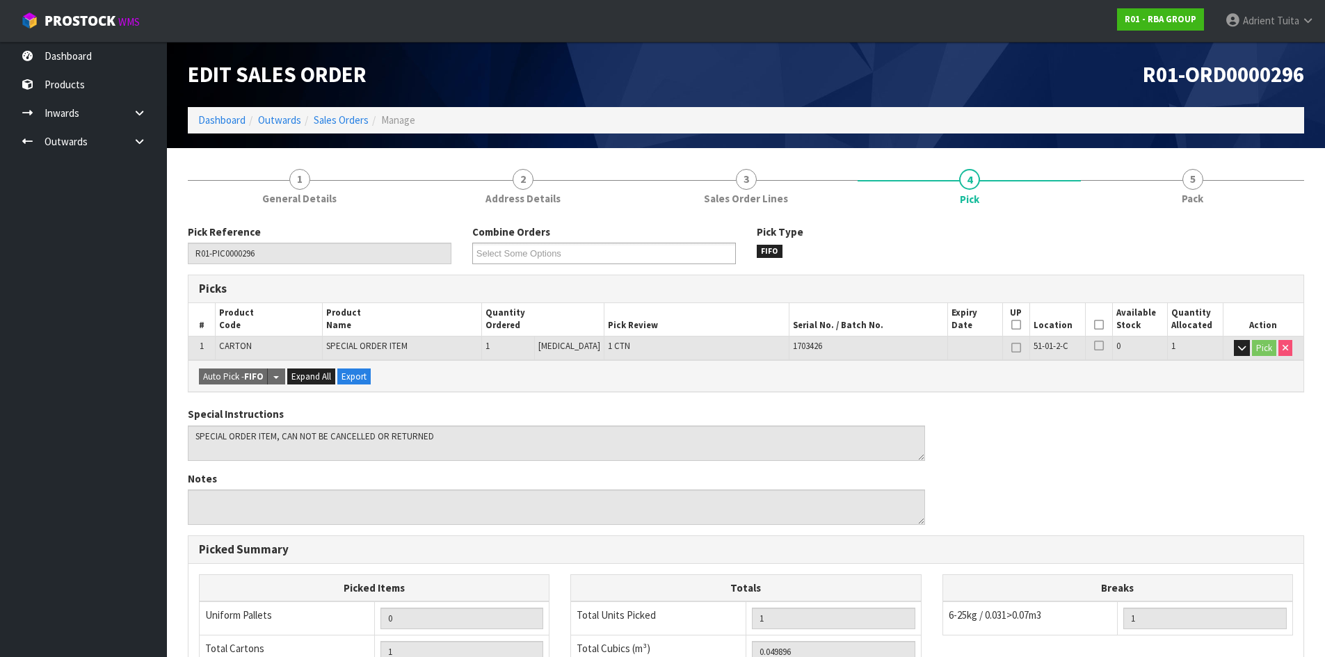
click at [1095, 325] on icon at bounding box center [1099, 325] width 10 height 1
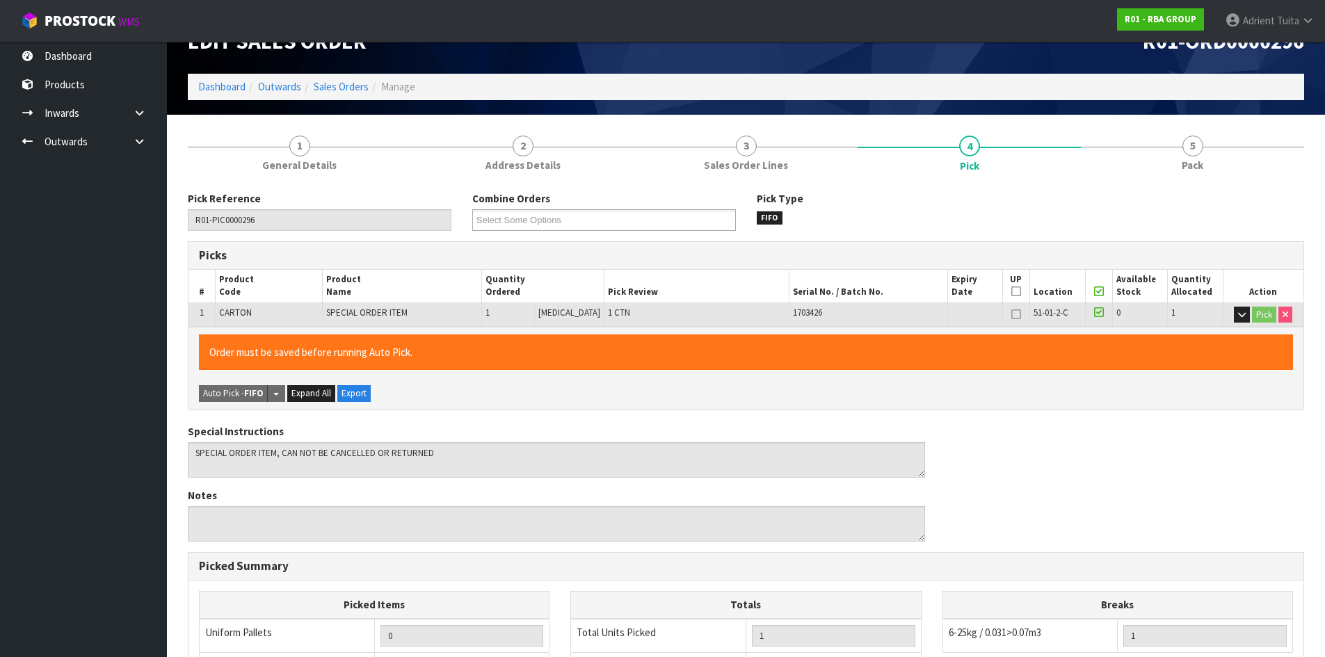
scroll to position [312, 0]
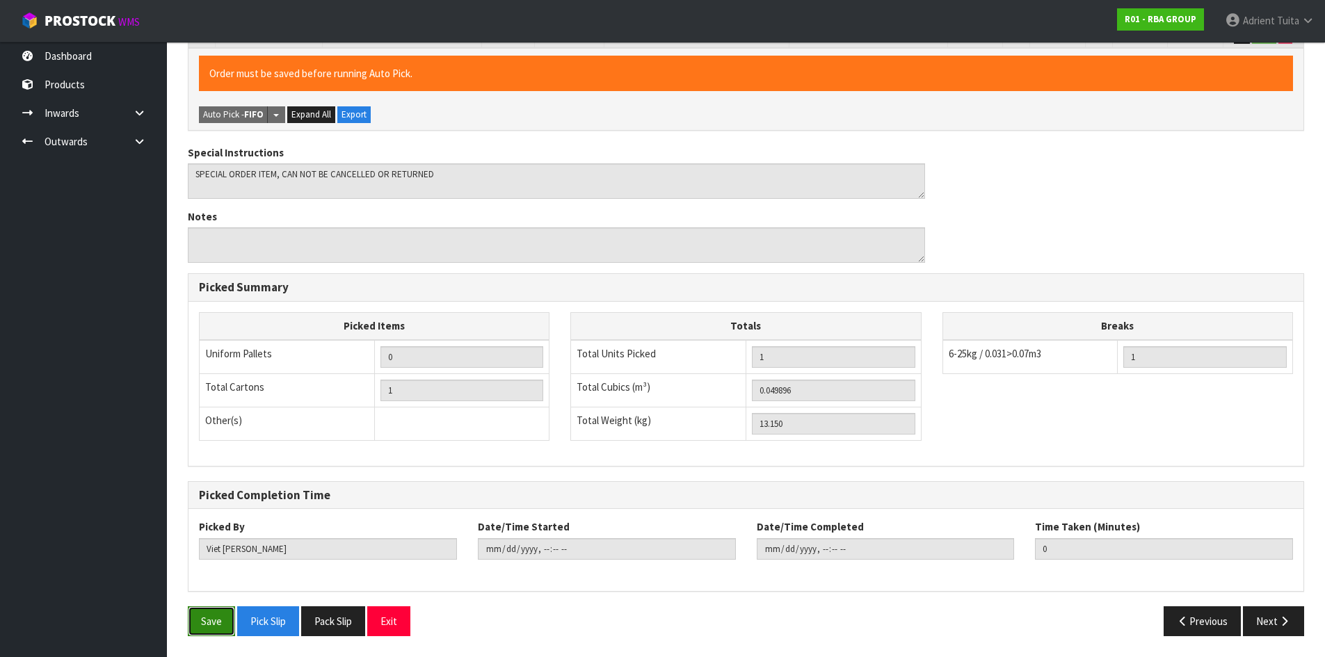
click at [197, 624] on button "Save" at bounding box center [211, 622] width 47 height 30
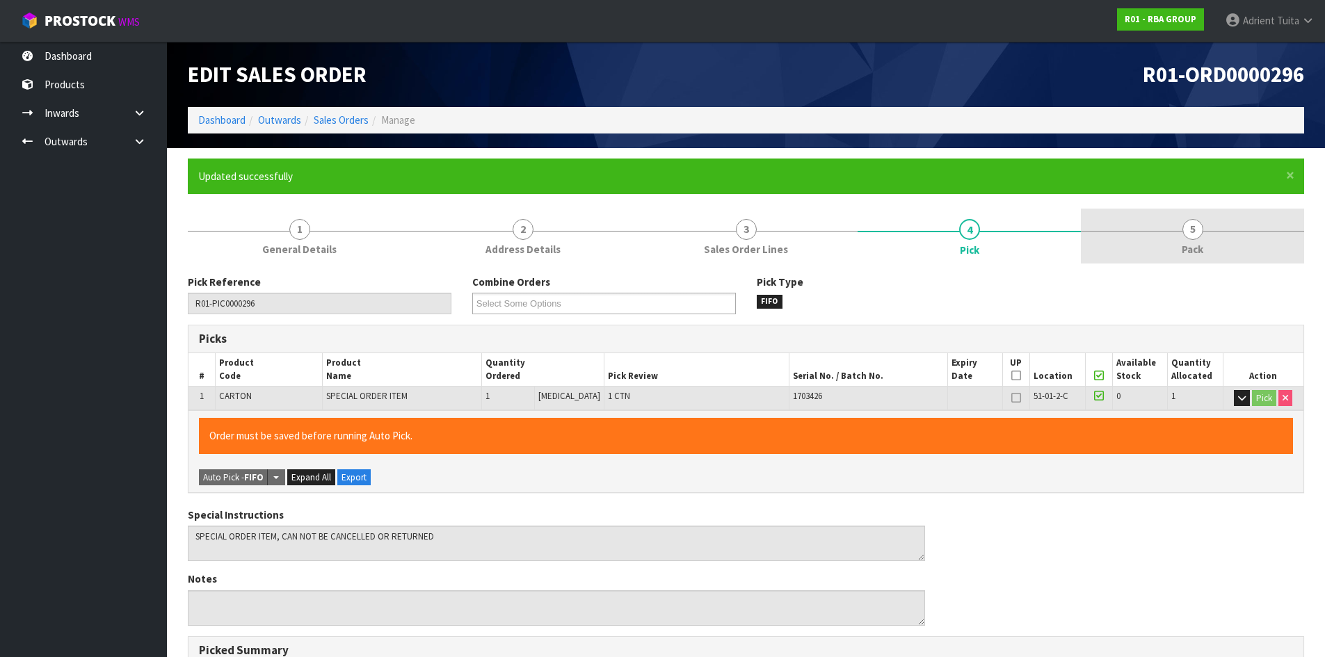
type input "Adrient Tuita"
type input "2025-09-19T09:48:28"
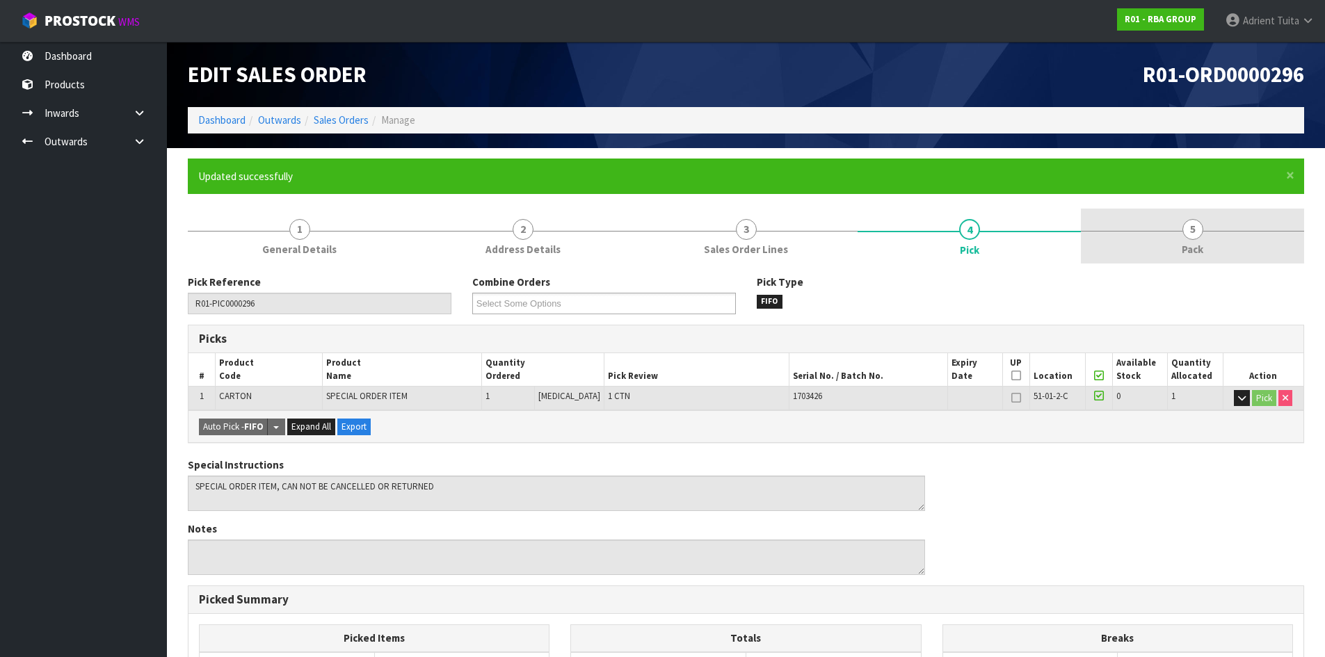
click at [1199, 261] on link "5 Pack" at bounding box center [1192, 236] width 223 height 55
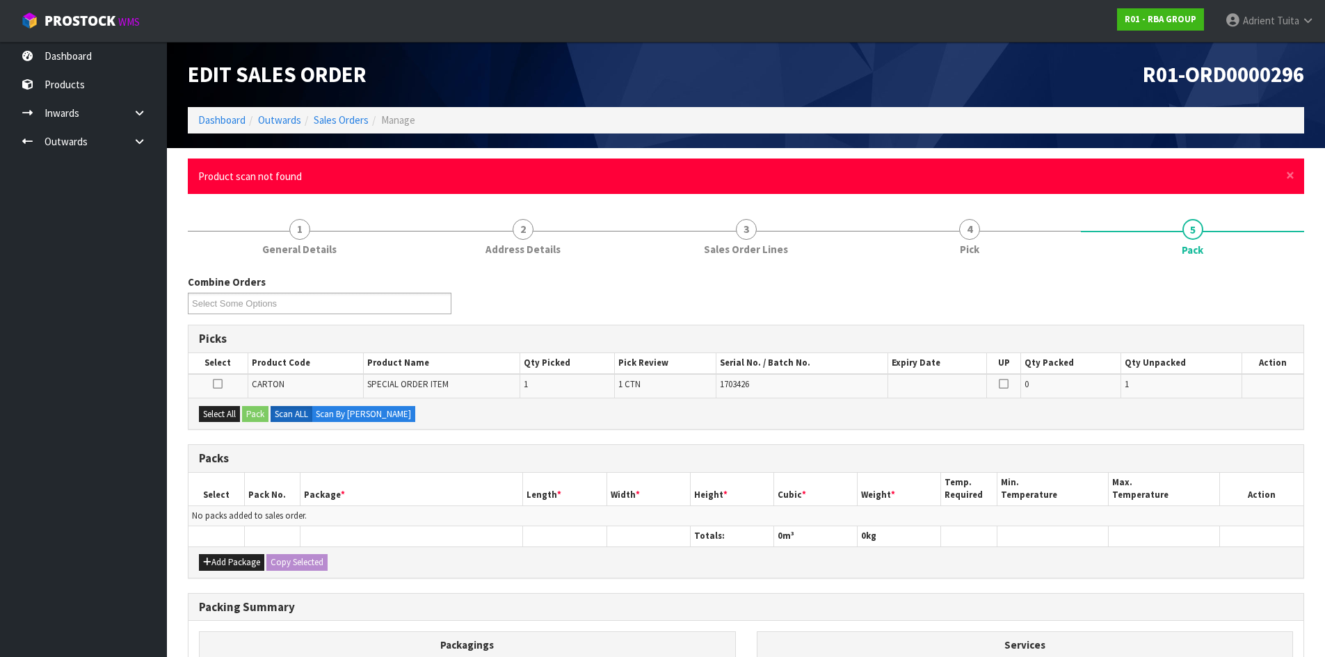
click at [1296, 175] on div "× Close Product scan not found" at bounding box center [746, 176] width 1116 height 35
click at [1292, 175] on span "×" at bounding box center [1290, 175] width 8 height 19
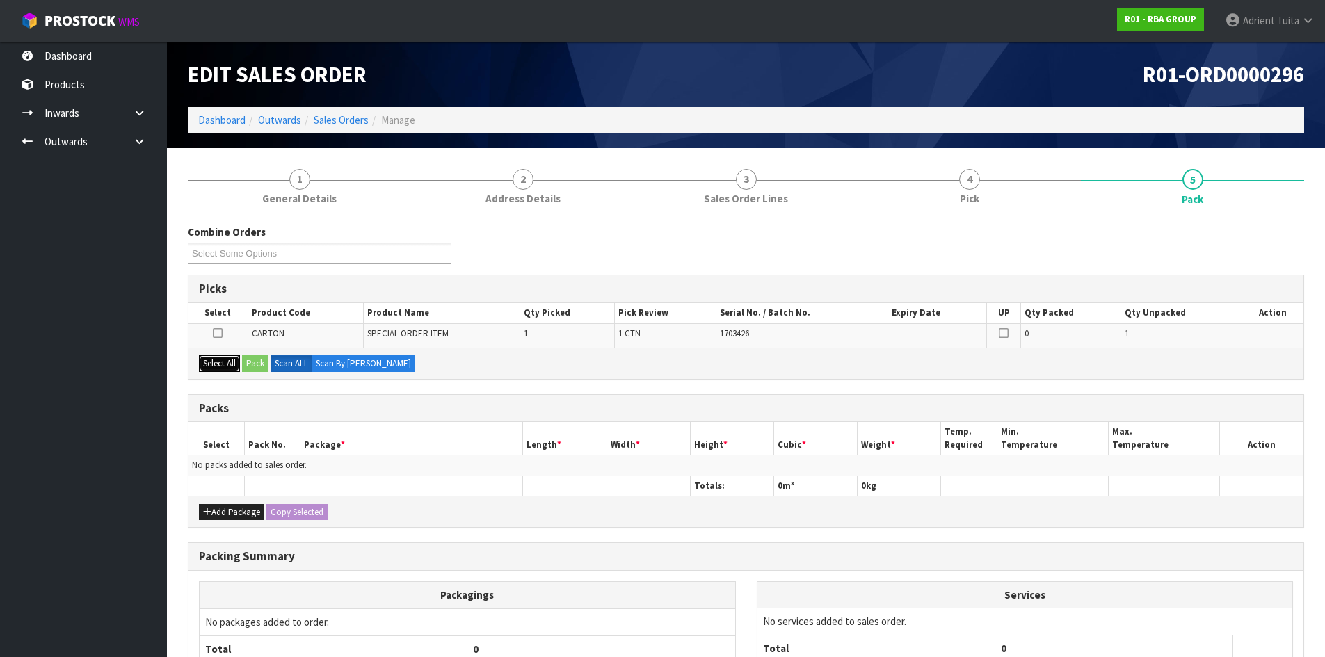
click at [235, 367] on button "Select All" at bounding box center [219, 363] width 41 height 17
click at [246, 365] on button "Pack" at bounding box center [255, 363] width 26 height 17
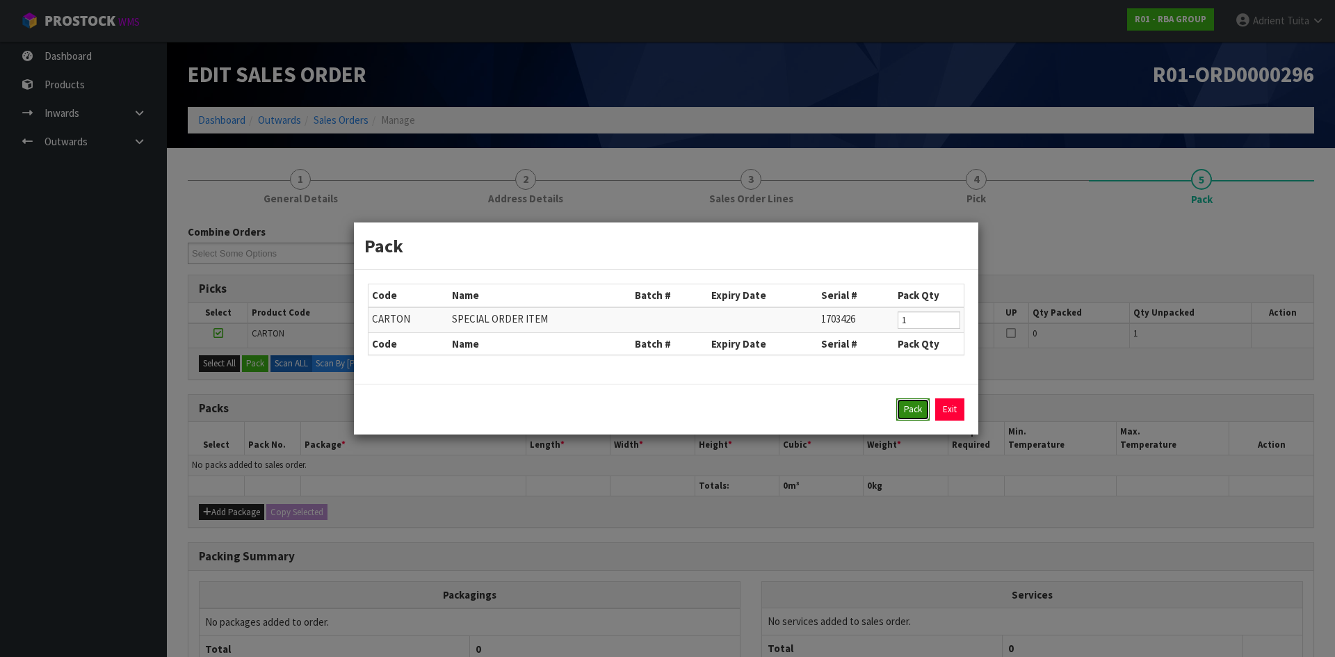
click at [904, 418] on button "Pack" at bounding box center [913, 410] width 33 height 22
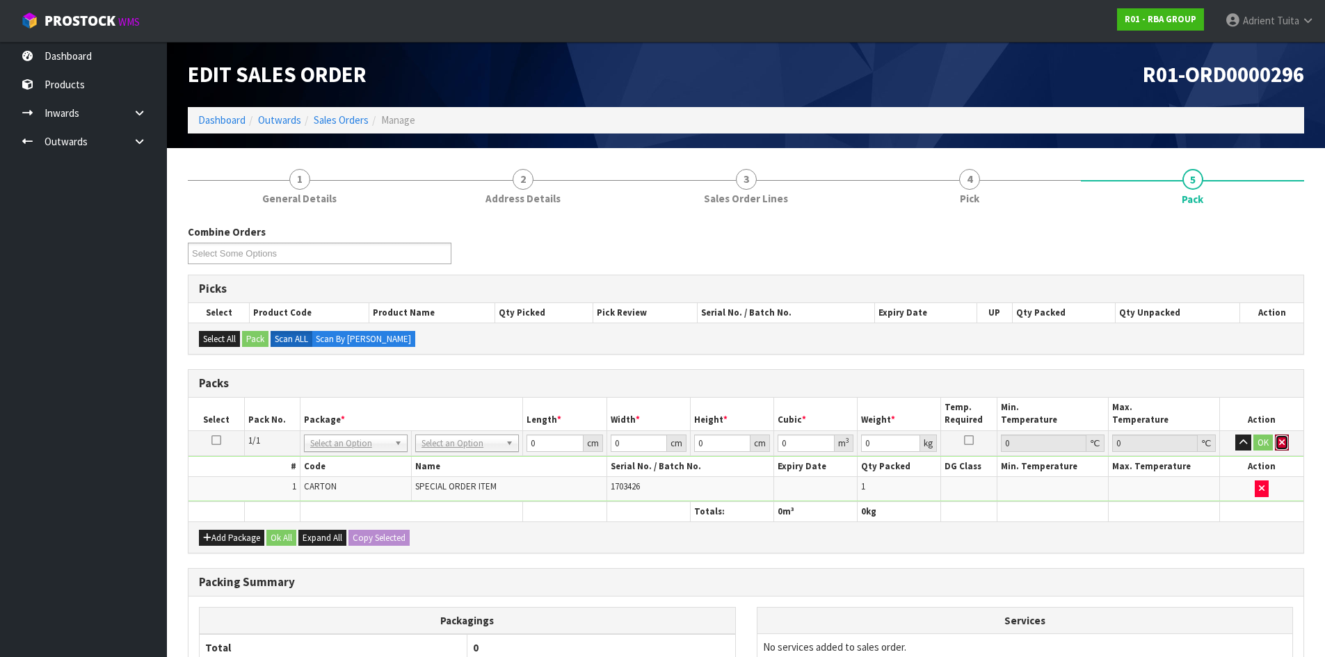
drag, startPoint x: 1287, startPoint y: 442, endPoint x: 1280, endPoint y: 442, distance: 7.0
click at [1286, 442] on button "button" at bounding box center [1282, 443] width 14 height 17
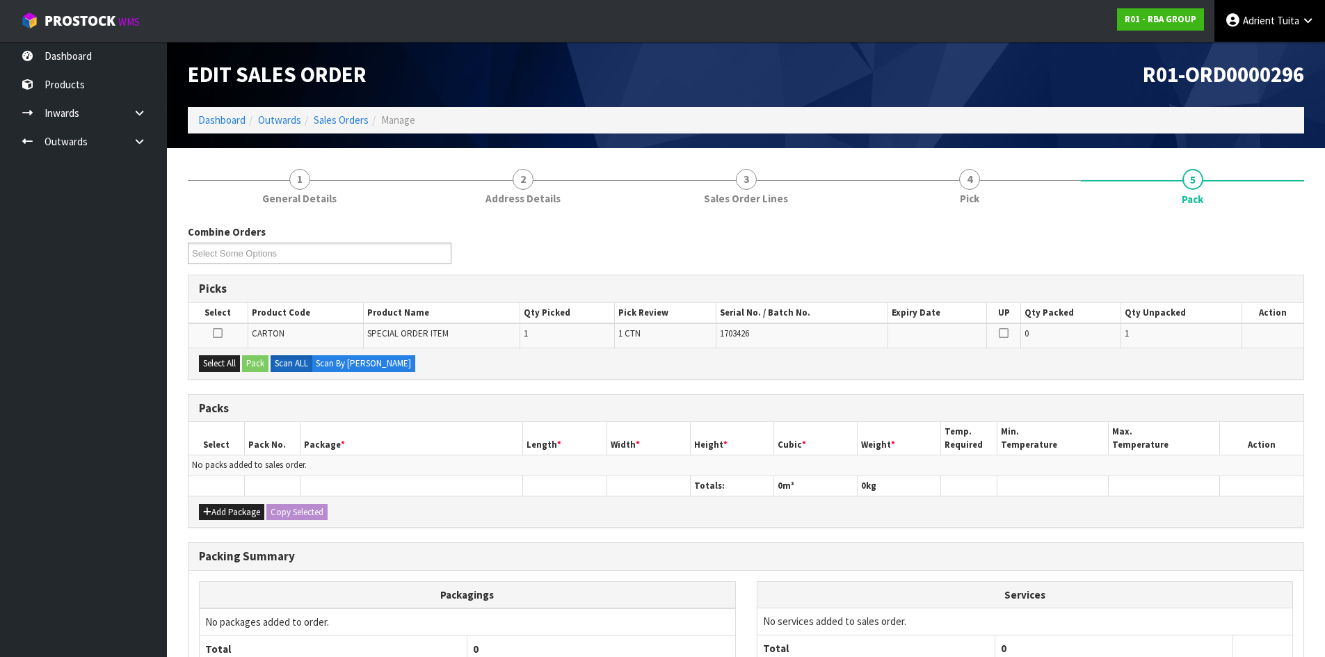
click at [1268, 22] on span "Adrient" at bounding box center [1259, 20] width 32 height 13
click at [1269, 48] on link "Logout" at bounding box center [1269, 55] width 110 height 19
